Goal: Task Accomplishment & Management: Use online tool/utility

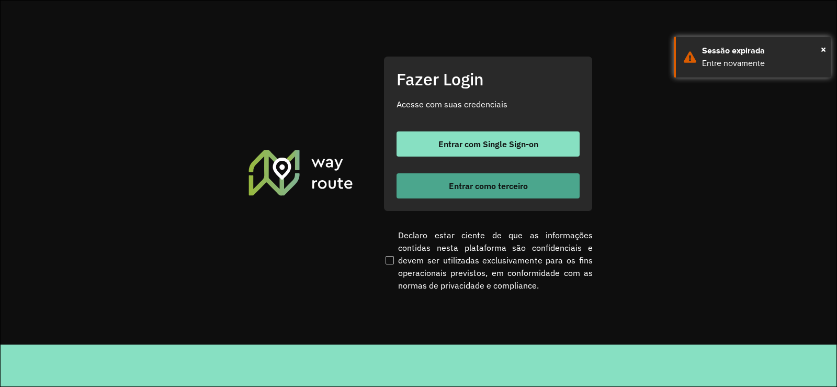
click at [514, 189] on span "Entrar como terceiro" at bounding box center [488, 186] width 79 height 8
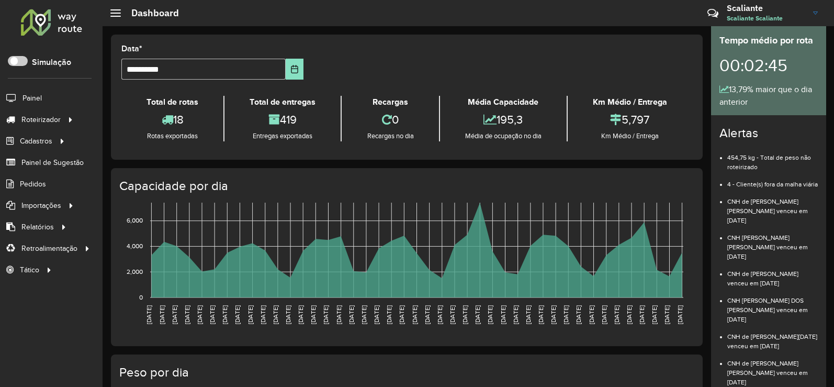
click at [421, 300] on icon "[DATE] [DATE] [DATE] [DATE] [DATE] [DATE] [DATE] [DATE] [DATE] [DATE] [DATE] [D…" at bounding box center [397, 275] width 589 height 157
click at [127, 125] on span "Entregas" at bounding box center [134, 119] width 30 height 11
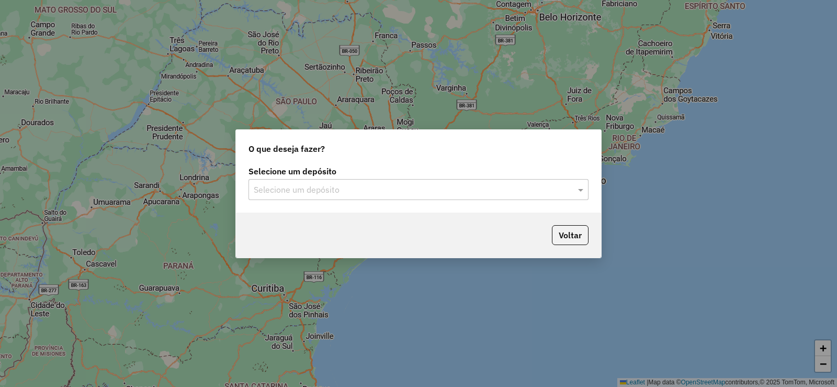
drag, startPoint x: 319, startPoint y: 193, endPoint x: 321, endPoint y: 203, distance: 10.2
click at [320, 196] on div "Selecione um depósito" at bounding box center [419, 189] width 340 height 21
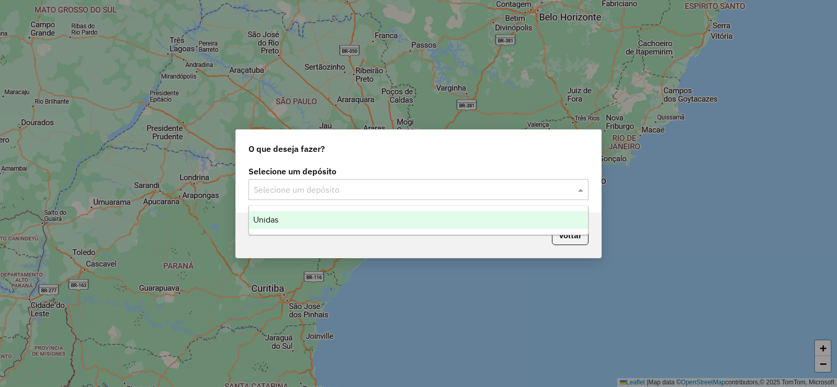
click at [322, 220] on div "Unidas" at bounding box center [418, 220] width 339 height 18
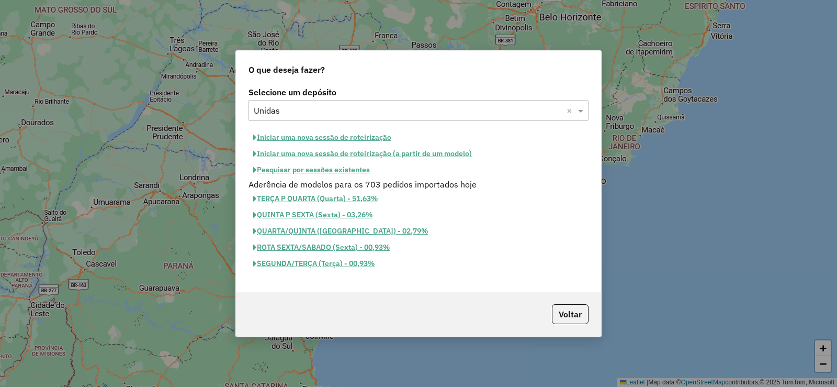
click at [305, 136] on button "Iniciar uma nova sessão de roteirização" at bounding box center [323, 137] width 148 height 16
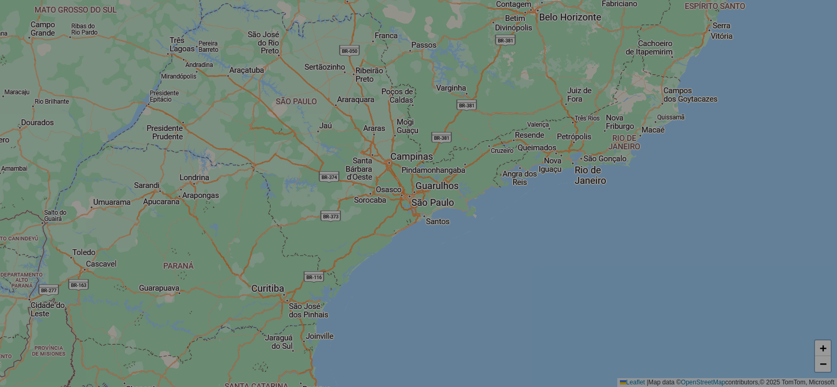
select select "*"
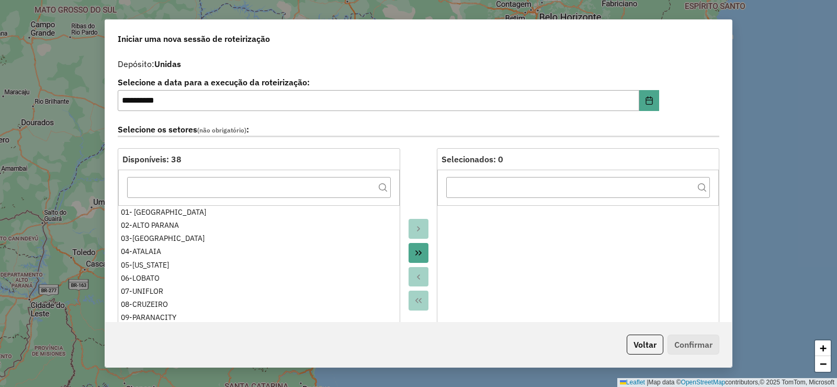
click at [422, 252] on button "Move All to Target" at bounding box center [419, 253] width 20 height 20
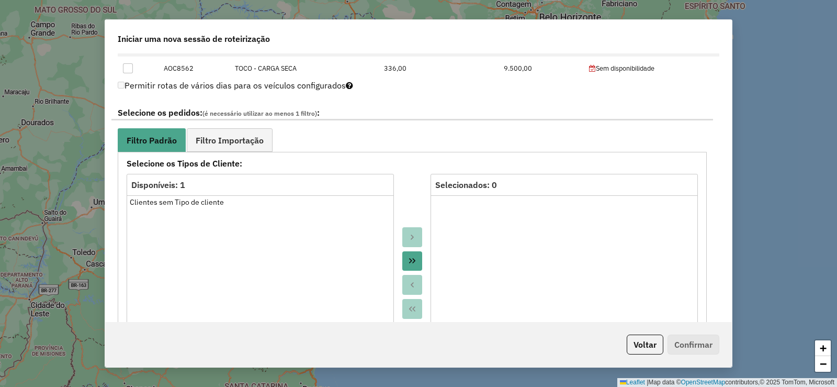
scroll to position [576, 0]
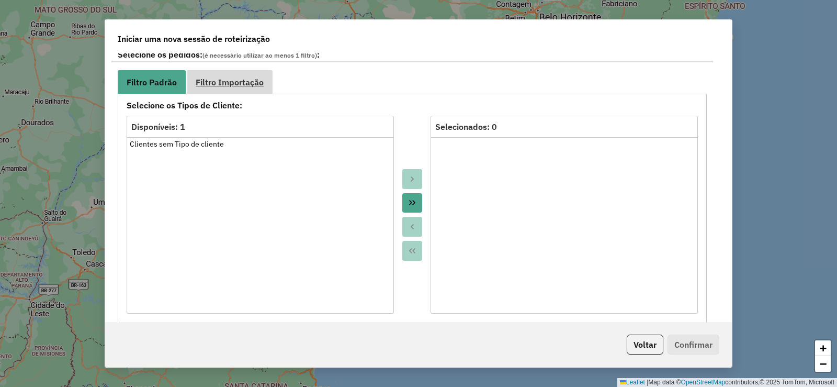
click at [249, 88] on link "Filtro Importação" at bounding box center [230, 82] width 86 height 24
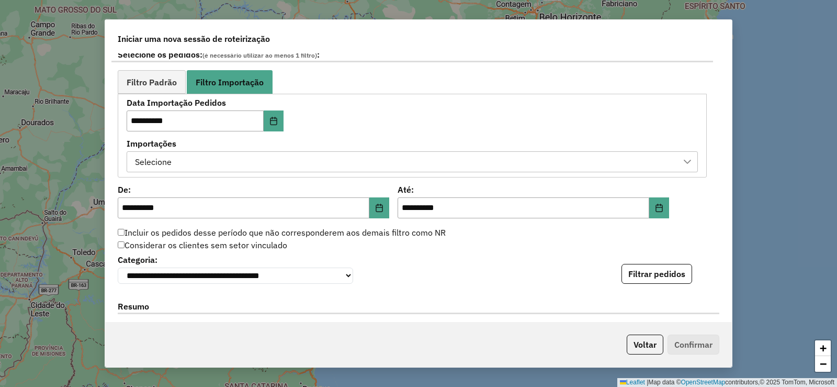
click at [524, 167] on div "Selecione" at bounding box center [404, 162] width 546 height 20
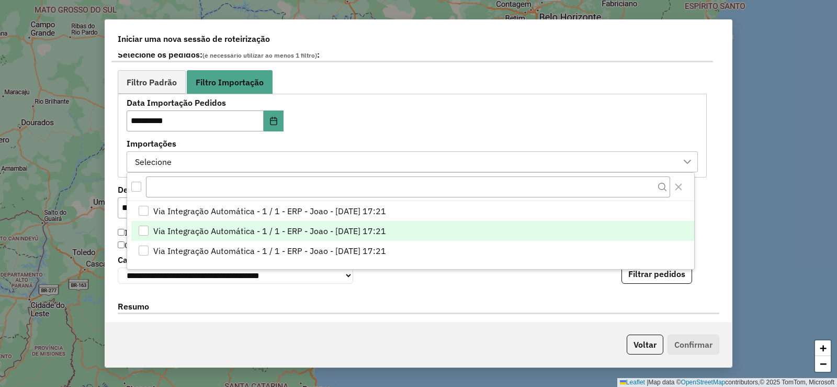
click at [464, 229] on li "Via Integração Automática - 1 / 1 - ERP - Joao - [DATE] 17:21" at bounding box center [412, 231] width 563 height 20
click at [679, 278] on button "Filtrar pedidos" at bounding box center [657, 274] width 71 height 20
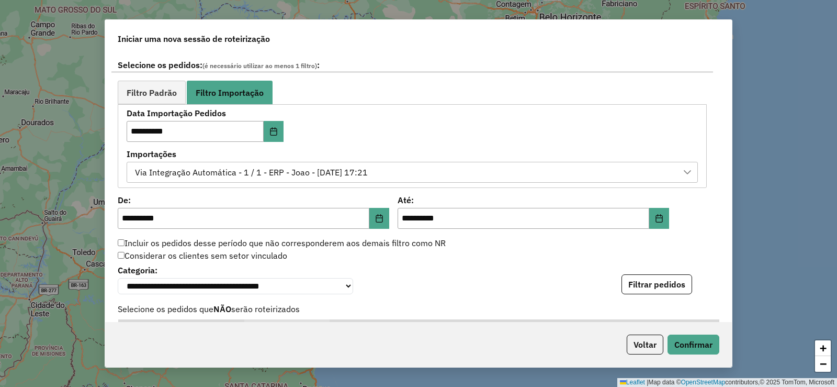
scroll to position [446, 0]
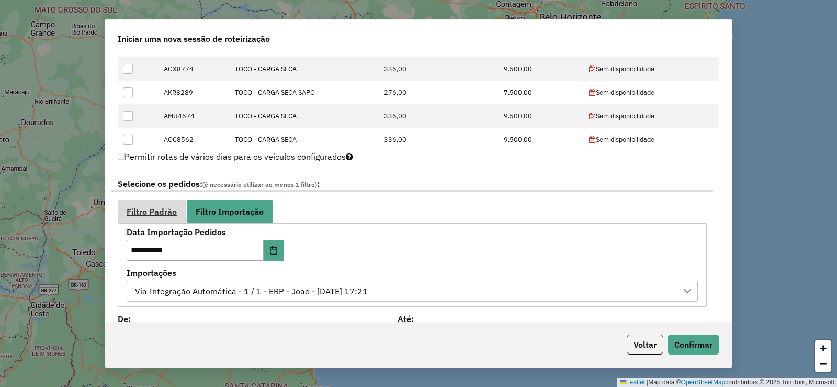
click at [164, 212] on span "Filtro Padrão" at bounding box center [152, 211] width 50 height 8
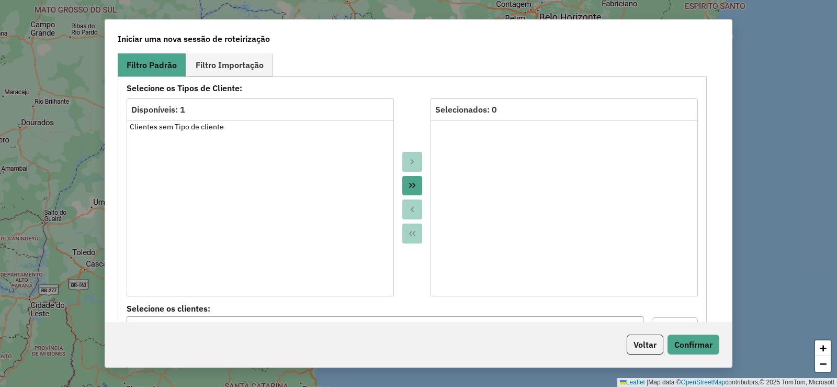
scroll to position [656, 0]
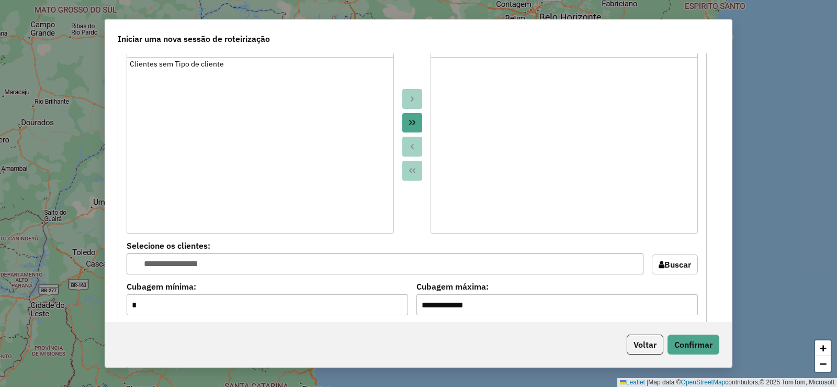
click at [409, 116] on button "Move All to Target" at bounding box center [412, 123] width 20 height 20
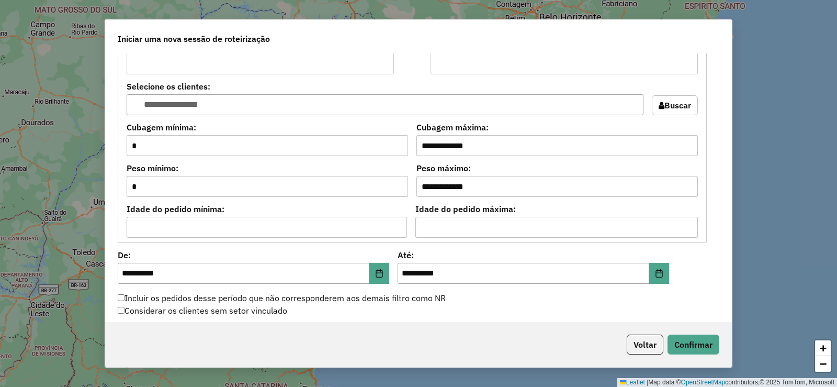
scroll to position [969, 0]
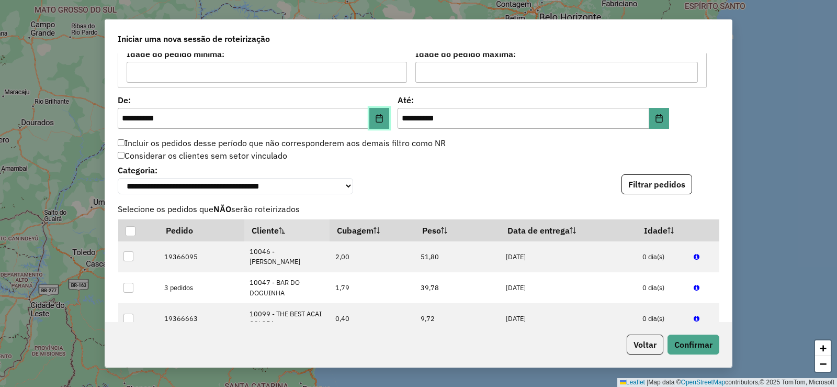
click at [384, 119] on button "Choose Date" at bounding box center [379, 118] width 20 height 21
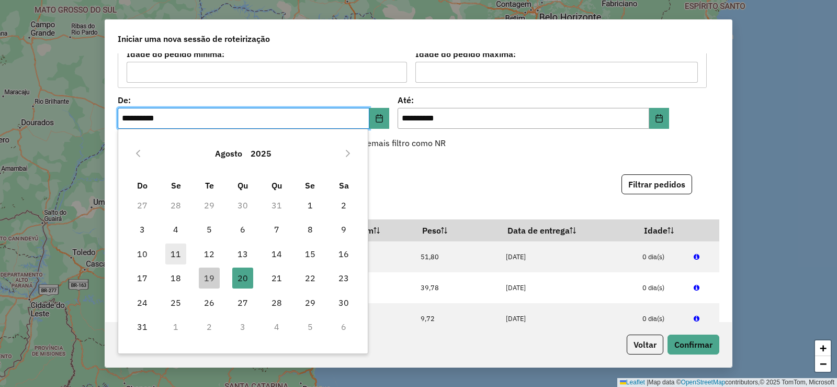
click at [177, 255] on span "11" at bounding box center [175, 253] width 21 height 21
type input "**********"
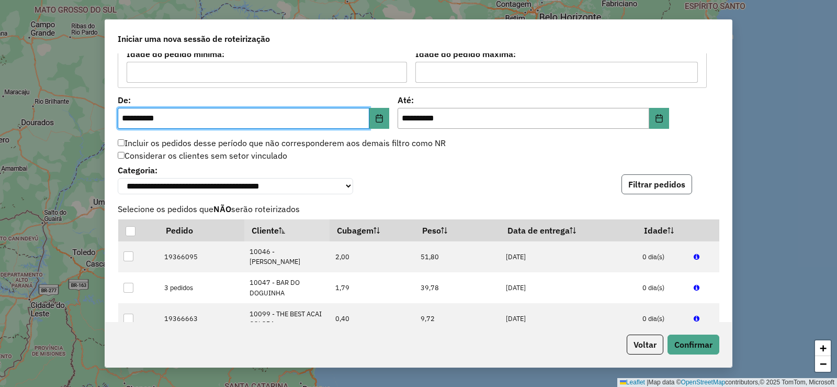
click at [660, 194] on button "Filtrar pedidos" at bounding box center [657, 184] width 71 height 20
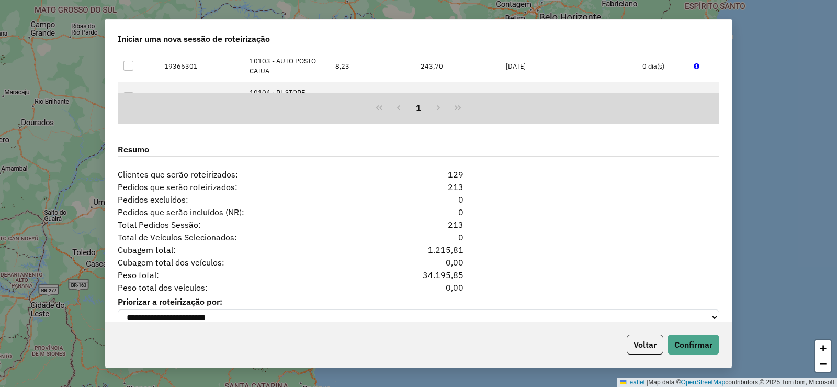
scroll to position [1274, 0]
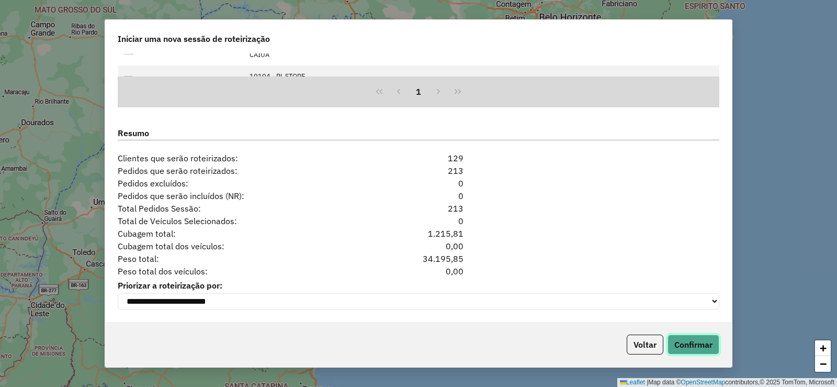
click at [683, 339] on button "Confirmar" at bounding box center [694, 344] width 52 height 20
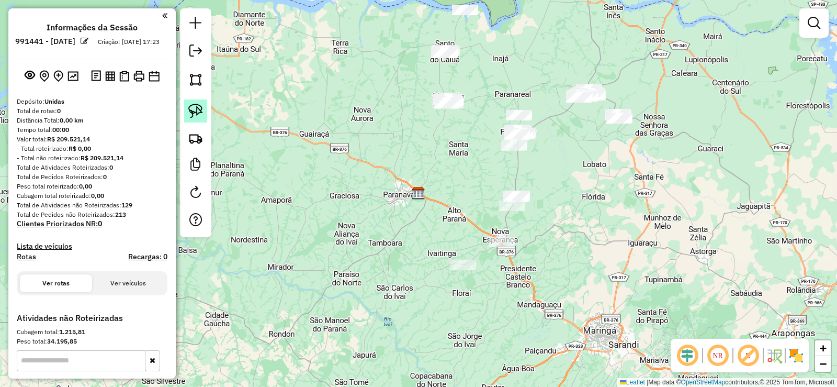
click at [198, 112] on img at bounding box center [195, 111] width 15 height 15
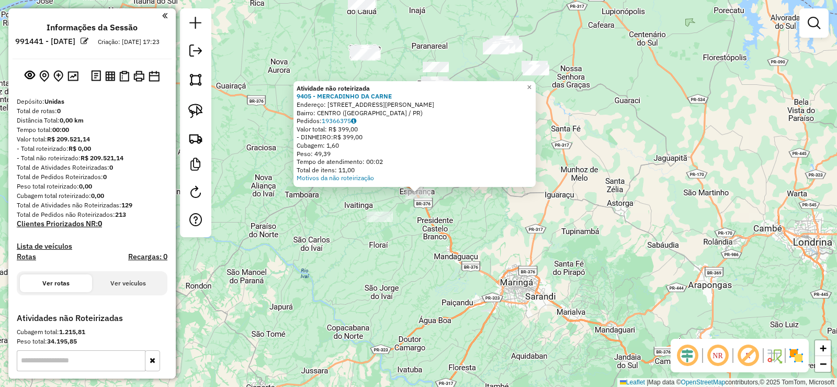
click at [452, 208] on div "Atividade não roteirizada 9405 - MERCADINHO DA CARNE Endereço: [GEOGRAPHIC_DATA…" at bounding box center [418, 193] width 837 height 387
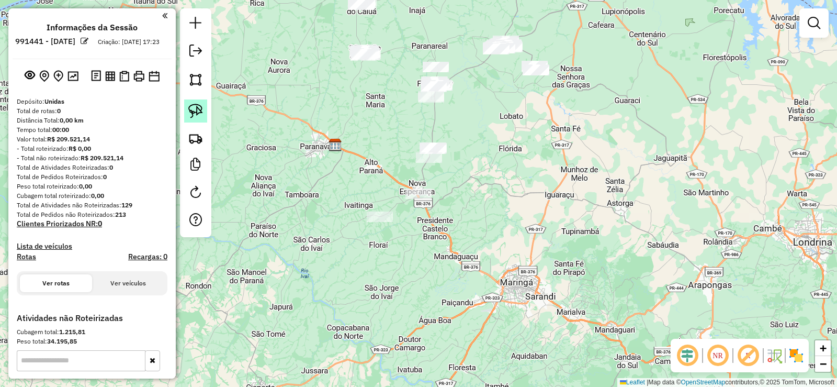
click at [193, 109] on img at bounding box center [195, 111] width 15 height 15
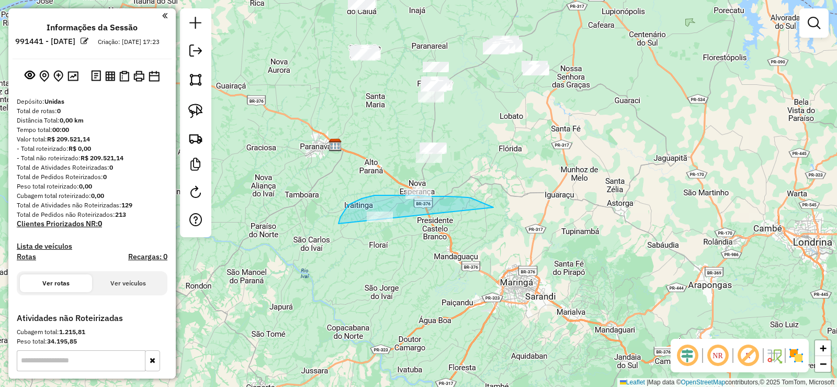
drag, startPoint x: 490, startPoint y: 206, endPoint x: 344, endPoint y: 252, distance: 153.2
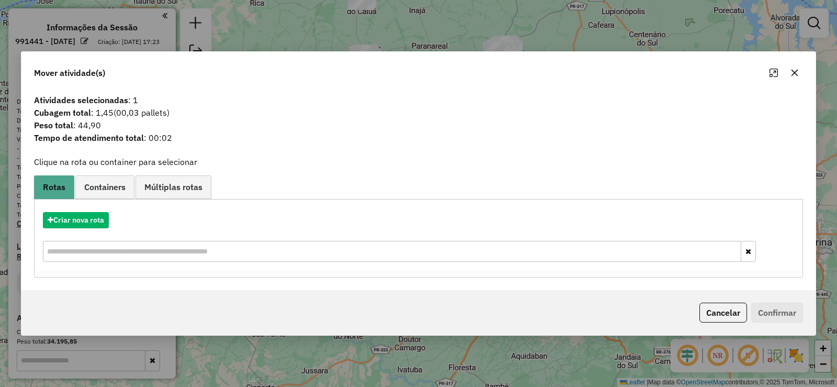
click at [797, 69] on icon "button" at bounding box center [795, 73] width 8 height 8
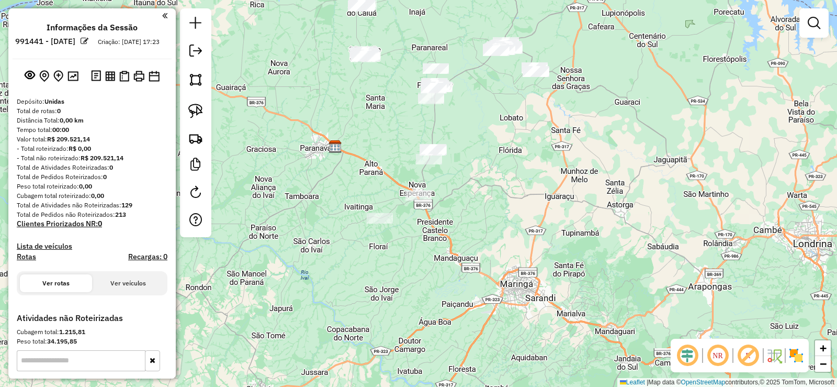
drag, startPoint x: 556, startPoint y: 135, endPoint x: 551, endPoint y: 168, distance: 33.3
click at [551, 168] on div "Janela de atendimento Grade de atendimento Capacidade Transportadoras Veículos …" at bounding box center [418, 193] width 837 height 387
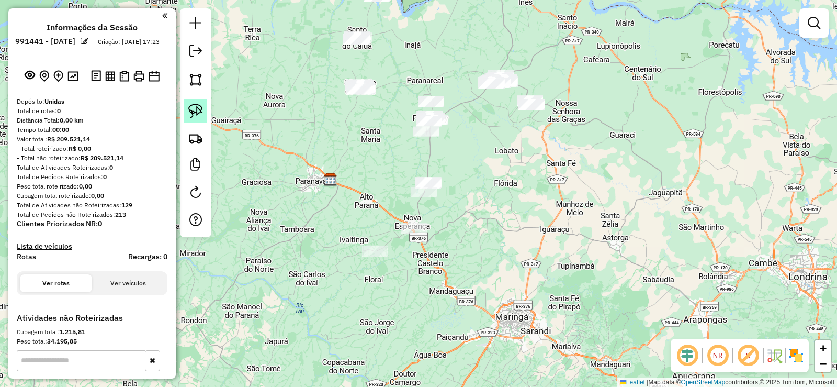
click at [194, 115] on img at bounding box center [195, 111] width 15 height 15
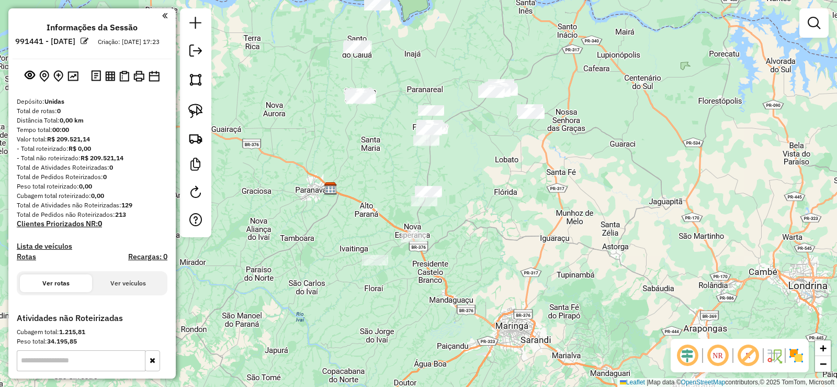
drag, startPoint x: 388, startPoint y: 47, endPoint x: 379, endPoint y: 106, distance: 60.3
click at [383, 104] on div "Janela de atendimento Grade de atendimento Capacidade Transportadoras Veículos …" at bounding box center [418, 193] width 837 height 387
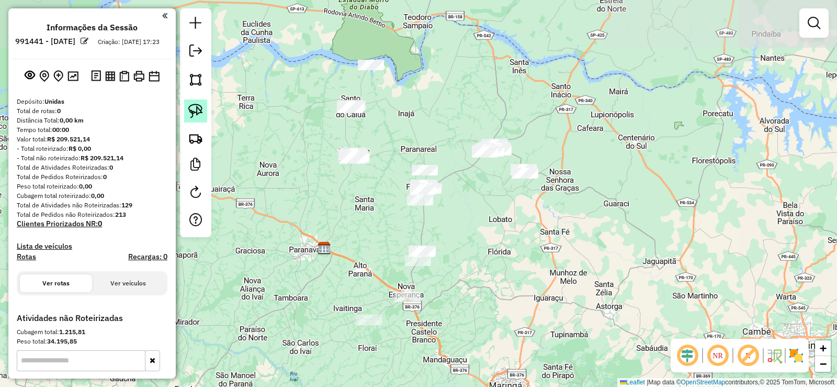
click at [187, 111] on link at bounding box center [195, 110] width 23 height 23
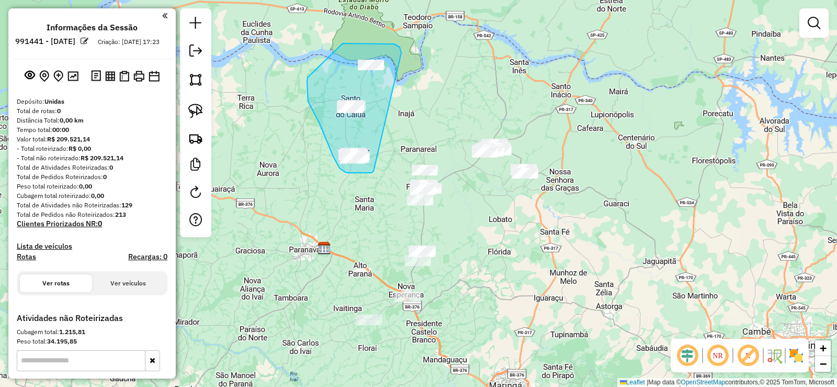
drag, startPoint x: 401, startPoint y: 53, endPoint x: 376, endPoint y: 170, distance: 119.5
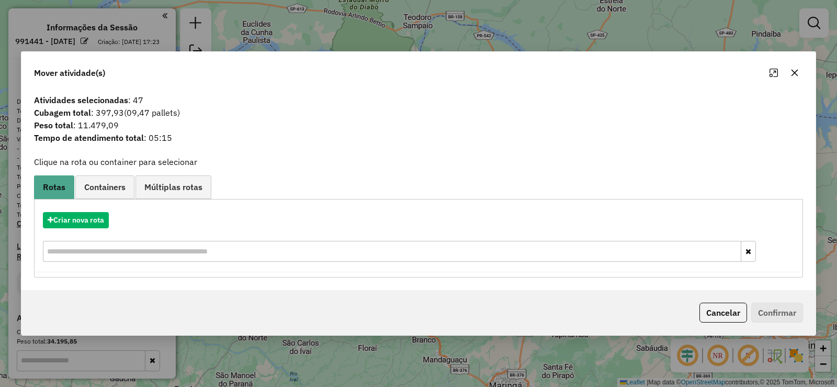
drag, startPoint x: 793, startPoint y: 78, endPoint x: 771, endPoint y: 84, distance: 23.1
click at [793, 78] on button "button" at bounding box center [794, 72] width 17 height 17
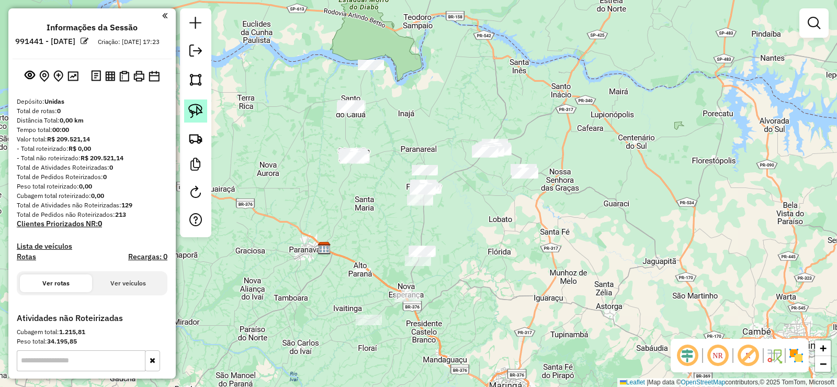
click at [198, 113] on img at bounding box center [195, 111] width 15 height 15
drag, startPoint x: 523, startPoint y: 115, endPoint x: 599, endPoint y: 199, distance: 113.0
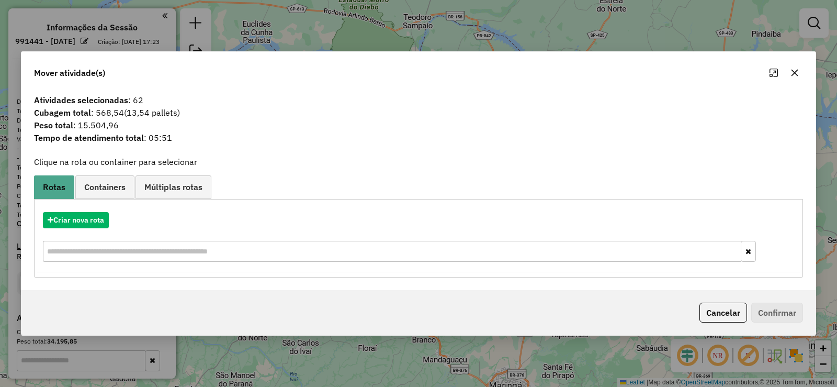
click at [791, 74] on icon "button" at bounding box center [795, 73] width 8 height 8
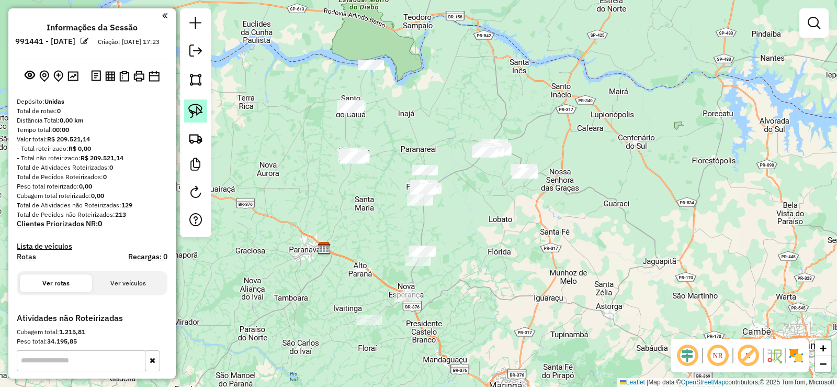
click at [196, 113] on img at bounding box center [195, 111] width 15 height 15
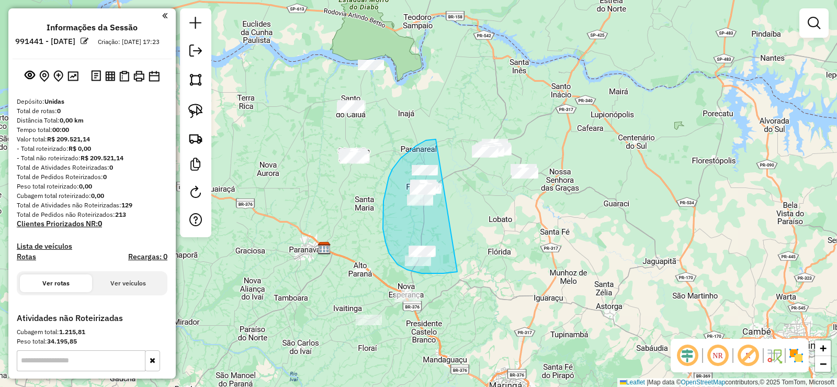
drag, startPoint x: 433, startPoint y: 139, endPoint x: 496, endPoint y: 247, distance: 125.0
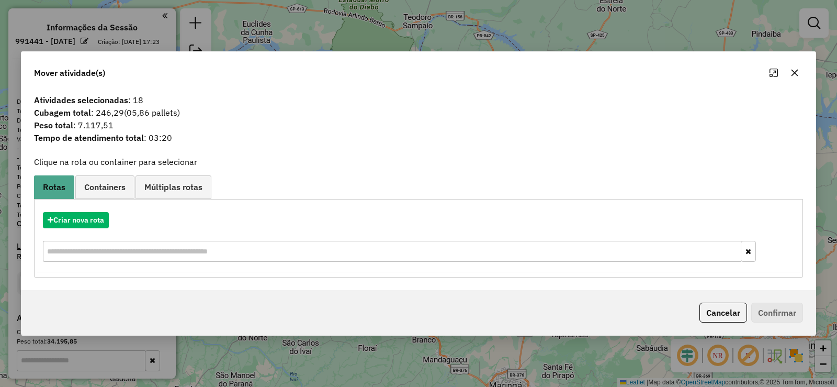
click at [799, 73] on button "button" at bounding box center [794, 72] width 17 height 17
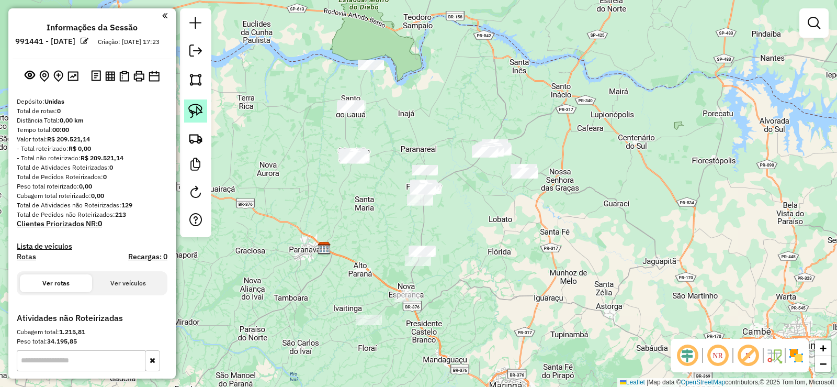
click at [201, 114] on img at bounding box center [195, 111] width 15 height 15
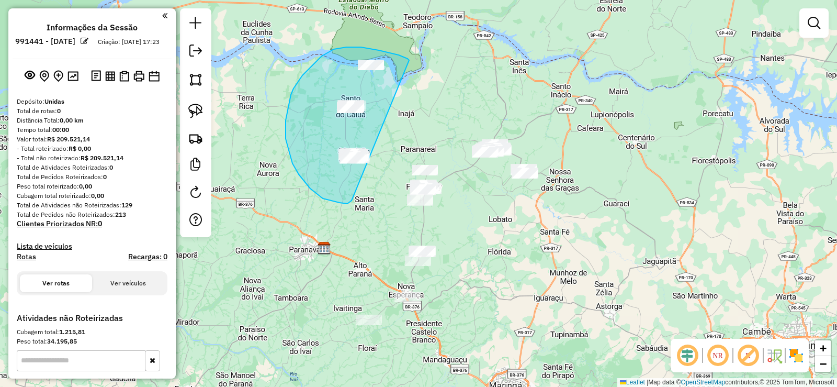
drag, startPoint x: 379, startPoint y: 50, endPoint x: 353, endPoint y: 197, distance: 148.7
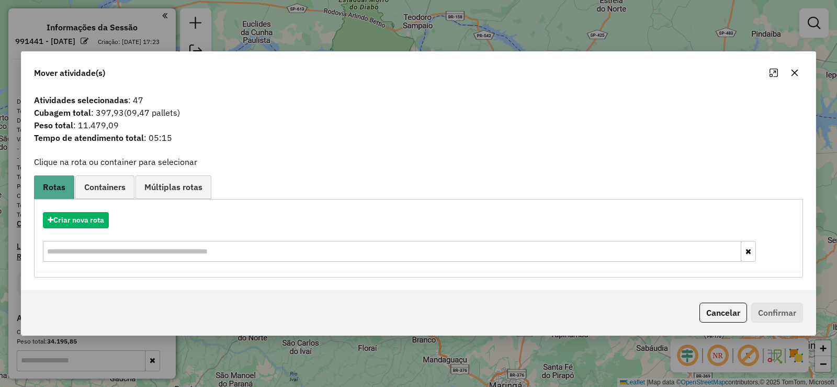
click at [798, 76] on icon "button" at bounding box center [795, 73] width 8 height 8
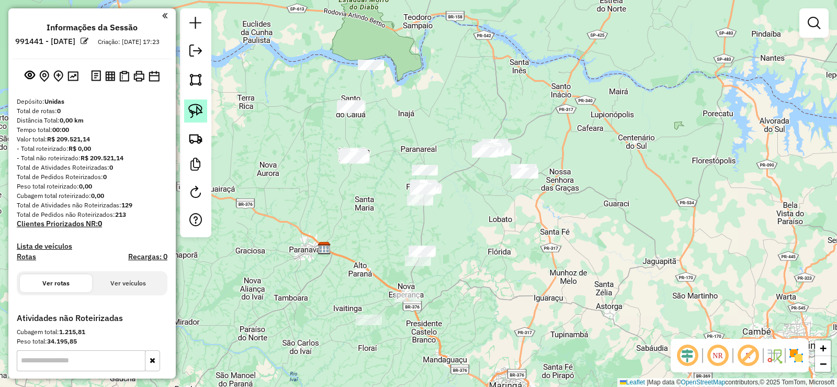
click at [202, 108] on img at bounding box center [195, 111] width 15 height 15
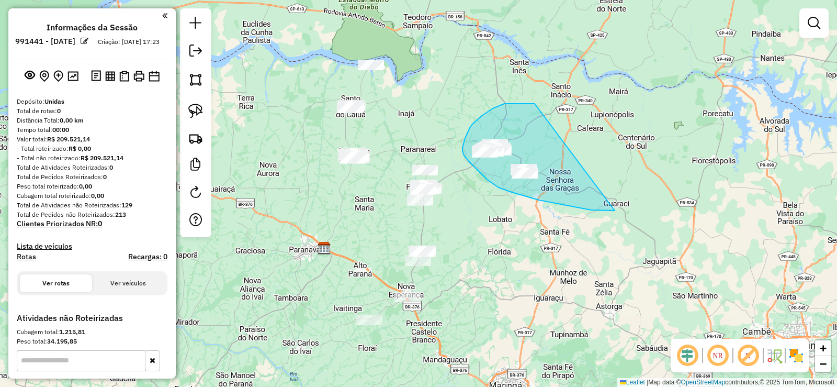
drag, startPoint x: 482, startPoint y: 116, endPoint x: 638, endPoint y: 201, distance: 178.0
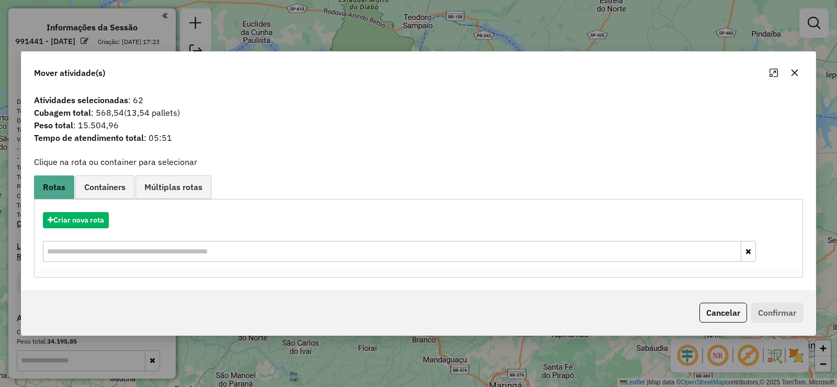
drag, startPoint x: 796, startPoint y: 75, endPoint x: 792, endPoint y: 73, distance: 5.4
click at [793, 73] on icon "button" at bounding box center [795, 73] width 8 height 8
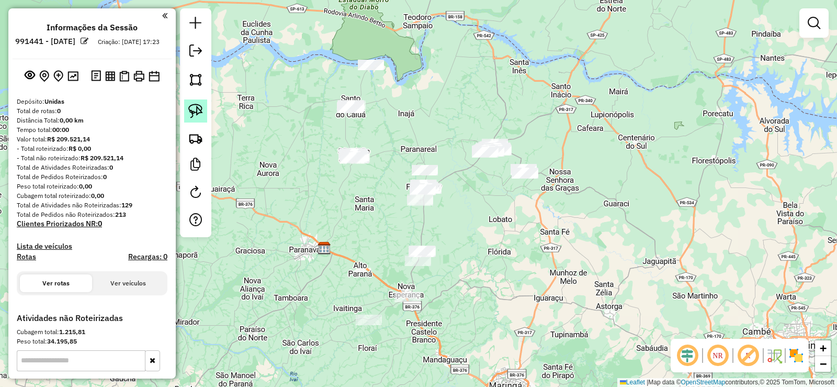
click at [193, 115] on img at bounding box center [195, 111] width 15 height 15
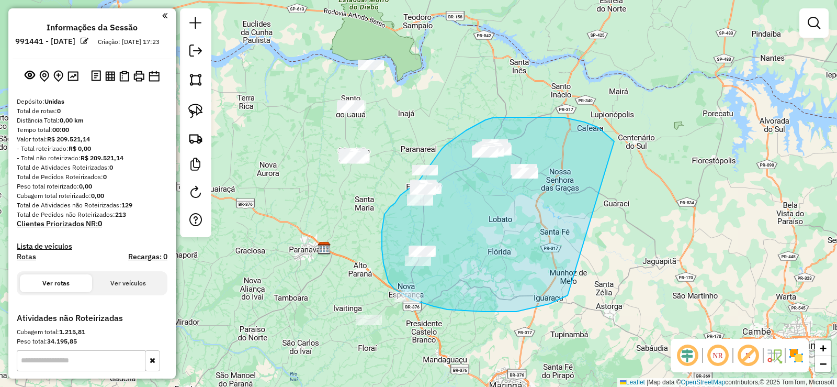
drag, startPoint x: 584, startPoint y: 122, endPoint x: 577, endPoint y: 289, distance: 167.6
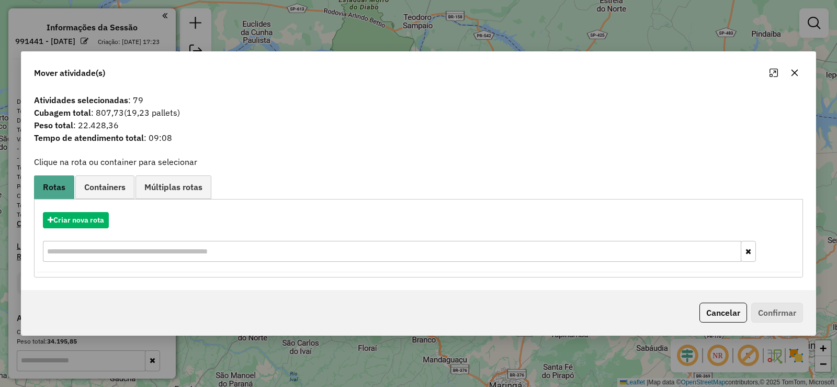
click at [796, 76] on icon "button" at bounding box center [795, 73] width 8 height 8
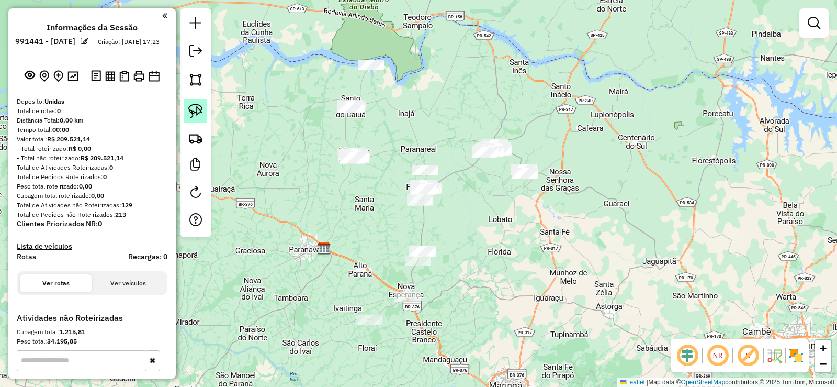
drag, startPoint x: 196, startPoint y: 114, endPoint x: 441, endPoint y: 143, distance: 246.5
click at [196, 114] on img at bounding box center [195, 111] width 15 height 15
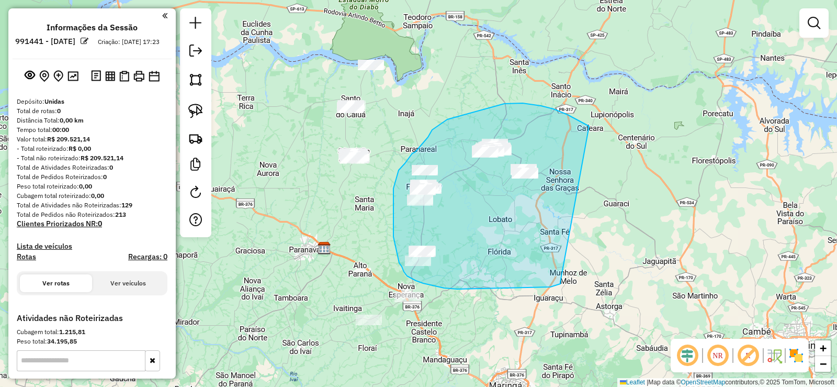
drag, startPoint x: 541, startPoint y: 106, endPoint x: 560, endPoint y: 282, distance: 177.4
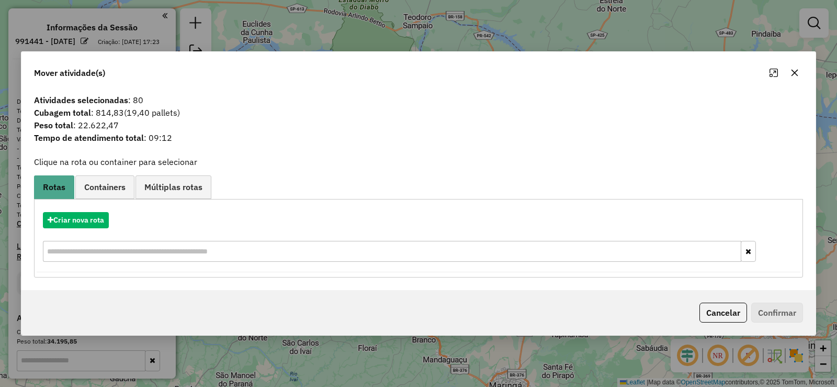
click at [793, 73] on icon "button" at bounding box center [795, 73] width 8 height 8
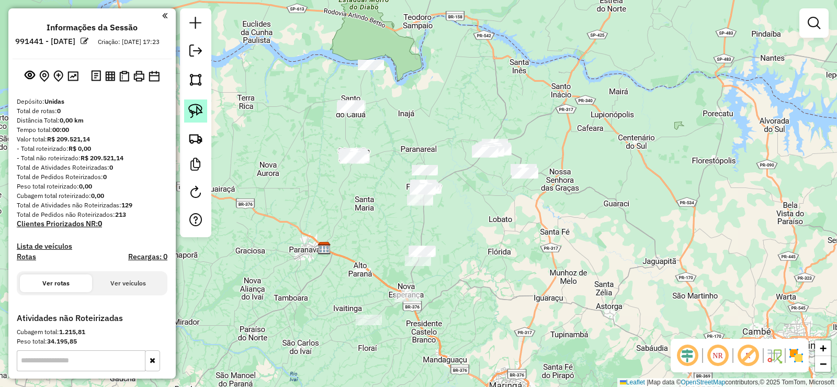
click at [203, 114] on link at bounding box center [195, 110] width 23 height 23
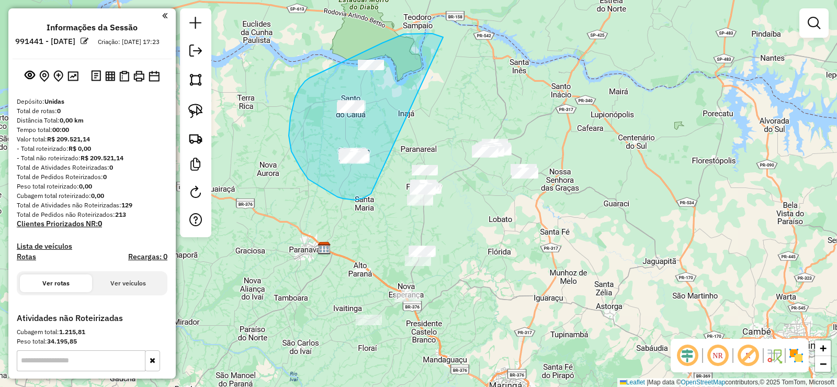
drag, startPoint x: 441, startPoint y: 36, endPoint x: 371, endPoint y: 193, distance: 171.7
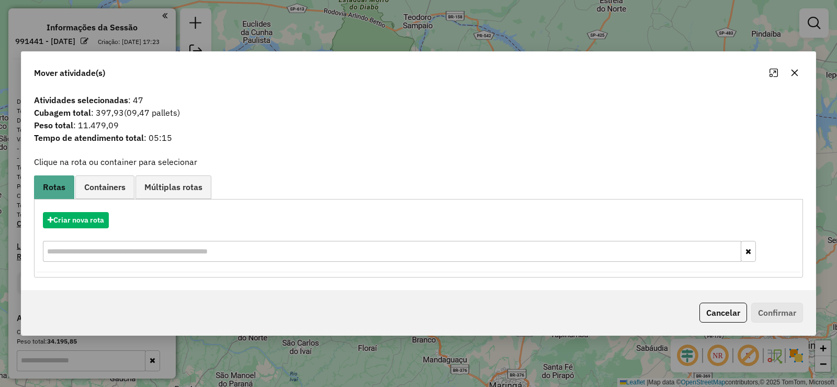
click at [803, 76] on div "Mover atividade(s)" at bounding box center [418, 71] width 794 height 38
click at [796, 72] on icon "button" at bounding box center [795, 73] width 8 height 8
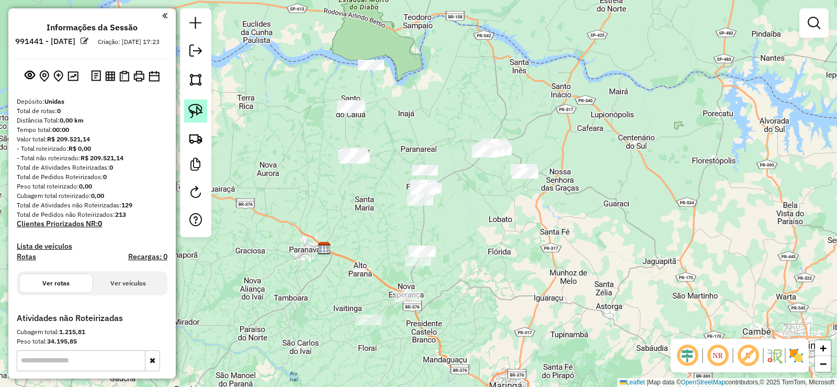
click at [206, 113] on link at bounding box center [195, 110] width 23 height 23
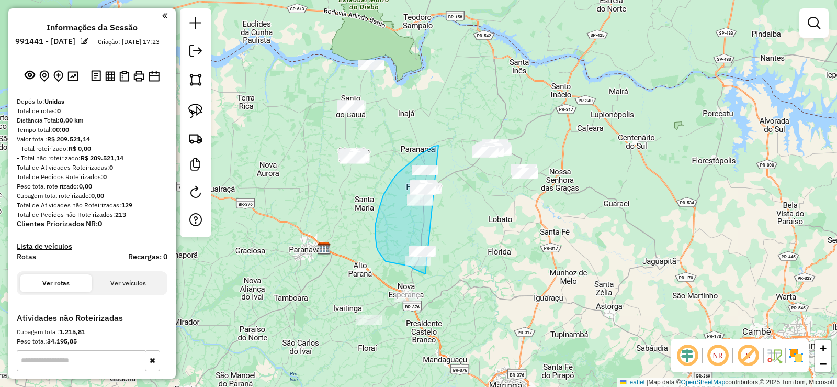
drag, startPoint x: 438, startPoint y: 145, endPoint x: 484, endPoint y: 255, distance: 119.1
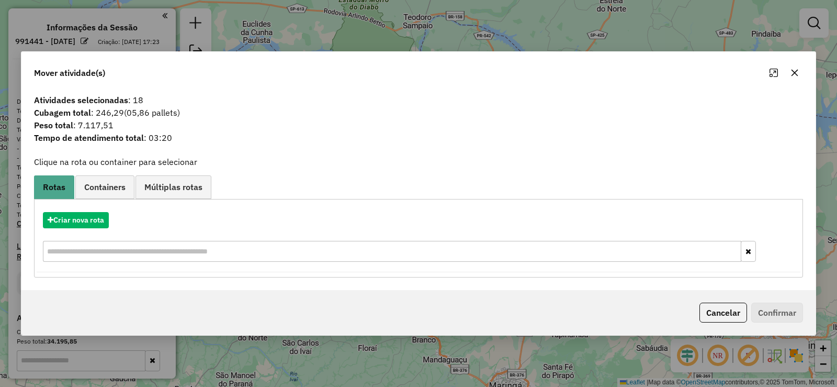
click at [791, 75] on icon "button" at bounding box center [795, 73] width 8 height 8
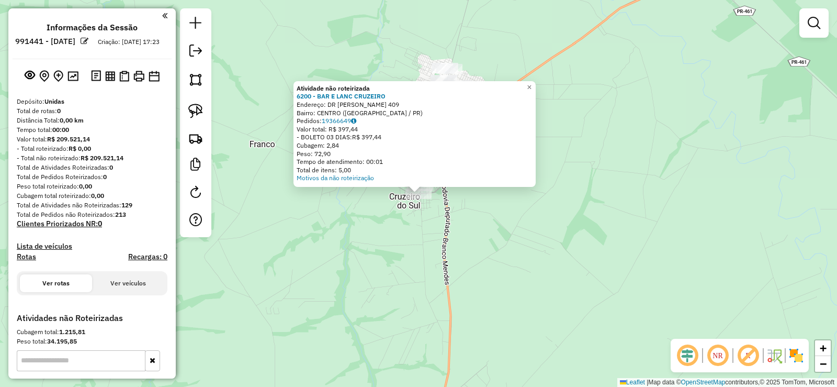
click at [420, 248] on div "Atividade não roteirizada 6200 - BAR E LANC CRUZEIRO Endereço: DR [PERSON_NAME]…" at bounding box center [418, 193] width 837 height 387
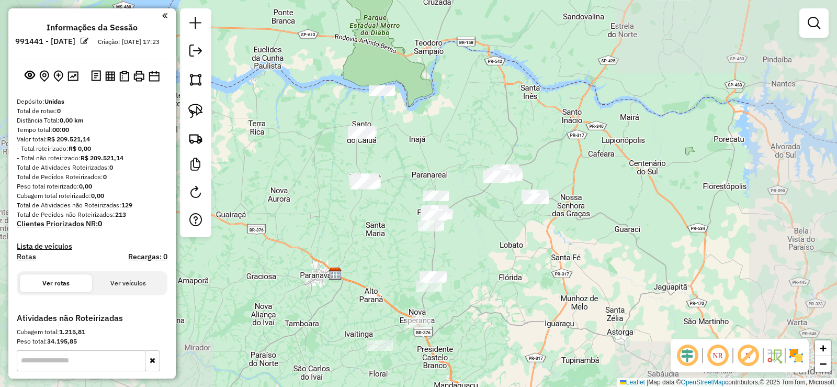
drag, startPoint x: 473, startPoint y: 280, endPoint x: 432, endPoint y: 229, distance: 66.2
click at [473, 258] on div "Janela de atendimento Grade de atendimento Capacidade Transportadoras Veículos …" at bounding box center [418, 193] width 837 height 387
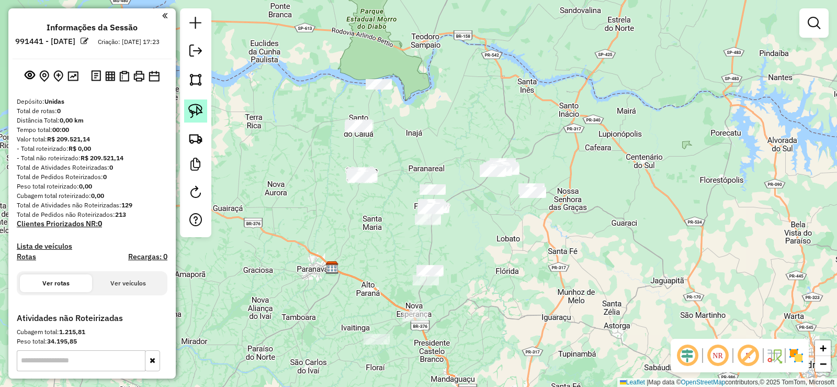
click at [189, 103] on link at bounding box center [195, 110] width 23 height 23
drag, startPoint x: 420, startPoint y: 180, endPoint x: 484, endPoint y: 235, distance: 84.6
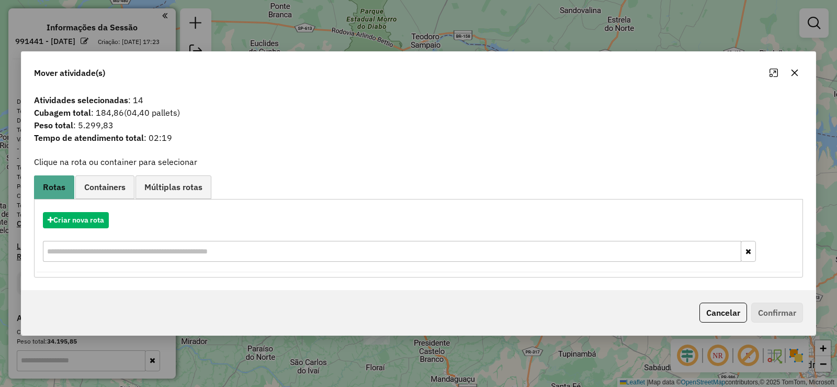
click at [791, 72] on icon "button" at bounding box center [795, 73] width 8 height 8
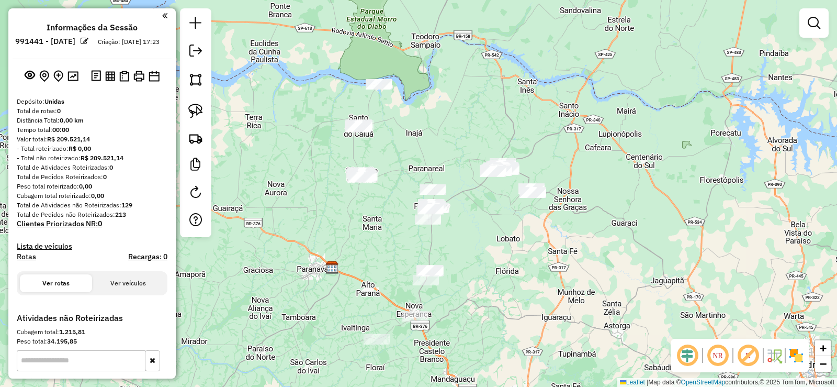
click at [207, 112] on div at bounding box center [195, 122] width 31 height 229
click at [201, 109] on img at bounding box center [195, 111] width 15 height 15
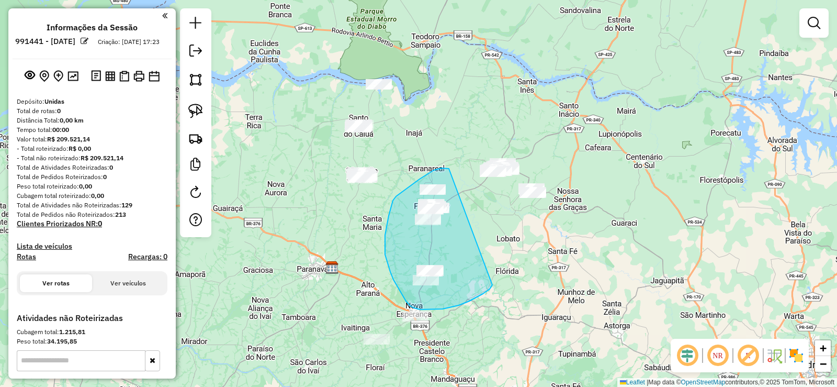
drag, startPoint x: 434, startPoint y: 170, endPoint x: 492, endPoint y: 285, distance: 128.7
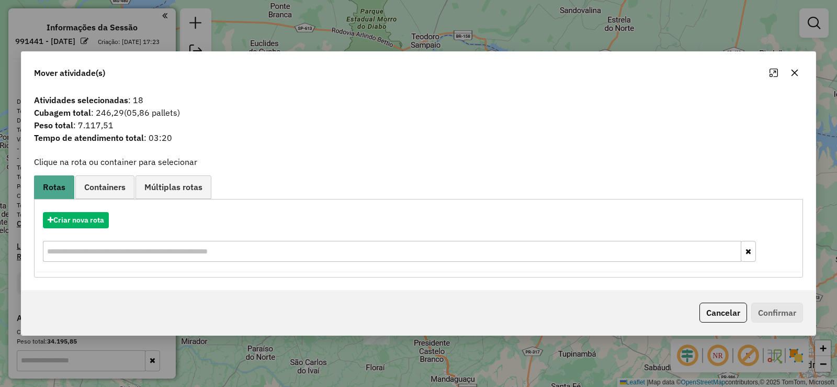
click at [803, 75] on button "button" at bounding box center [794, 72] width 17 height 17
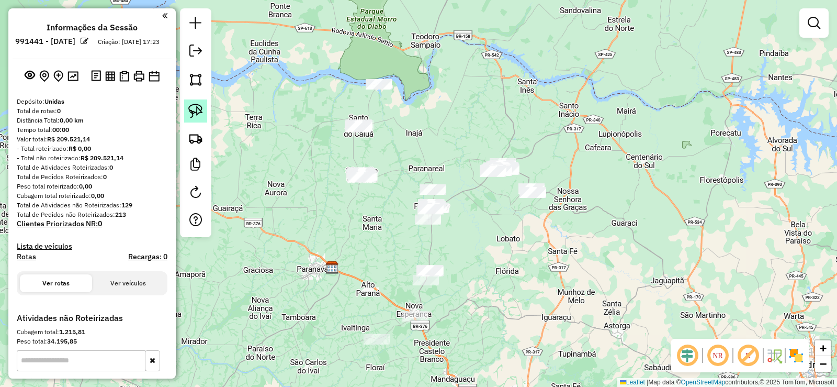
click at [199, 118] on img at bounding box center [195, 111] width 15 height 15
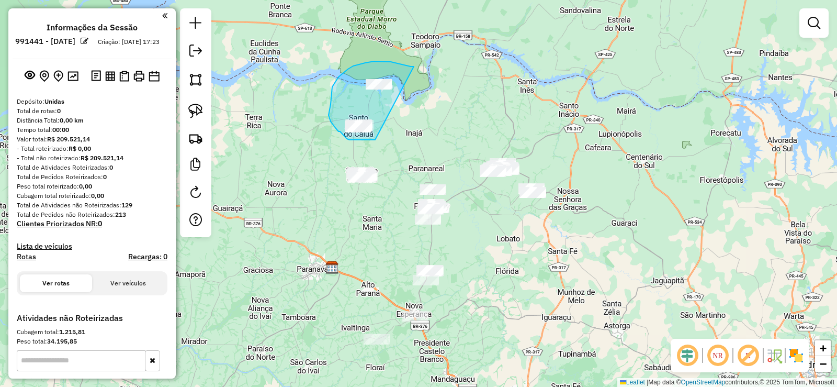
drag, startPoint x: 411, startPoint y: 66, endPoint x: 375, endPoint y: 140, distance: 81.4
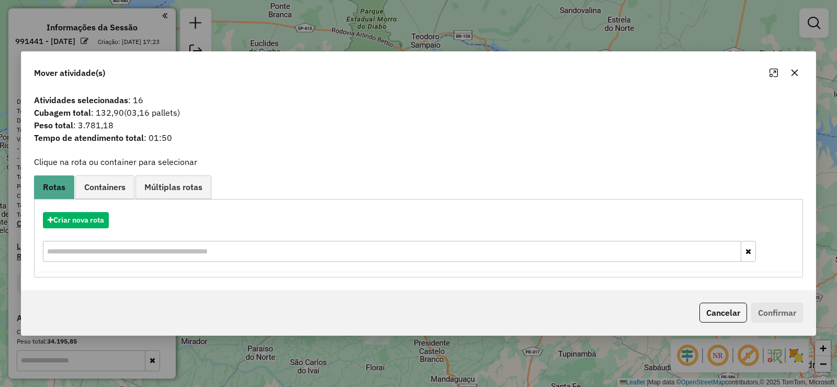
click at [795, 70] on icon "button" at bounding box center [795, 73] width 8 height 8
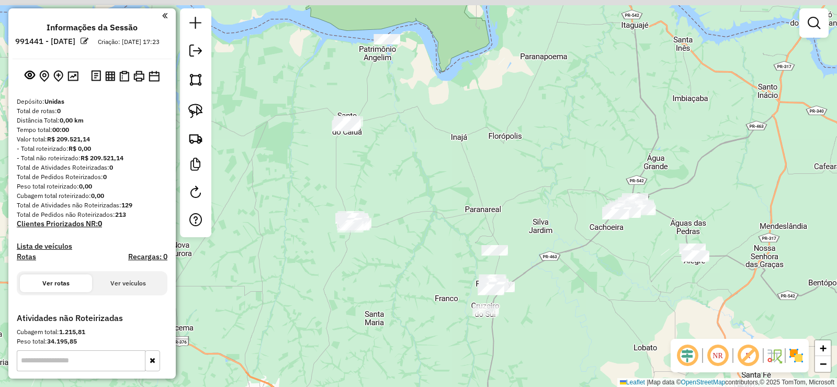
drag, startPoint x: 388, startPoint y: 151, endPoint x: 379, endPoint y: 152, distance: 9.4
click at [389, 152] on div "Janela de atendimento Grade de atendimento Capacidade Transportadoras Veículos …" at bounding box center [418, 193] width 837 height 387
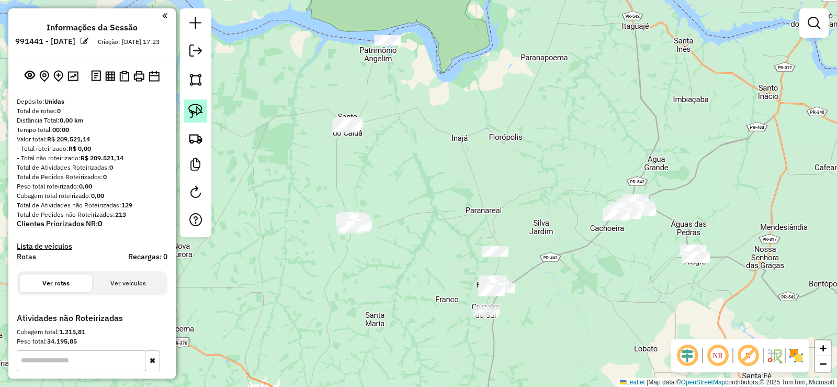
click at [191, 108] on img at bounding box center [195, 111] width 15 height 15
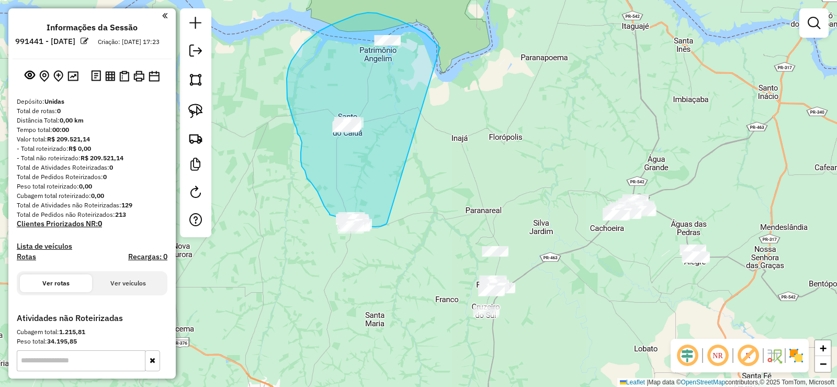
drag, startPoint x: 435, startPoint y: 42, endPoint x: 387, endPoint y: 222, distance: 186.2
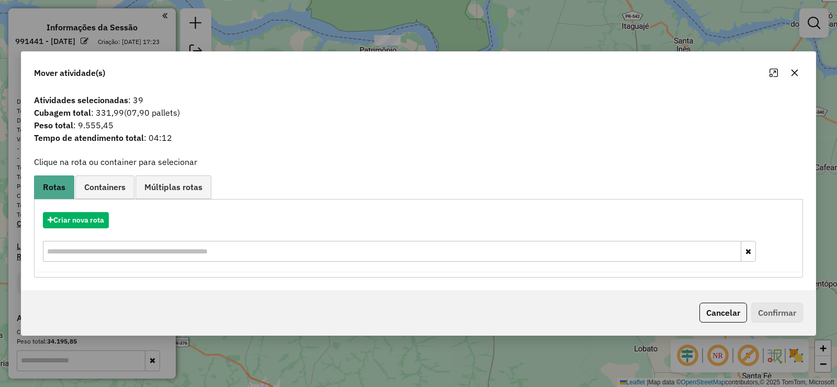
click at [801, 77] on button "button" at bounding box center [794, 72] width 17 height 17
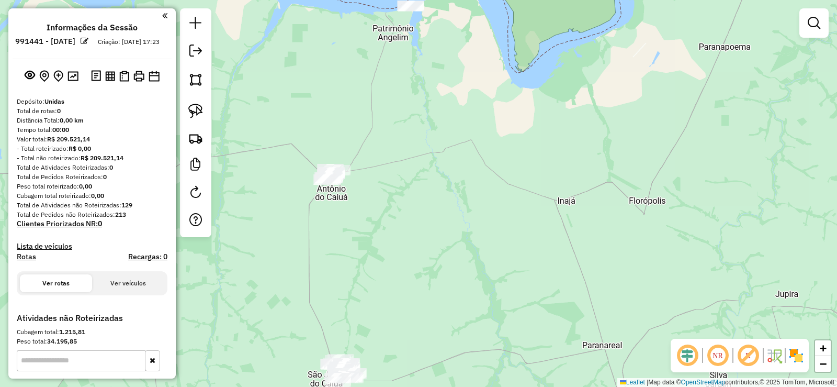
drag, startPoint x: 452, startPoint y: 114, endPoint x: 583, endPoint y: 143, distance: 134.6
click at [583, 143] on div "Janela de atendimento Grade de atendimento Capacidade Transportadoras Veículos …" at bounding box center [418, 193] width 837 height 387
click at [188, 112] on img at bounding box center [195, 111] width 15 height 15
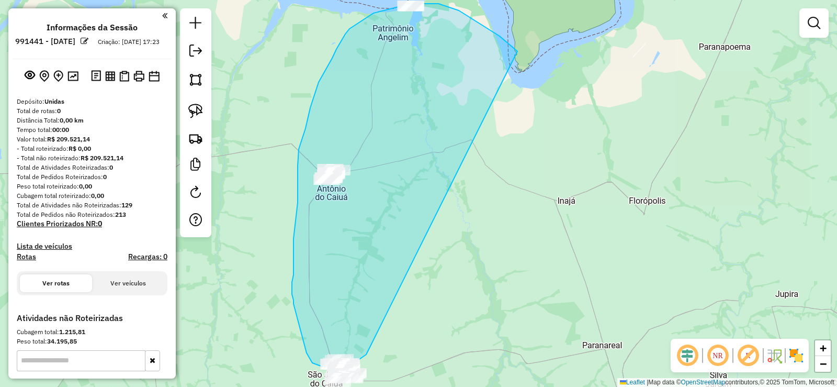
drag, startPoint x: 510, startPoint y: 44, endPoint x: 366, endPoint y: 354, distance: 341.5
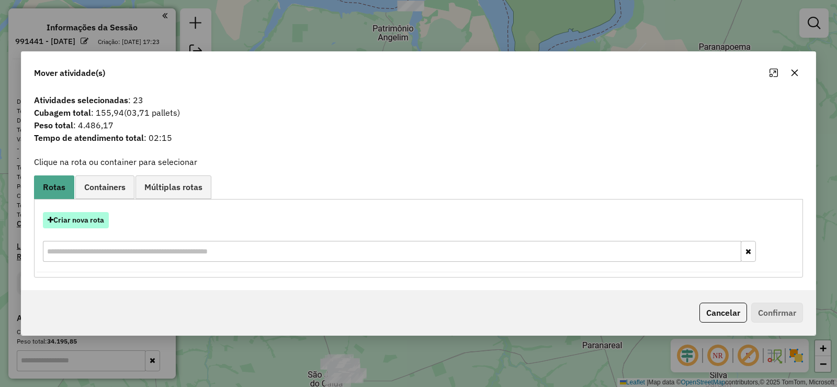
click at [79, 221] on button "Criar nova rota" at bounding box center [76, 220] width 66 height 16
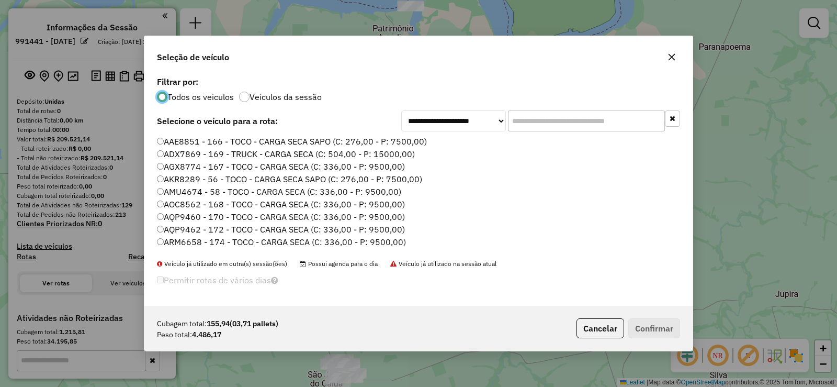
scroll to position [6, 3]
click at [594, 120] on input "text" at bounding box center [586, 120] width 157 height 21
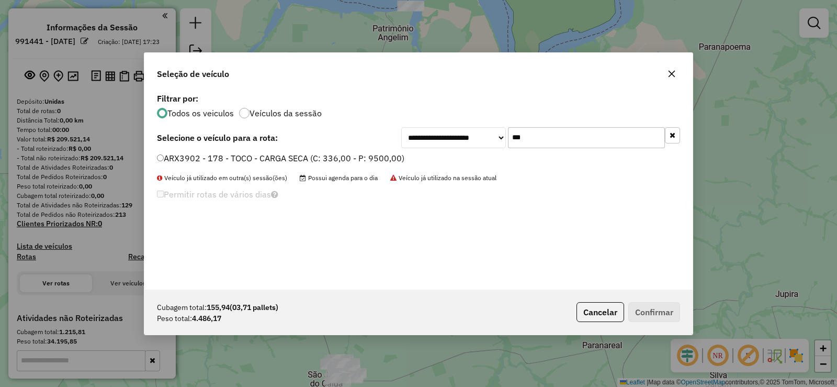
type input "***"
click at [397, 160] on label "ARX3902 - 178 - TOCO - CARGA SECA (C: 336,00 - P: 9500,00)" at bounding box center [280, 158] width 247 height 13
click at [639, 308] on button "Confirmar" at bounding box center [654, 312] width 52 height 20
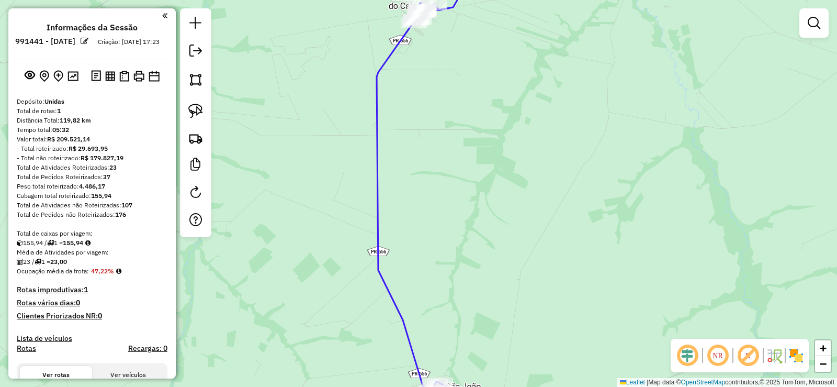
click at [692, 355] on em at bounding box center [687, 355] width 25 height 25
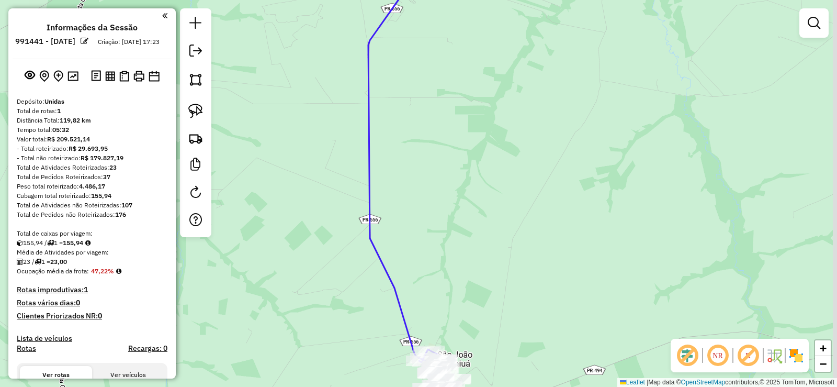
drag, startPoint x: 509, startPoint y: 286, endPoint x: 486, endPoint y: 203, distance: 85.8
click at [487, 204] on div "Janela de atendimento Grade de atendimento Capacidade Transportadoras Veículos …" at bounding box center [418, 193] width 837 height 387
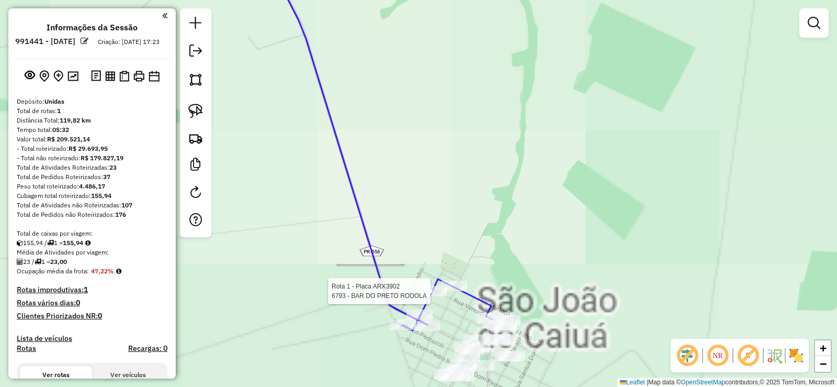
select select "**********"
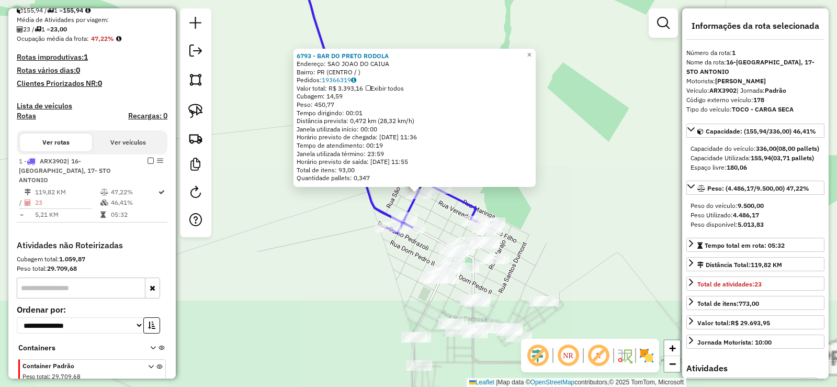
scroll to position [283, 0]
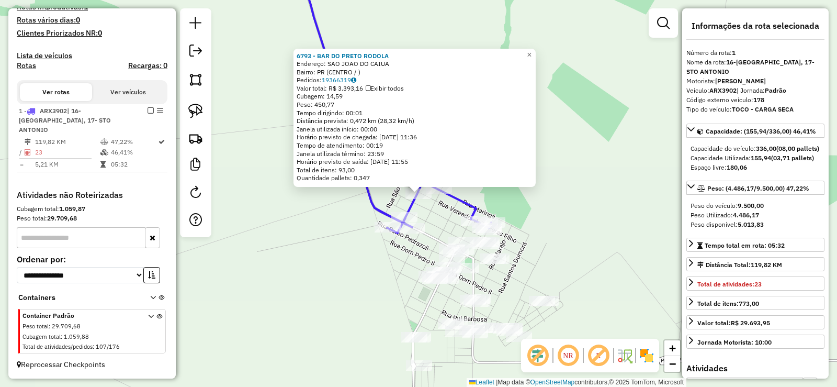
click at [660, 24] on em at bounding box center [663, 23] width 13 height 13
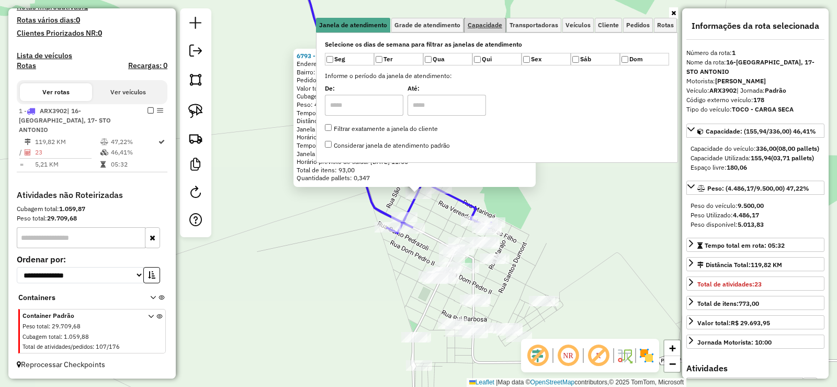
click at [474, 26] on span "Capacidade" at bounding box center [485, 25] width 35 height 6
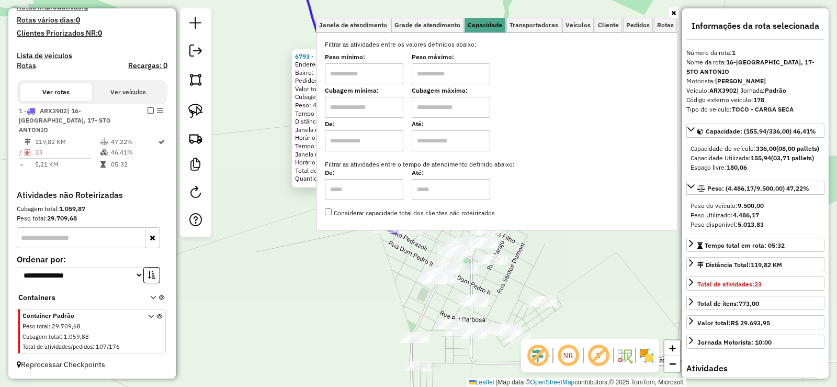
drag, startPoint x: 595, startPoint y: 250, endPoint x: 573, endPoint y: 276, distance: 34.2
click at [576, 277] on div "6793 - BAR DO PRETO RODOLA Endereço: SAO JOAO DO CAIUA Bairro: PR (CENTRO / ) P…" at bounding box center [418, 193] width 837 height 387
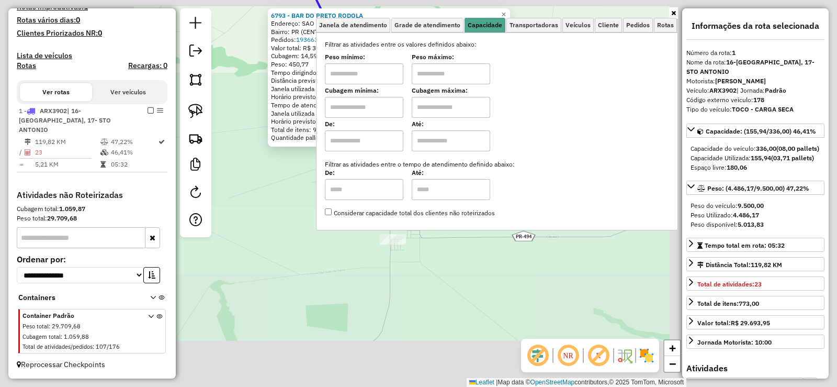
click at [374, 77] on input "text" at bounding box center [364, 73] width 78 height 21
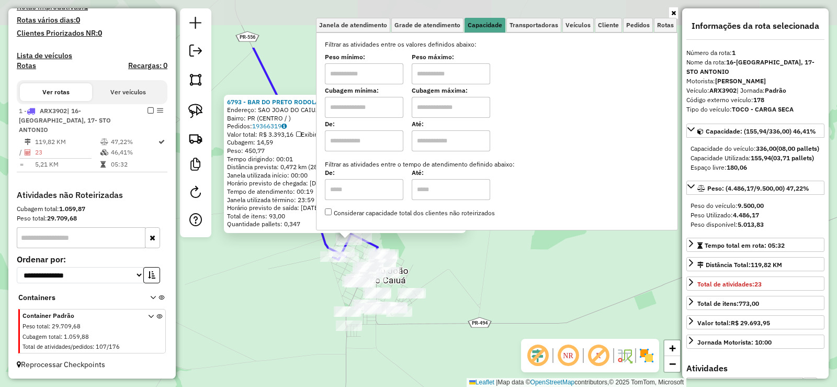
drag, startPoint x: 436, startPoint y: 329, endPoint x: 419, endPoint y: 345, distance: 24.4
click at [415, 380] on div "6793 - BAR DO PRETO RODOLA Endereço: SAO JOAO DO CAIUA Bairro: PR (CENTRO / ) P…" at bounding box center [418, 193] width 837 height 387
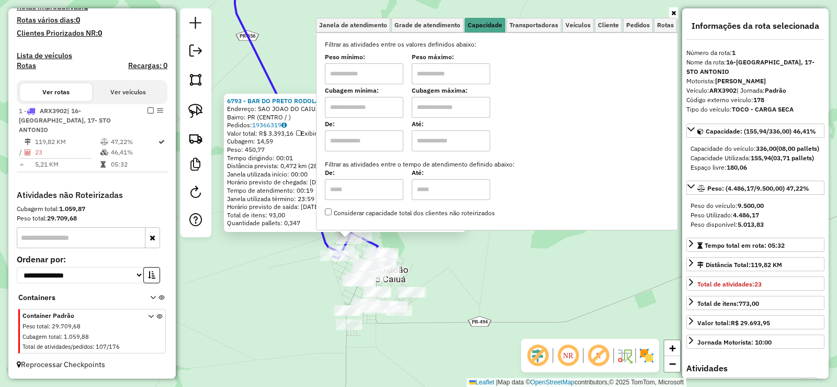
click at [352, 87] on label "Cubagem mínima:" at bounding box center [364, 90] width 78 height 9
click at [353, 82] on input "text" at bounding box center [364, 73] width 78 height 21
type input "*******"
click at [454, 70] on input "text" at bounding box center [451, 73] width 78 height 21
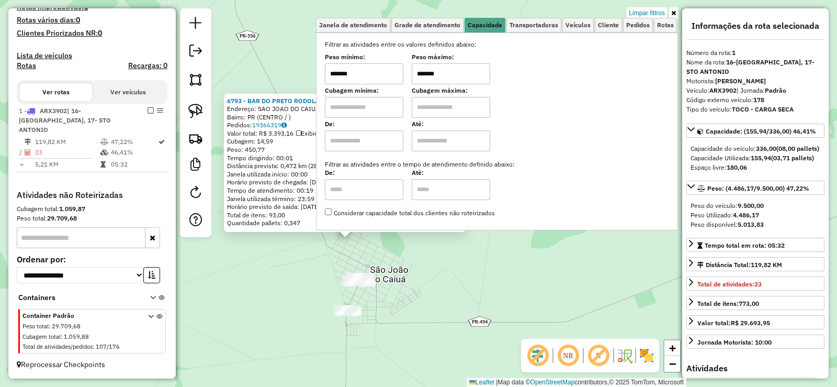
click at [392, 73] on input "*******" at bounding box center [364, 73] width 78 height 21
click at [441, 66] on input "*******" at bounding box center [451, 73] width 78 height 21
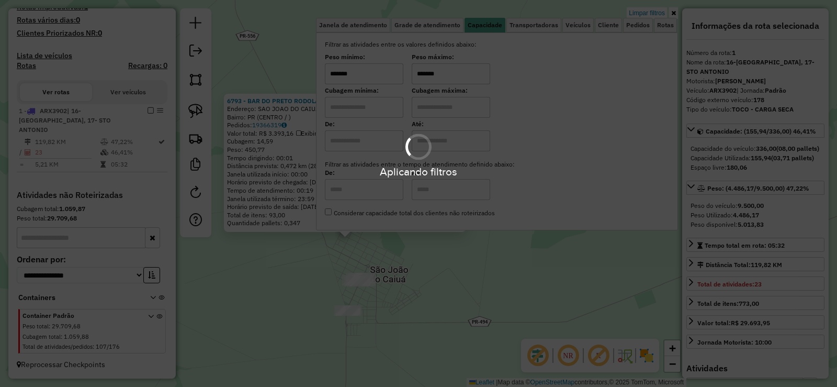
type input "*******"
click at [387, 71] on input "*******" at bounding box center [364, 73] width 78 height 21
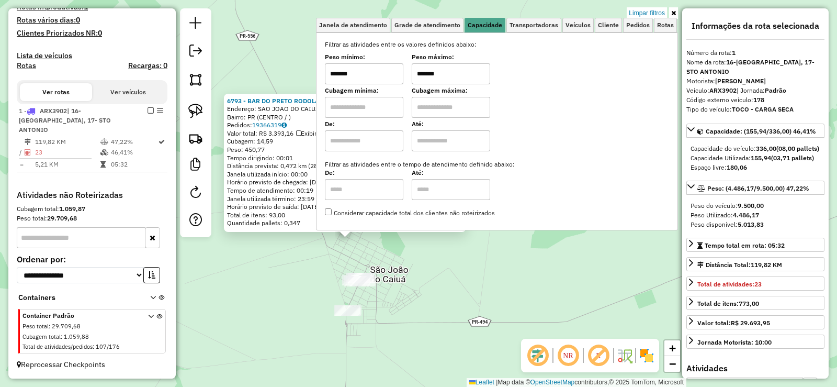
click at [387, 71] on input "*******" at bounding box center [364, 73] width 78 height 21
click at [370, 81] on input "*******" at bounding box center [364, 73] width 78 height 21
click at [371, 80] on input "*******" at bounding box center [364, 73] width 78 height 21
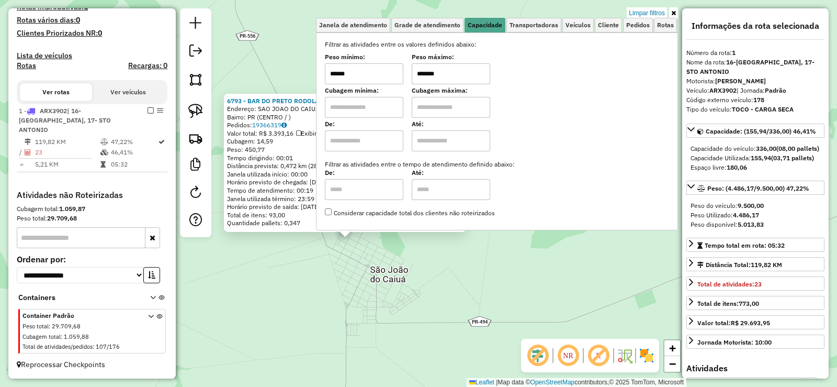
type input "*******"
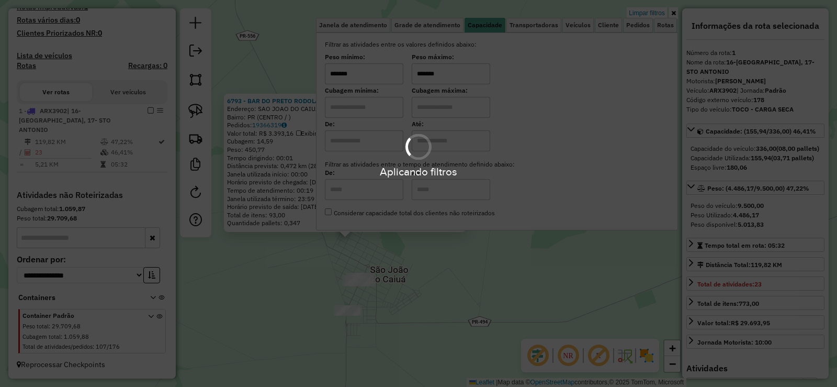
click at [317, 281] on div "6793 - BAR DO PRETO RODOLA Endereço: SAO JOAO DO CAIUA Bairro: PR (CENTRO / ) P…" at bounding box center [418, 193] width 837 height 387
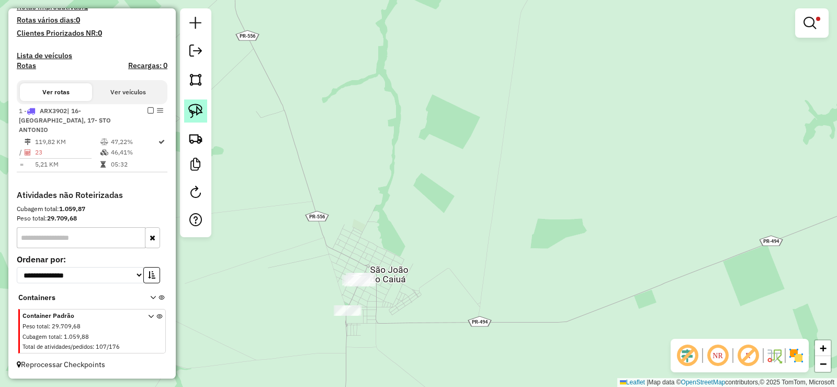
click at [199, 113] on img at bounding box center [195, 111] width 15 height 15
drag, startPoint x: 363, startPoint y: 298, endPoint x: 369, endPoint y: 325, distance: 28.4
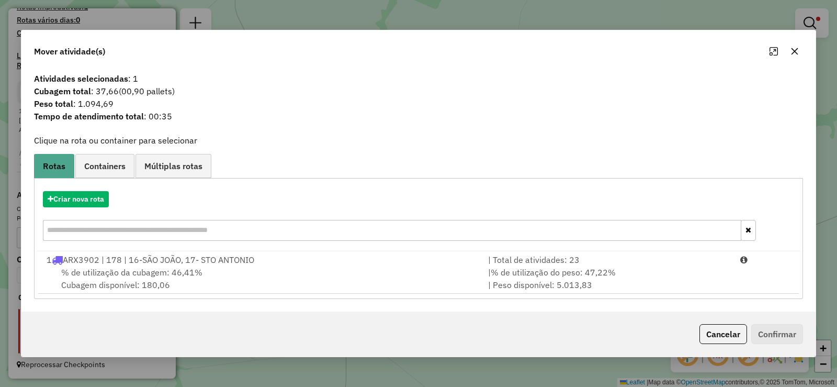
click at [794, 49] on icon "button" at bounding box center [795, 51] width 8 height 8
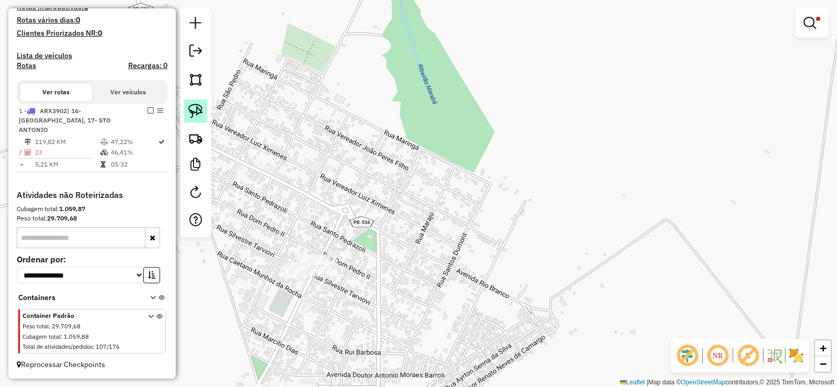
click at [203, 108] on link at bounding box center [195, 110] width 23 height 23
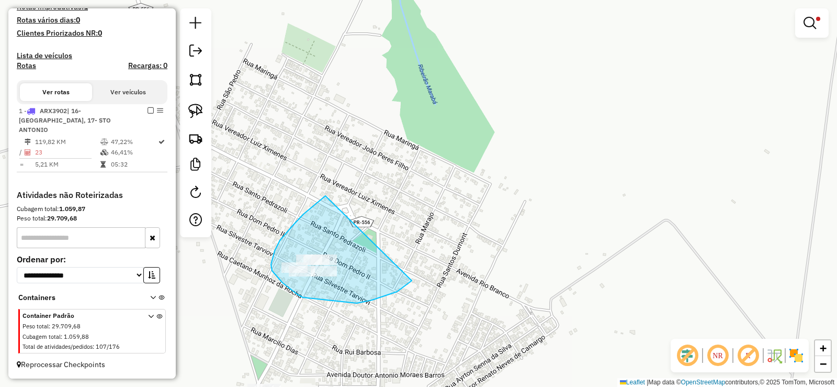
drag, startPoint x: 303, startPoint y: 214, endPoint x: 429, endPoint y: 259, distance: 133.4
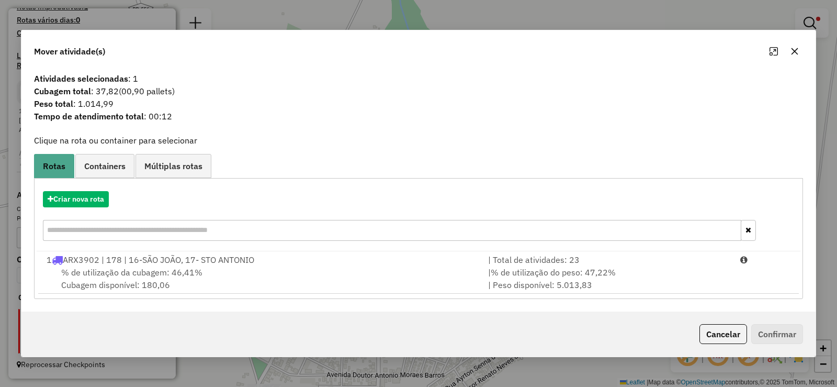
drag, startPoint x: 800, startPoint y: 48, endPoint x: 578, endPoint y: 196, distance: 266.4
click at [798, 49] on button "button" at bounding box center [794, 51] width 17 height 17
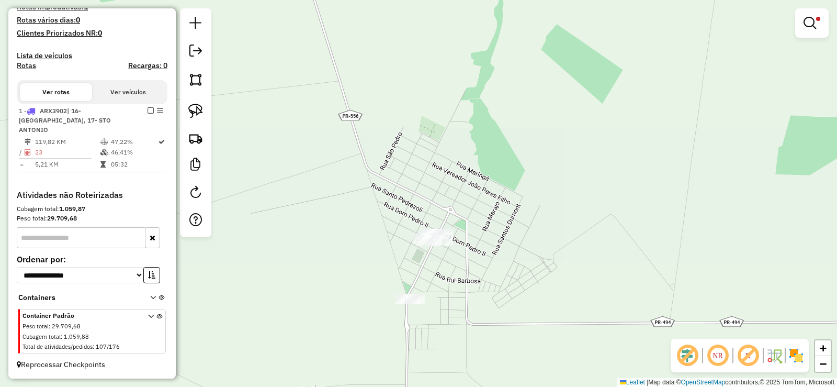
click at [212, 120] on div "Limpar filtros Janela de atendimento Grade de atendimento Capacidade Transporta…" at bounding box center [418, 193] width 837 height 387
click at [197, 111] on img at bounding box center [195, 111] width 15 height 15
drag, startPoint x: 391, startPoint y: 284, endPoint x: 462, endPoint y: 296, distance: 72.3
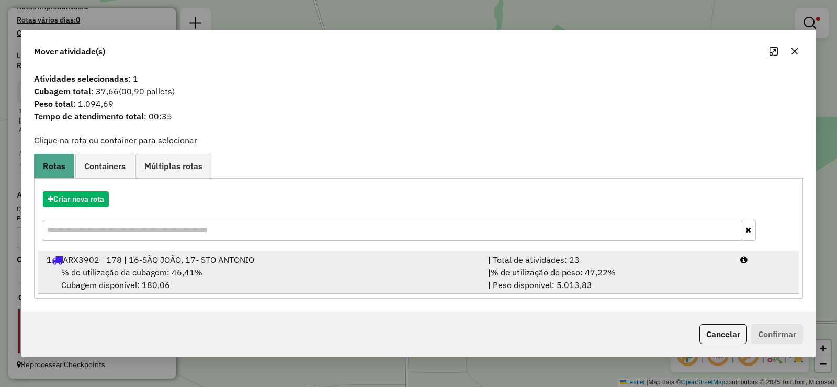
click at [758, 281] on li "1 ARX3902 | 178 | 16-SÃO JOÃO, 17- STO ANTONIO | Total de atividades: 23 % de u…" at bounding box center [418, 272] width 761 height 42
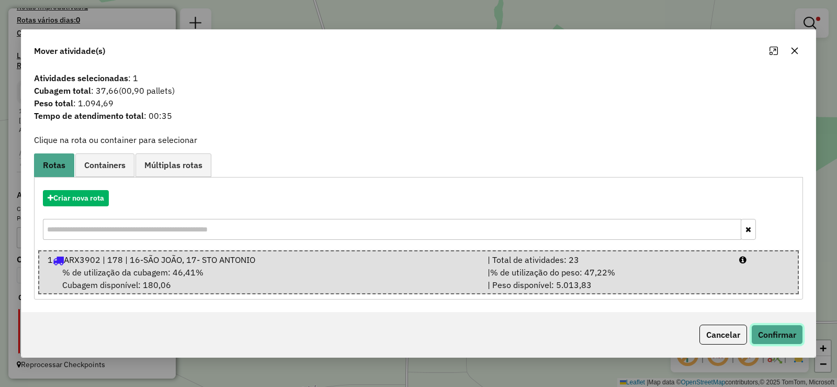
click at [774, 339] on button "Confirmar" at bounding box center [777, 334] width 52 height 20
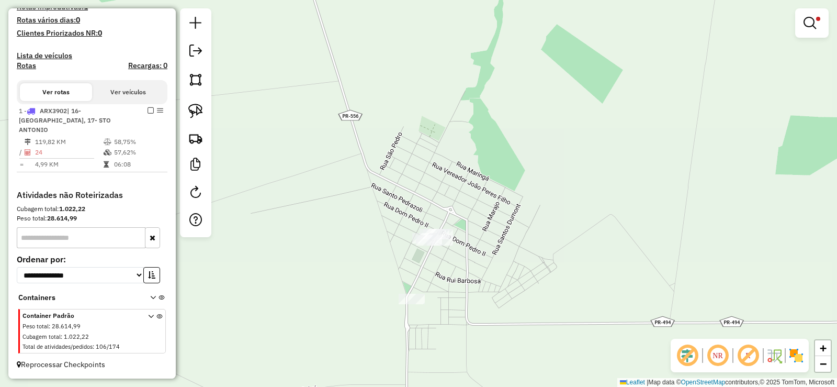
click at [808, 25] on em at bounding box center [810, 23] width 13 height 13
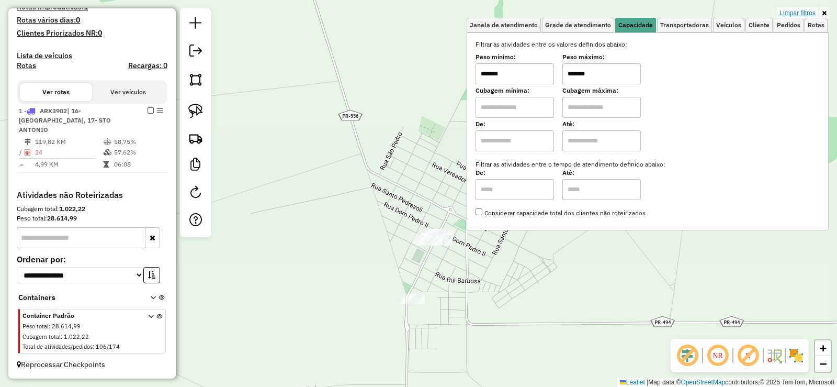
click at [796, 13] on link "Limpar filtros" at bounding box center [797, 13] width 40 height 12
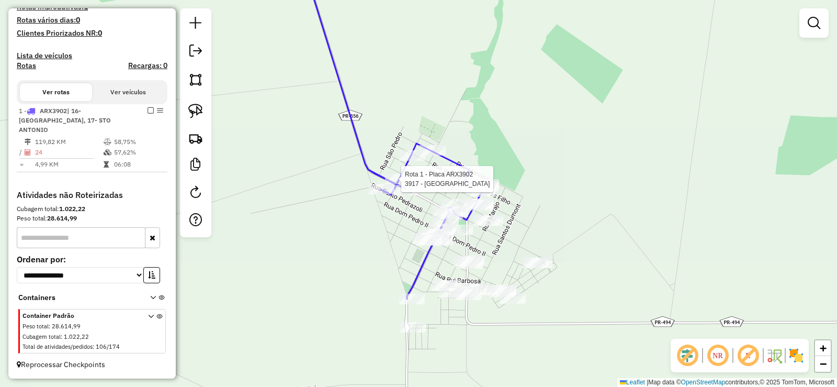
select select "**********"
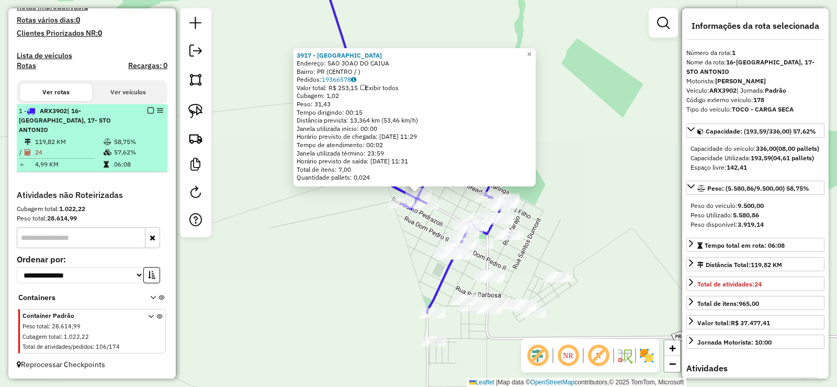
click at [148, 114] on em at bounding box center [151, 110] width 6 height 6
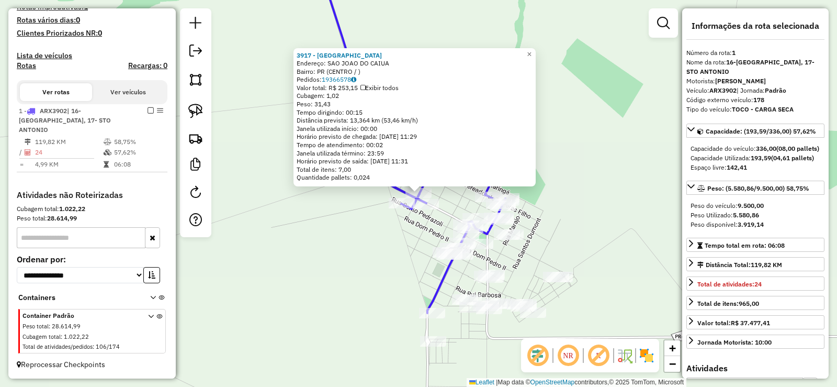
scroll to position [238, 0]
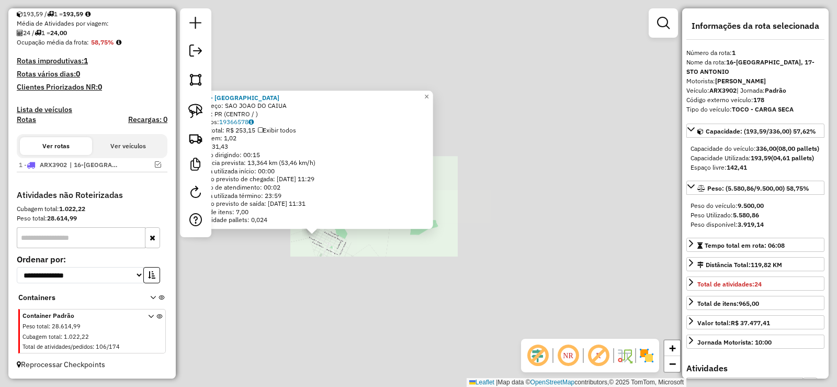
click at [270, 312] on div "3917 - BAR DO TORO Endereço: SAO JOAO DO CAIUA Bairro: PR (CENTRO / ) Pedidos: …" at bounding box center [418, 193] width 837 height 387
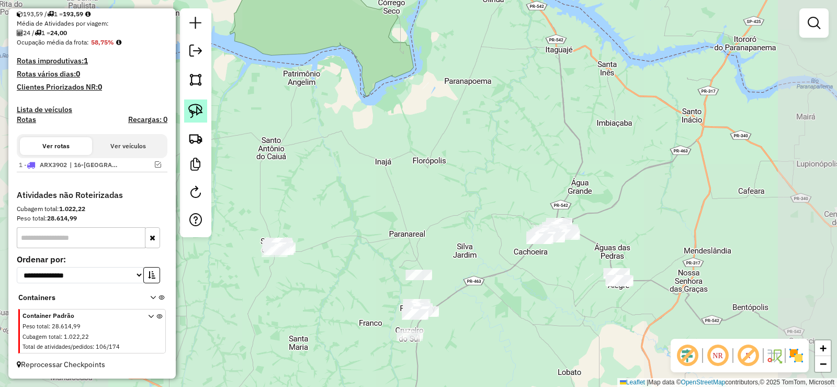
click at [204, 100] on link at bounding box center [195, 110] width 23 height 23
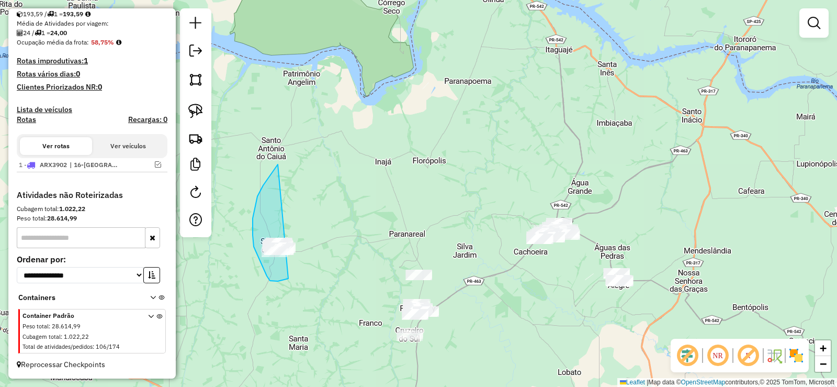
drag, startPoint x: 271, startPoint y: 174, endPoint x: 336, endPoint y: 231, distance: 87.1
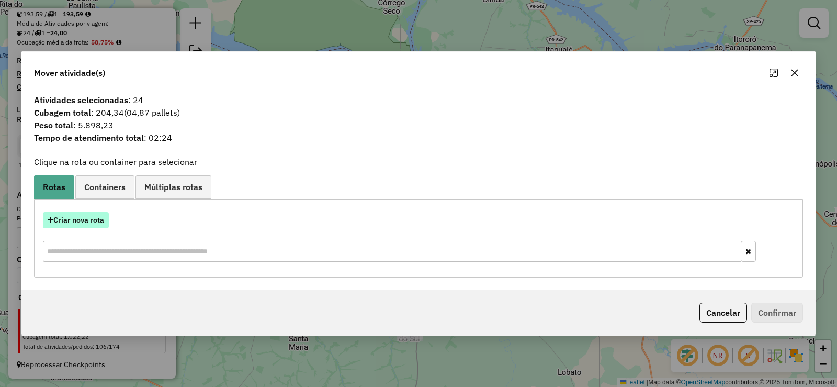
click at [100, 219] on button "Criar nova rota" at bounding box center [76, 220] width 66 height 16
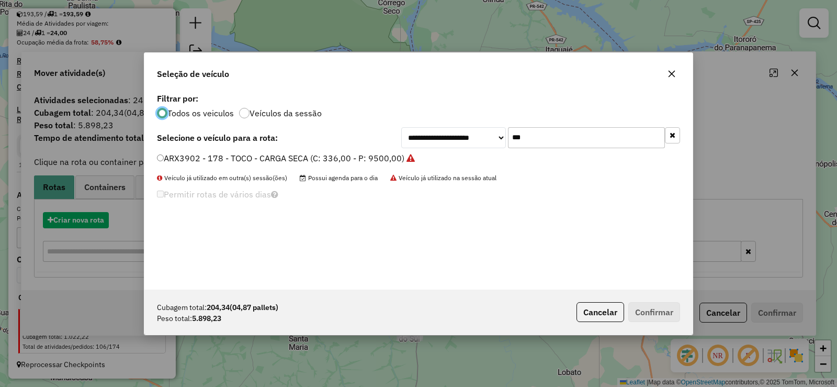
scroll to position [6, 3]
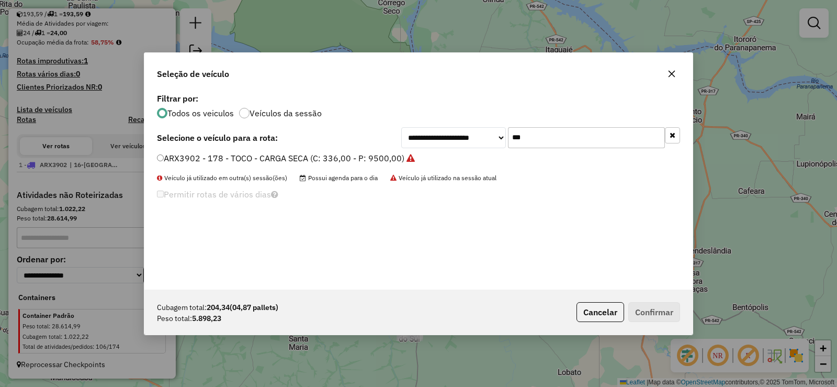
click at [555, 134] on input "***" at bounding box center [586, 137] width 157 height 21
type input "***"
click at [363, 156] on label "AQP9462 - 172 - TOCO - CARGA SECA (C: 336,00 - P: 9500,00)" at bounding box center [281, 158] width 248 height 13
click at [669, 308] on button "Confirmar" at bounding box center [654, 312] width 52 height 20
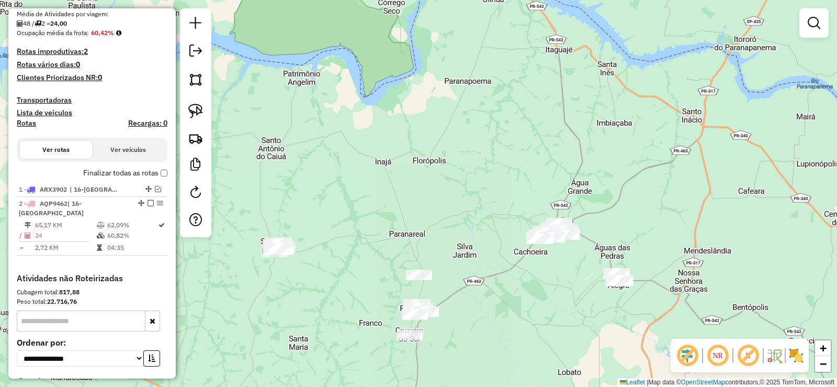
scroll to position [283, 0]
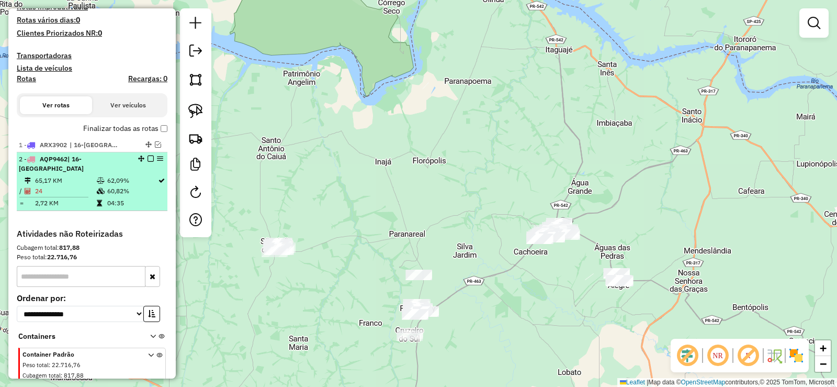
click at [148, 162] on em at bounding box center [151, 158] width 6 height 6
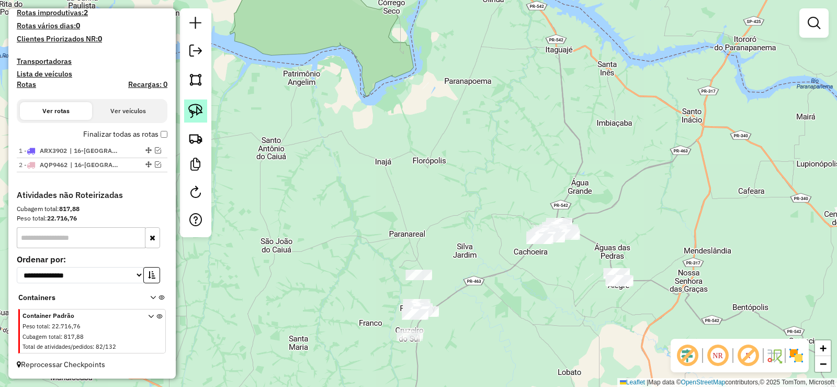
click at [194, 108] on img at bounding box center [195, 111] width 15 height 15
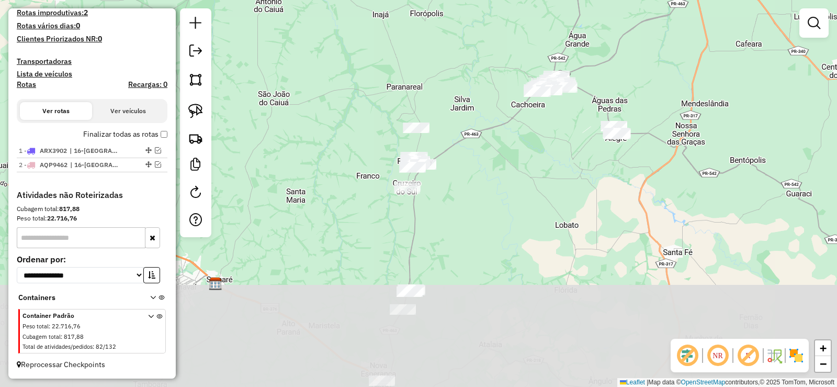
drag, startPoint x: 512, startPoint y: 300, endPoint x: 509, endPoint y: 152, distance: 148.1
click at [510, 152] on div "Janela de atendimento Grade de atendimento Capacidade Transportadoras Veículos …" at bounding box center [418, 193] width 837 height 387
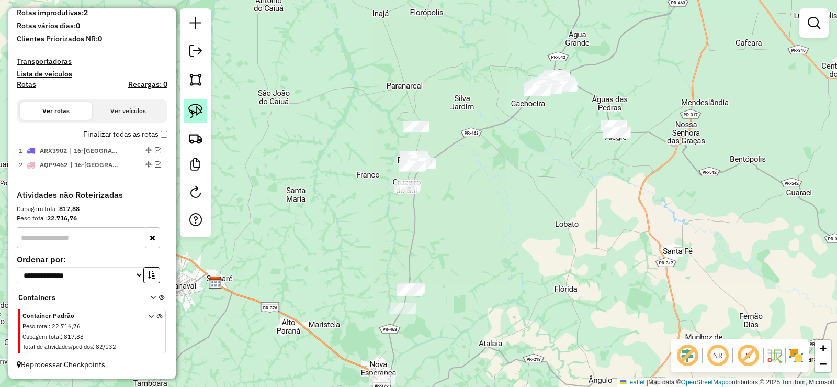
click at [187, 114] on link at bounding box center [195, 110] width 23 height 23
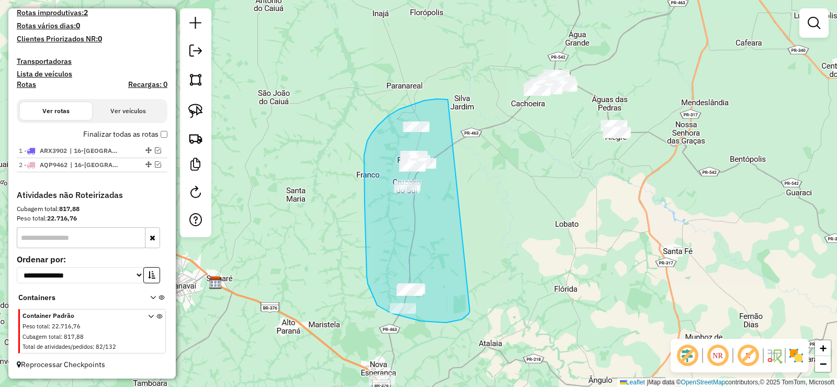
drag, startPoint x: 448, startPoint y: 99, endPoint x: 470, endPoint y: 311, distance: 212.5
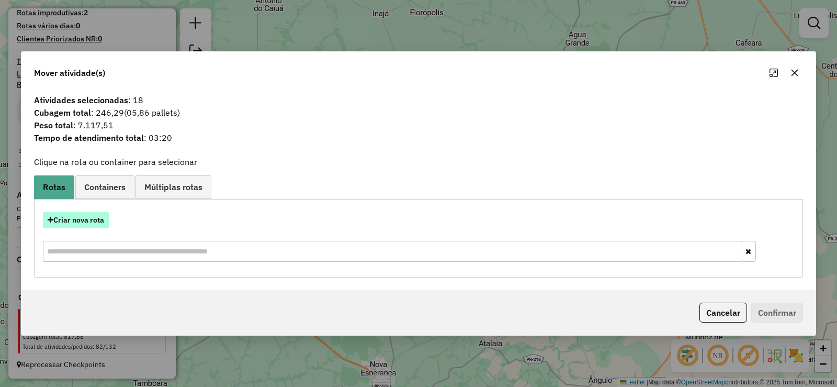
click at [82, 217] on button "Criar nova rota" at bounding box center [76, 220] width 66 height 16
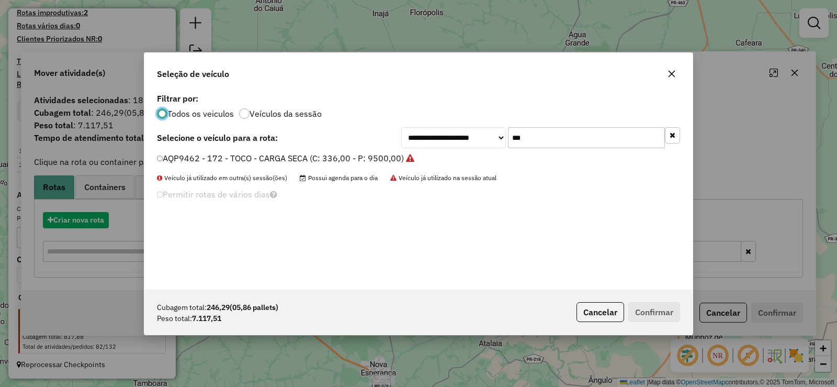
scroll to position [6, 3]
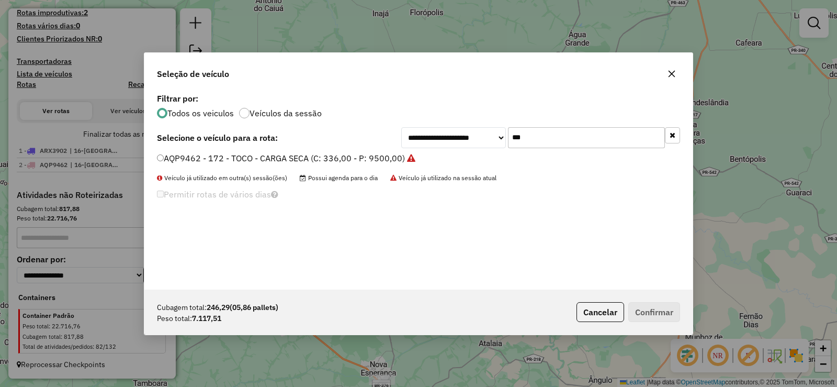
click at [585, 135] on input "***" at bounding box center [586, 137] width 157 height 21
type input "***"
click at [387, 156] on label "ARX3904 - 182 - TOCO - CARGA SECA (C: 336,00 - P: 9500,00)" at bounding box center [280, 158] width 247 height 13
click at [635, 316] on button "Confirmar" at bounding box center [654, 312] width 52 height 20
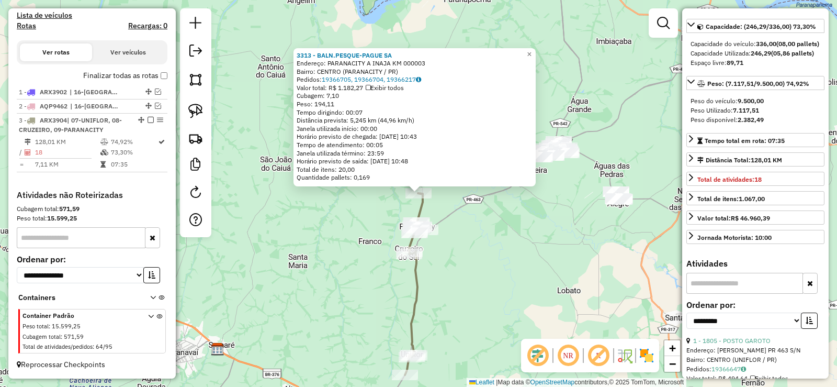
scroll to position [209, 0]
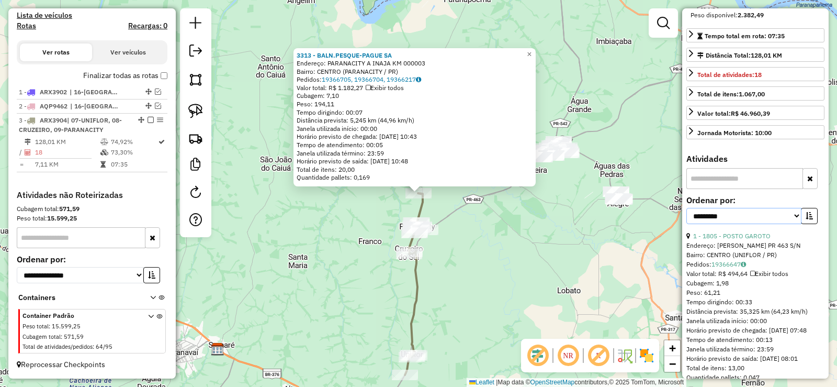
click at [748, 224] on select "**********" at bounding box center [743, 216] width 115 height 16
select select "*********"
click at [686, 224] on select "**********" at bounding box center [743, 216] width 115 height 16
click at [806, 219] on icon "button" at bounding box center [809, 215] width 7 height 7
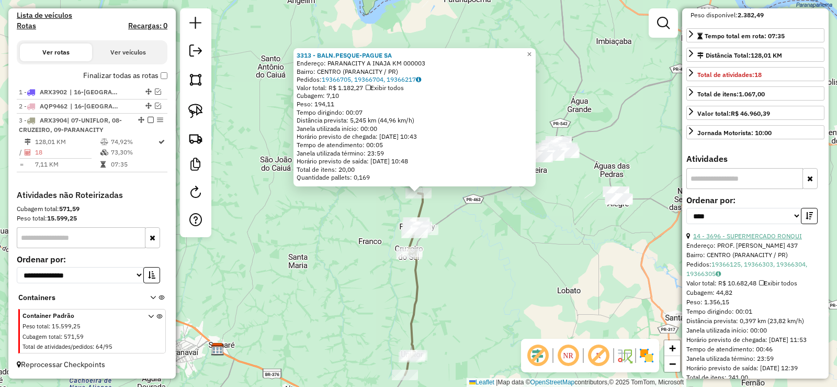
click at [761, 240] on link "14 - 3696 - SUPERMERCADO RONQUI" at bounding box center [747, 236] width 109 height 8
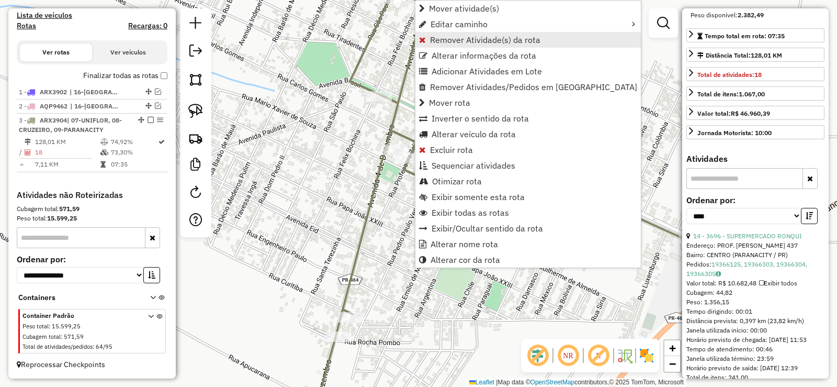
click at [480, 39] on span "Remover Atividade(s) da rota" at bounding box center [485, 40] width 110 height 8
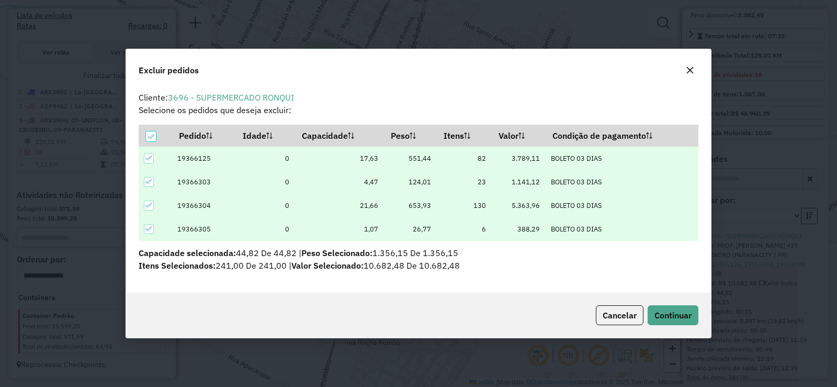
scroll to position [6, 3]
click at [663, 311] on span "Continuar" at bounding box center [673, 315] width 37 height 10
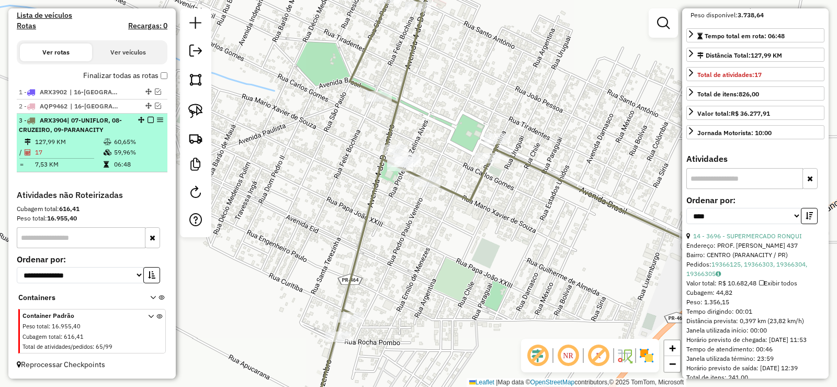
click at [148, 119] on em at bounding box center [151, 120] width 6 height 6
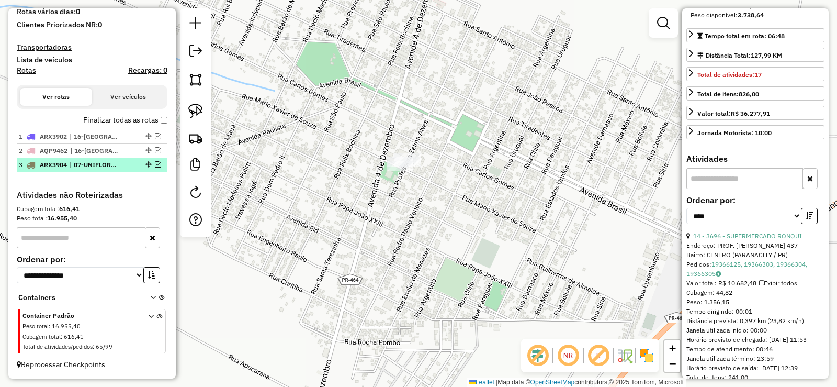
scroll to position [300, 0]
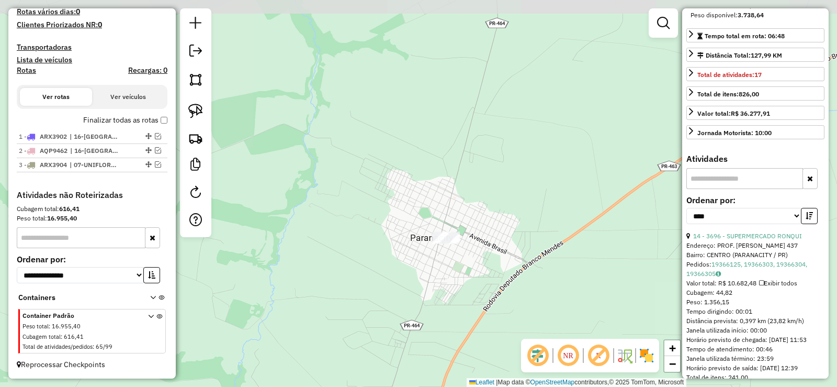
click at [481, 286] on div "Janela de atendimento Grade de atendimento Capacidade Transportadoras Veículos …" at bounding box center [418, 193] width 837 height 387
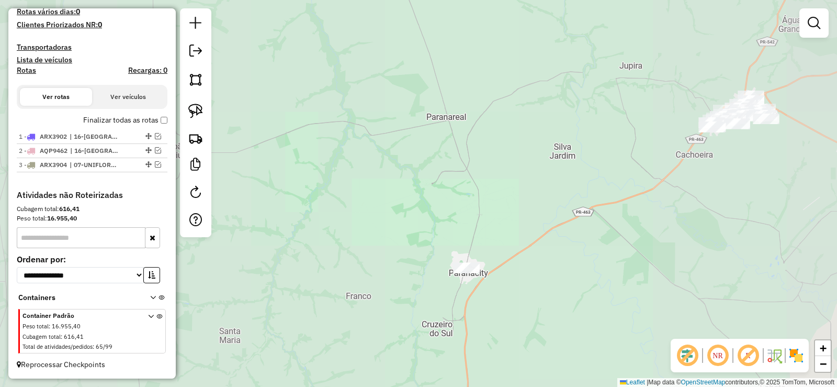
drag, startPoint x: 622, startPoint y: 266, endPoint x: 512, endPoint y: 234, distance: 114.4
click at [524, 237] on div "Janela de atendimento Grade de atendimento Capacidade Transportadoras Veículos …" at bounding box center [418, 193] width 837 height 387
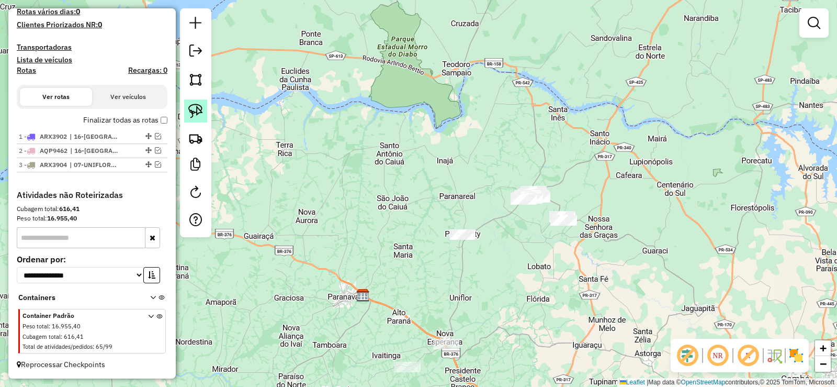
click at [201, 108] on img at bounding box center [195, 111] width 15 height 15
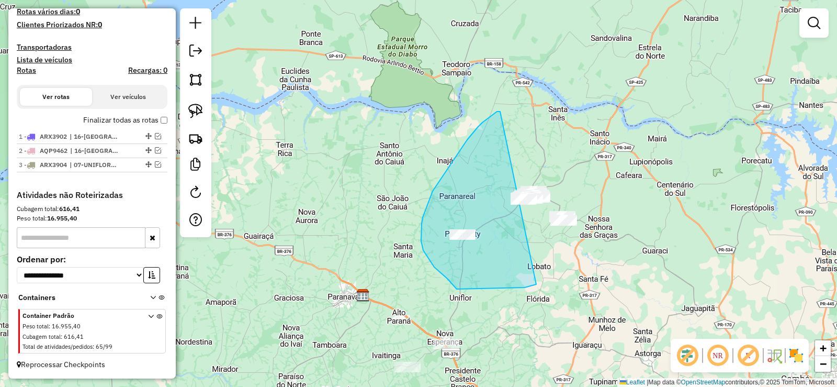
drag, startPoint x: 482, startPoint y: 122, endPoint x: 689, endPoint y: 202, distance: 221.1
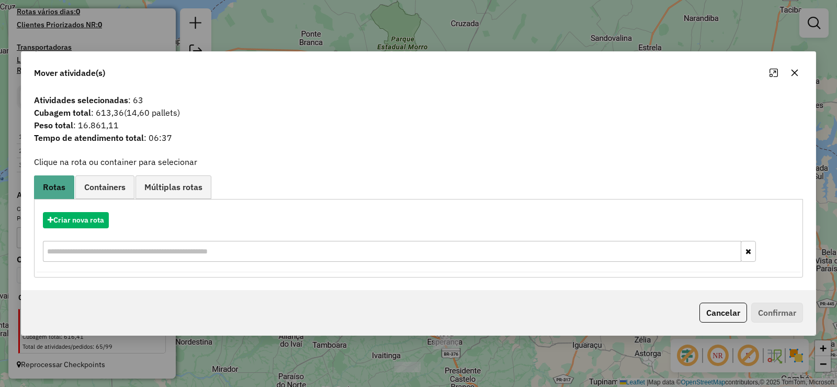
click at [794, 73] on icon "button" at bounding box center [795, 72] width 7 height 7
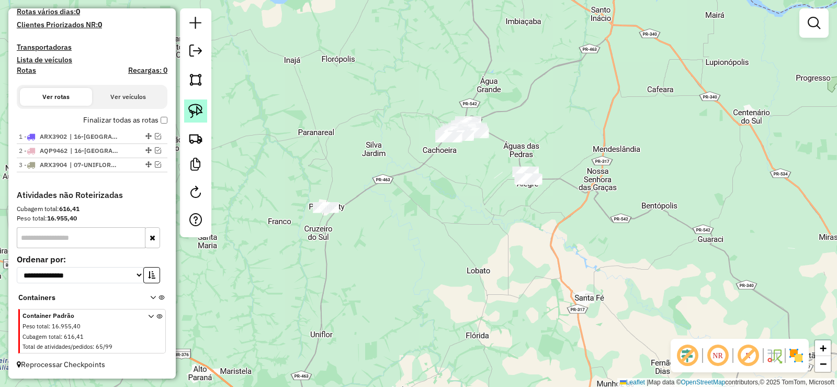
click at [192, 110] on img at bounding box center [195, 111] width 15 height 15
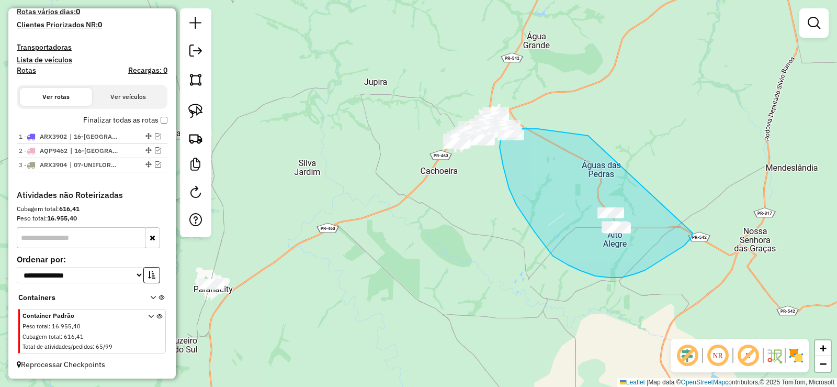
drag, startPoint x: 588, startPoint y: 136, endPoint x: 693, endPoint y: 233, distance: 142.9
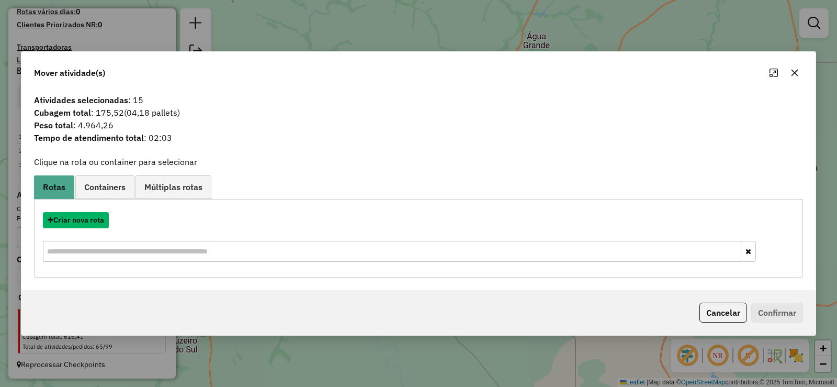
click at [98, 221] on button "Criar nova rota" at bounding box center [76, 220] width 66 height 16
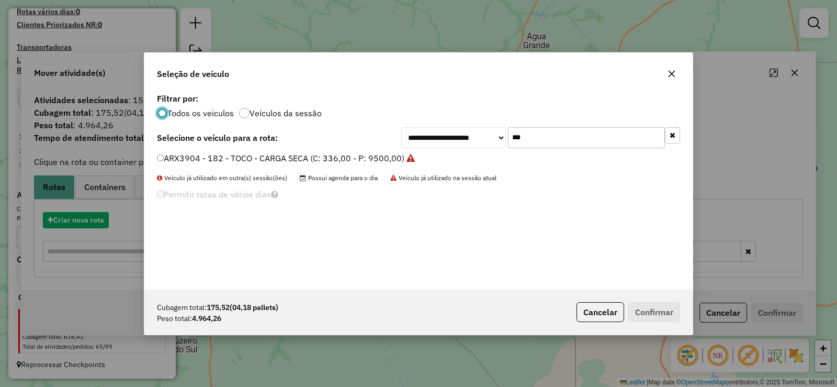
scroll to position [6, 3]
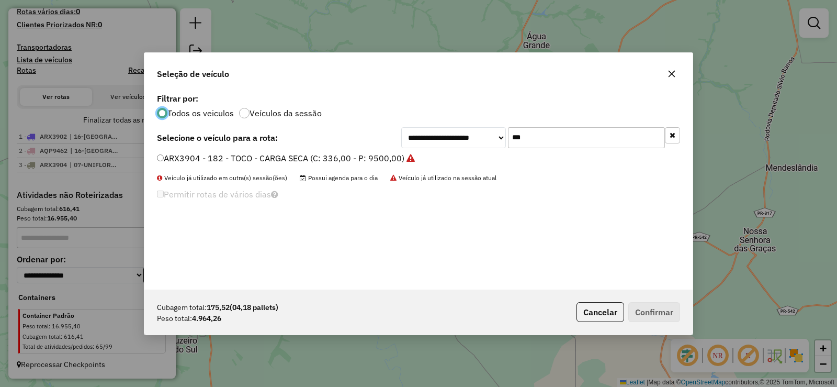
click at [568, 140] on input "***" at bounding box center [586, 137] width 157 height 21
type input "***"
click at [392, 155] on label "RHQ7F37 - 204 - TOCO - CARGA SECA (C: 336,00 - P: 9500,00)" at bounding box center [281, 158] width 248 height 13
click at [657, 313] on button "Confirmar" at bounding box center [654, 312] width 52 height 20
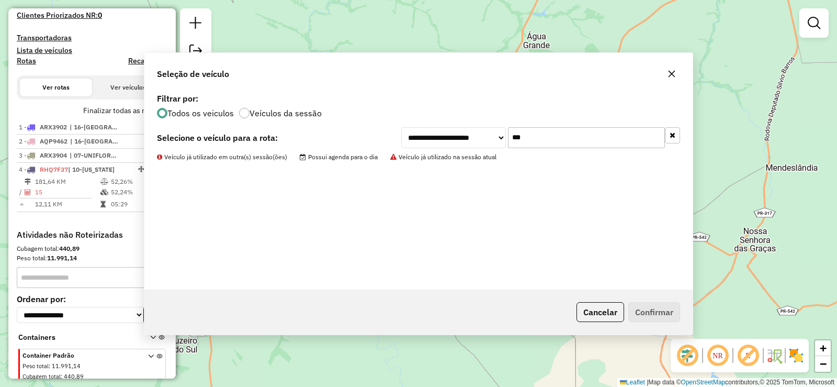
scroll to position [345, 0]
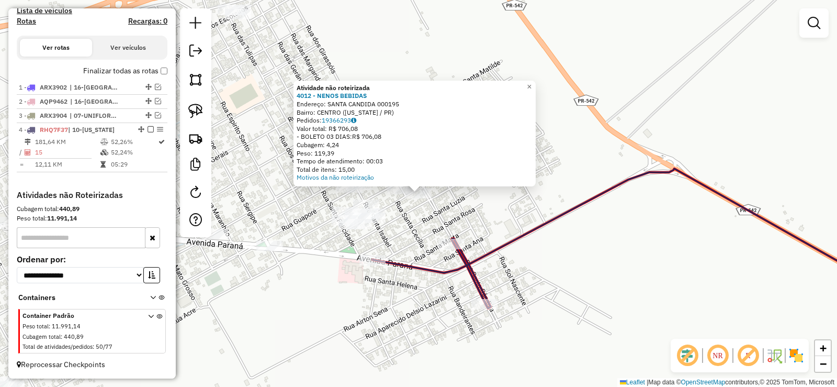
click at [456, 252] on icon at bounding box center [647, 238] width 548 height 140
select select "*********"
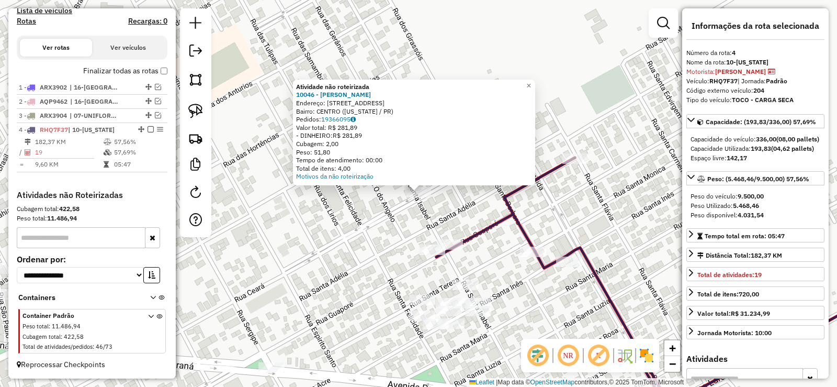
drag, startPoint x: 445, startPoint y: 207, endPoint x: 426, endPoint y: 186, distance: 27.8
click at [435, 189] on div "Atividade não roteirizada 10046 - [PERSON_NAME]: [STREET_ADDRESS][US_STATE] Ped…" at bounding box center [418, 193] width 837 height 387
click at [413, 181] on div "Motivos da não roteirização" at bounding box center [415, 177] width 236 height 8
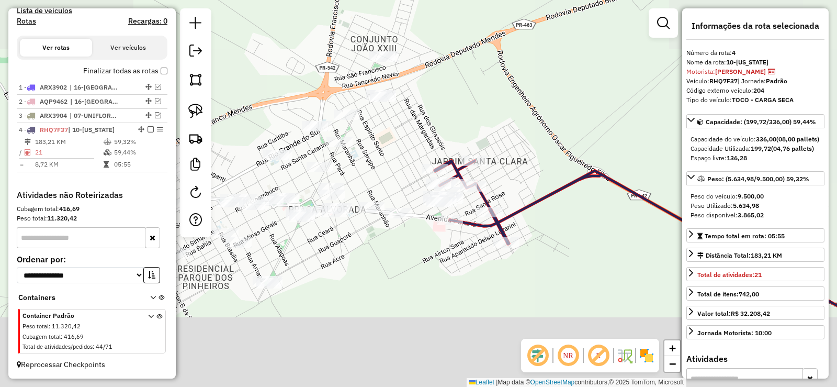
drag, startPoint x: 434, startPoint y: 336, endPoint x: 394, endPoint y: 251, distance: 93.9
click at [426, 248] on div "Janela de atendimento Grade de atendimento Capacidade Transportadoras Veículos …" at bounding box center [418, 193] width 837 height 387
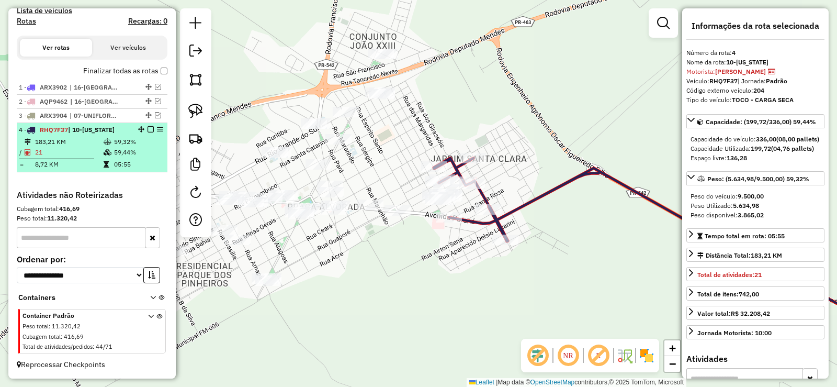
click at [148, 130] on em at bounding box center [151, 129] width 6 height 6
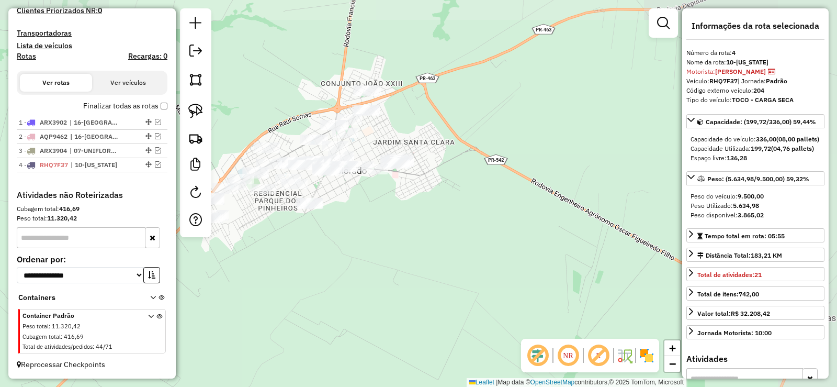
click at [381, 239] on div "Janela de atendimento Grade de atendimento Capacidade Transportadoras Veículos …" at bounding box center [418, 193] width 837 height 387
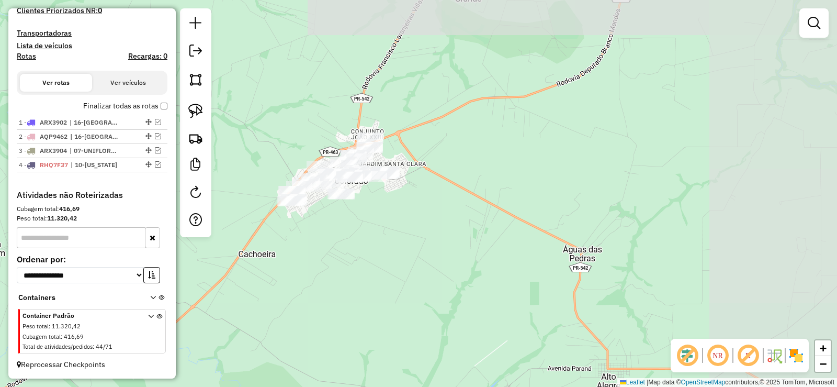
drag, startPoint x: 341, startPoint y: 263, endPoint x: 352, endPoint y: 258, distance: 12.0
click at [352, 258] on div "Janela de atendimento Grade de atendimento Capacidade Transportadoras Veículos …" at bounding box center [418, 193] width 837 height 387
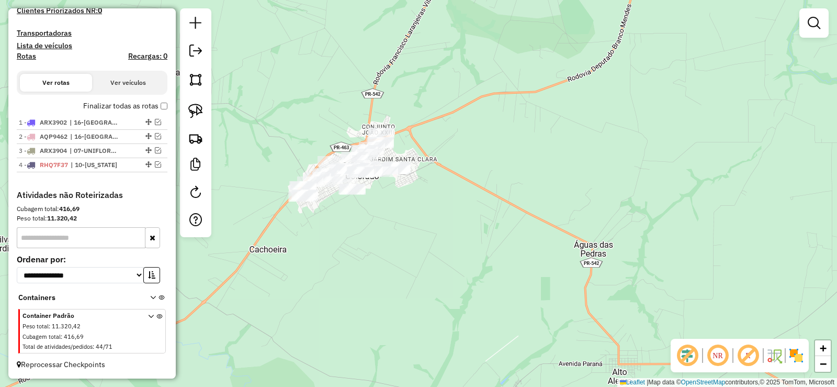
drag, startPoint x: 204, startPoint y: 112, endPoint x: 217, endPoint y: 122, distance: 16.4
click at [204, 112] on link at bounding box center [195, 110] width 23 height 23
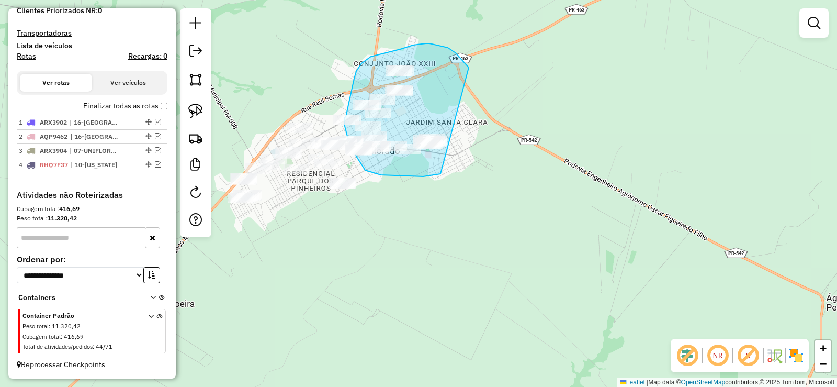
drag, startPoint x: 468, startPoint y: 66, endPoint x: 466, endPoint y: 161, distance: 94.7
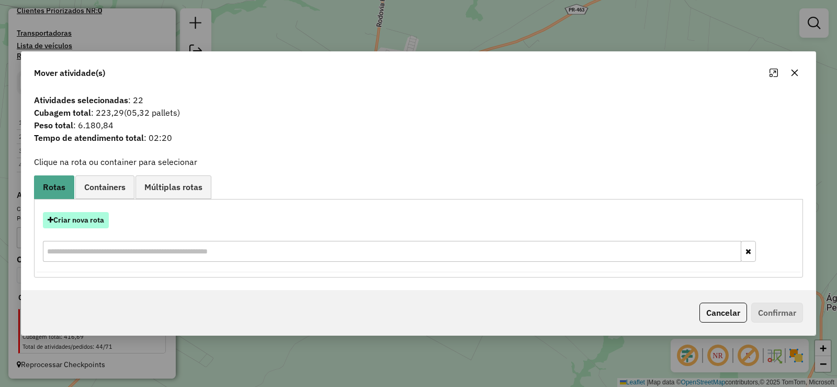
click at [99, 225] on button "Criar nova rota" at bounding box center [76, 220] width 66 height 16
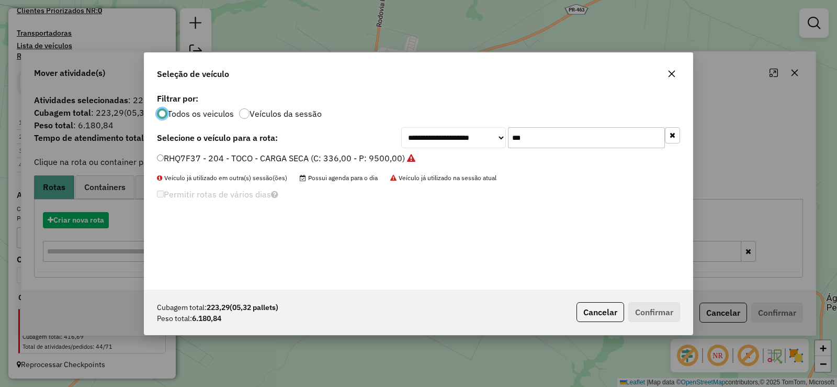
scroll to position [6, 3]
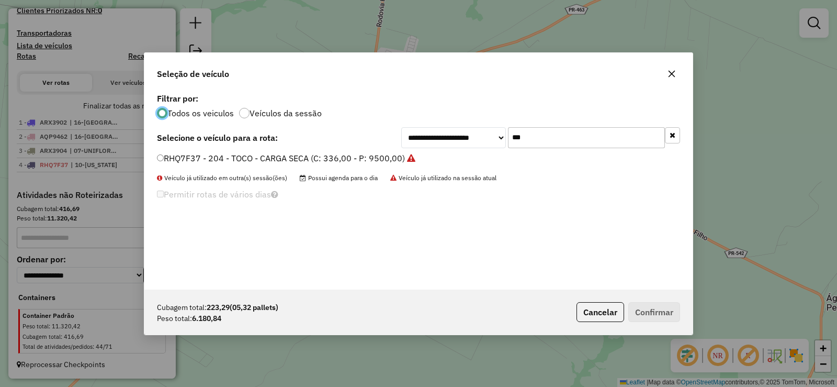
click at [549, 138] on input "***" at bounding box center [586, 137] width 157 height 21
type input "***"
click at [359, 160] on label "RHQ0E22 - 202 - TOCO - CARGA SECA (C: 336,00 - P: 9500,00)" at bounding box center [281, 158] width 248 height 13
click at [636, 307] on button "Confirmar" at bounding box center [654, 312] width 52 height 20
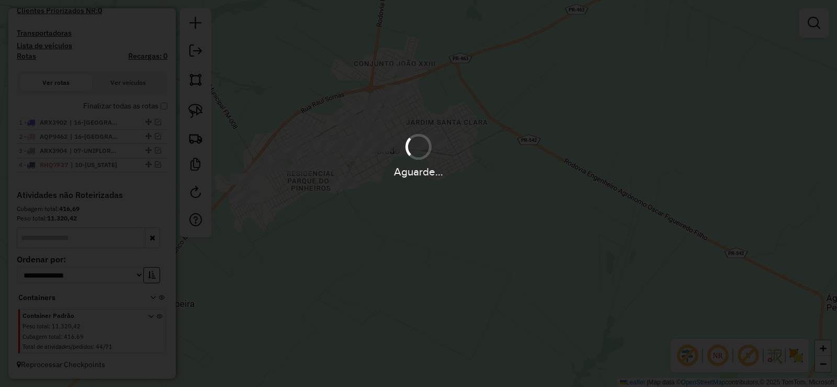
scroll to position [349, 0]
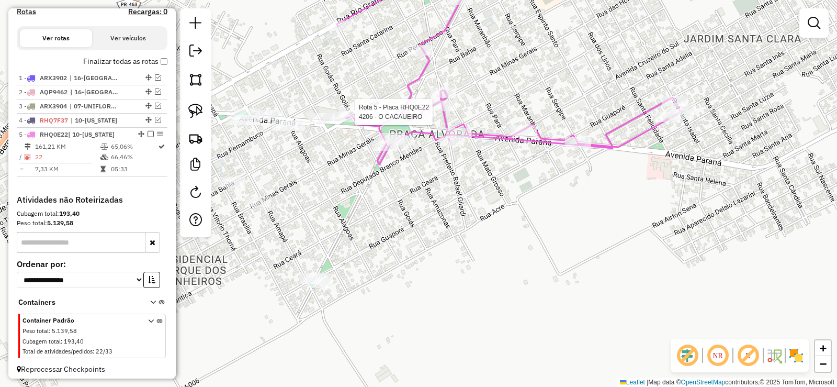
select select "*********"
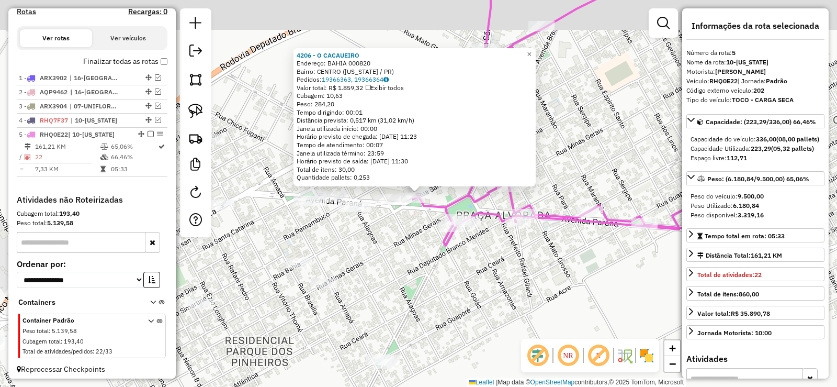
scroll to position [364, 0]
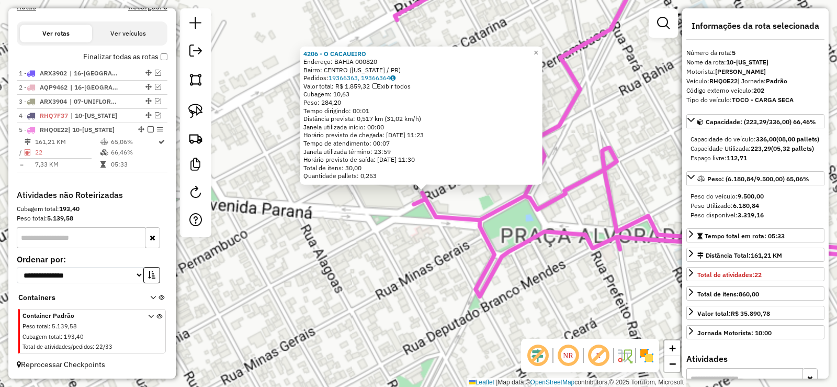
click at [412, 195] on icon at bounding box center [742, 12] width 694 height 568
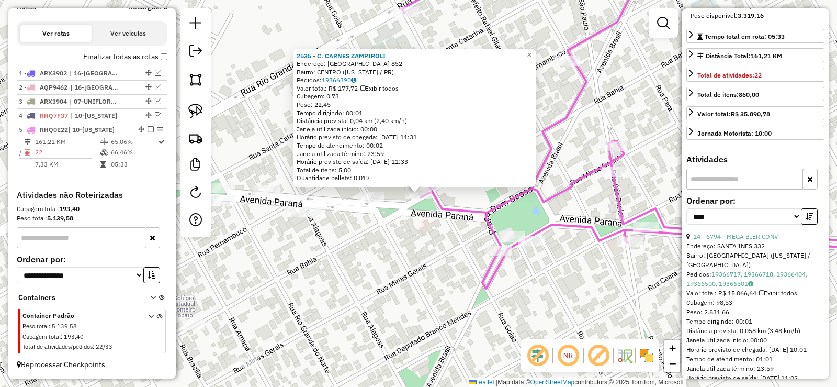
scroll to position [209, 0]
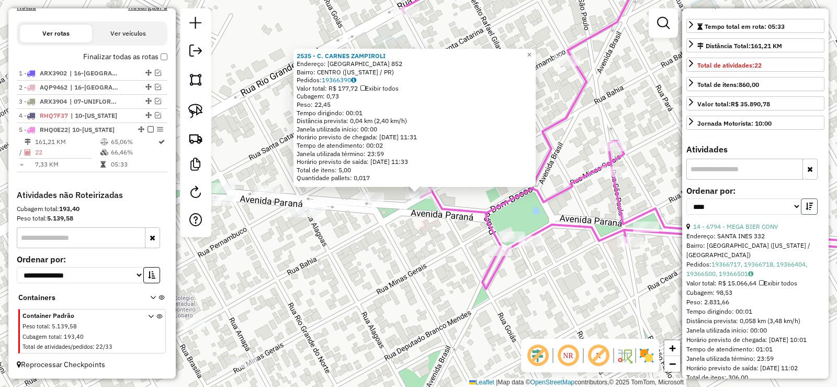
click at [806, 210] on icon "button" at bounding box center [809, 205] width 7 height 7
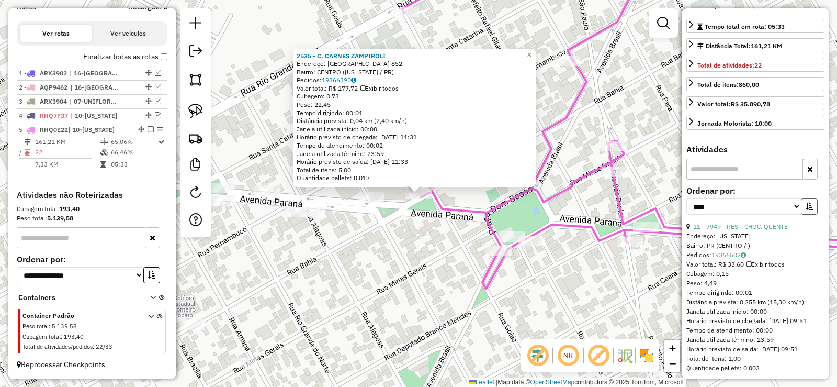
click at [802, 215] on button "button" at bounding box center [809, 206] width 17 height 16
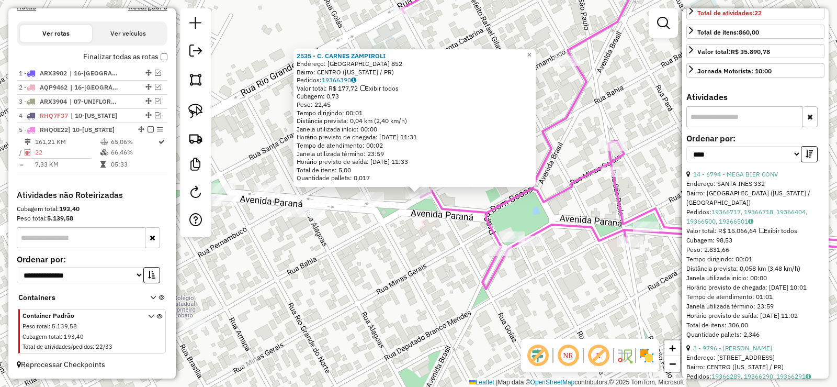
scroll to position [314, 0]
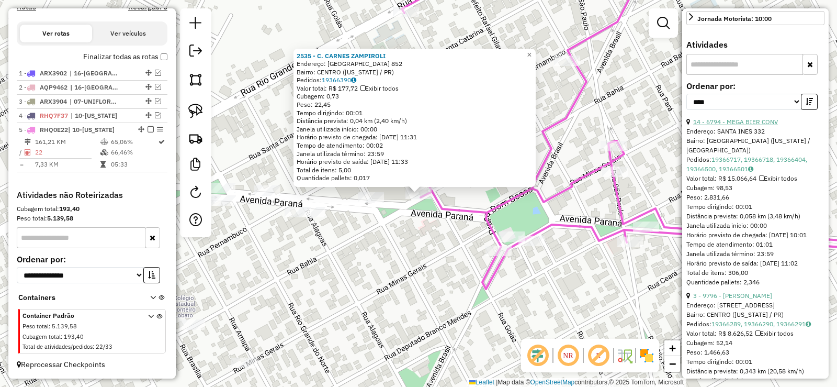
click at [735, 126] on link "14 - 6794 - MEGA BIER CONV" at bounding box center [735, 122] width 85 height 8
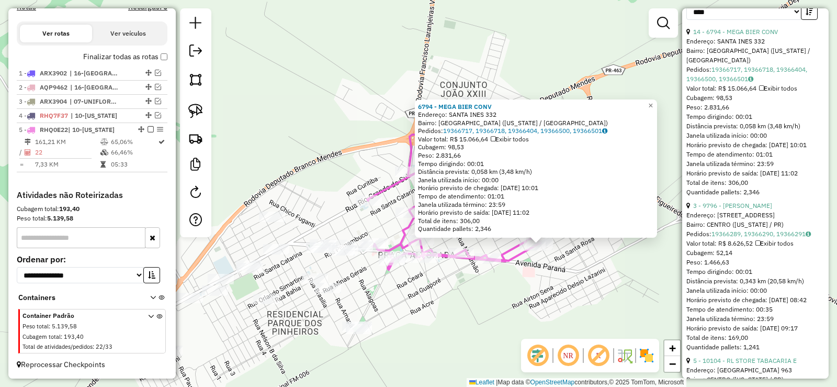
scroll to position [419, 0]
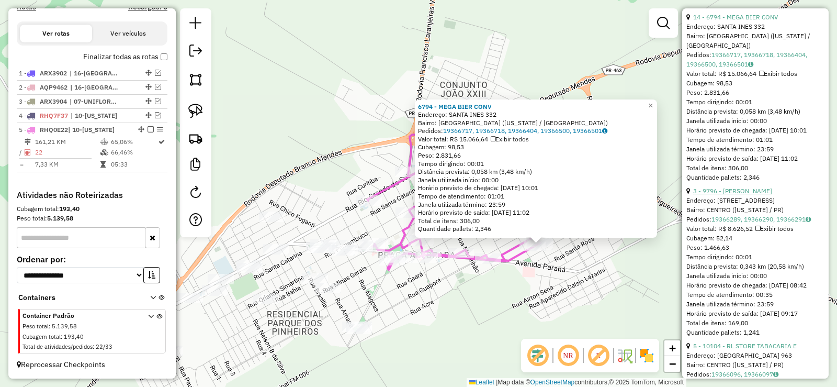
click at [734, 195] on link "3 - 9796 - [PERSON_NAME]" at bounding box center [732, 191] width 79 height 8
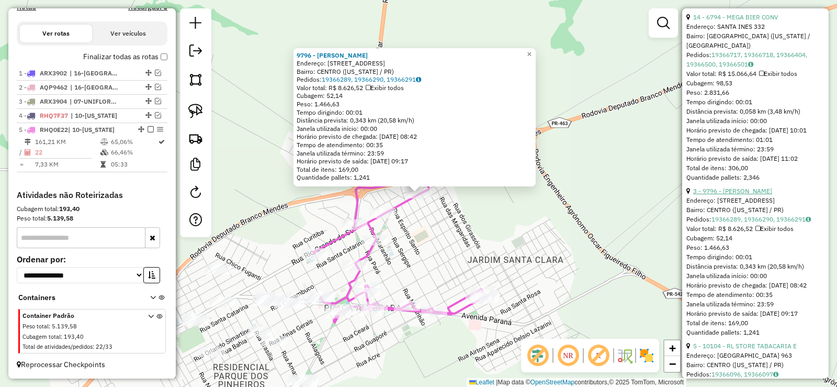
click at [744, 195] on link "3 - 9796 - [PERSON_NAME]" at bounding box center [732, 191] width 79 height 8
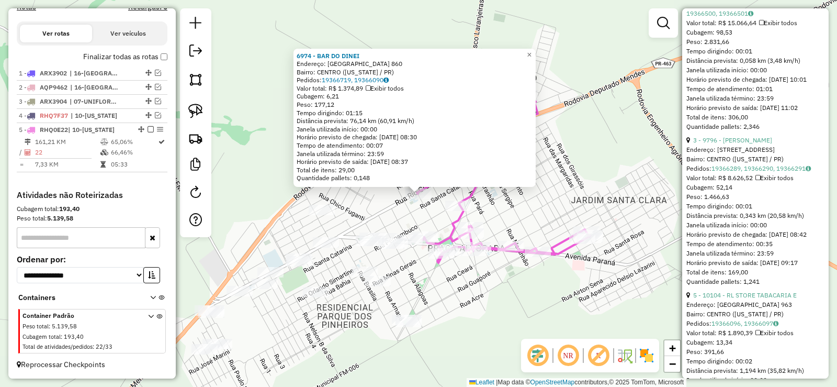
scroll to position [523, 0]
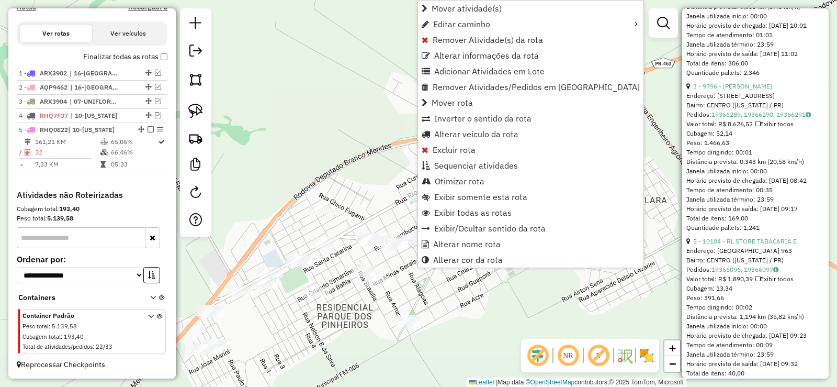
click at [346, 126] on div "Janela de atendimento Grade de atendimento Capacidade Transportadoras Veículos …" at bounding box center [418, 193] width 837 height 387
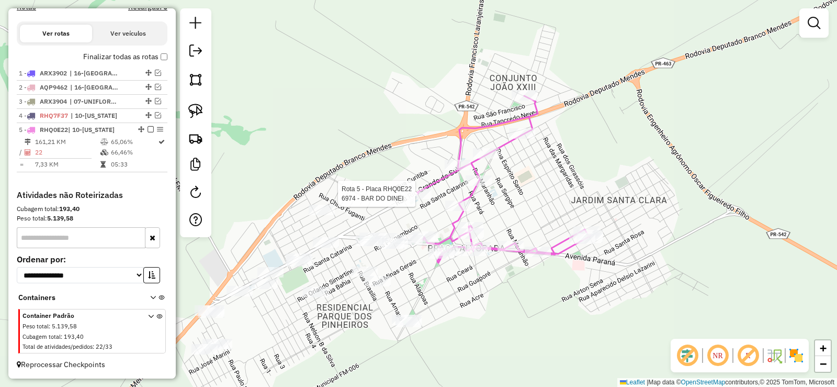
select select "*********"
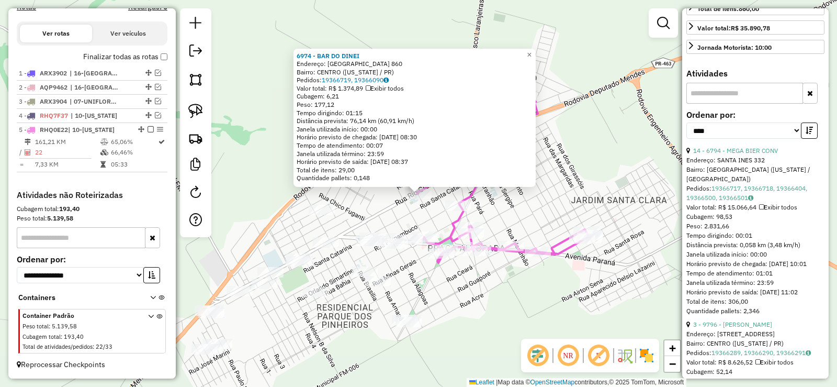
scroll to position [314, 0]
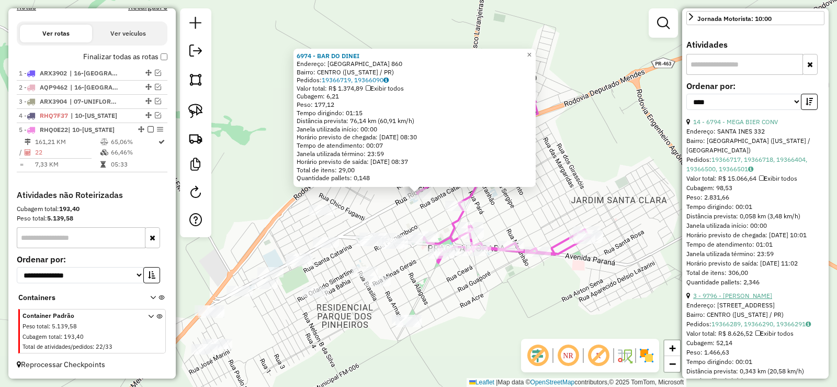
click at [725, 299] on link "3 - 9796 - [PERSON_NAME]" at bounding box center [732, 295] width 79 height 8
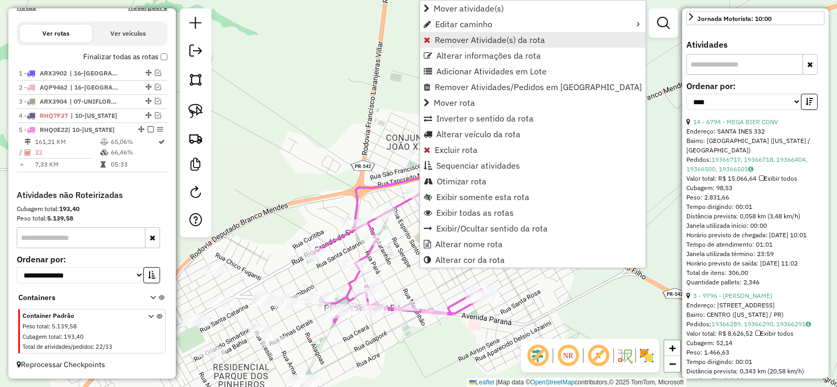
click at [460, 39] on span "Remover Atividade(s) da rota" at bounding box center [490, 40] width 110 height 8
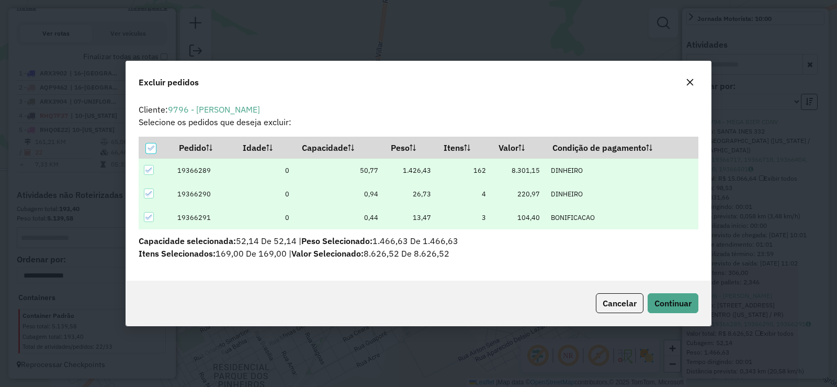
scroll to position [0, 0]
click at [688, 80] on icon "button" at bounding box center [690, 81] width 7 height 7
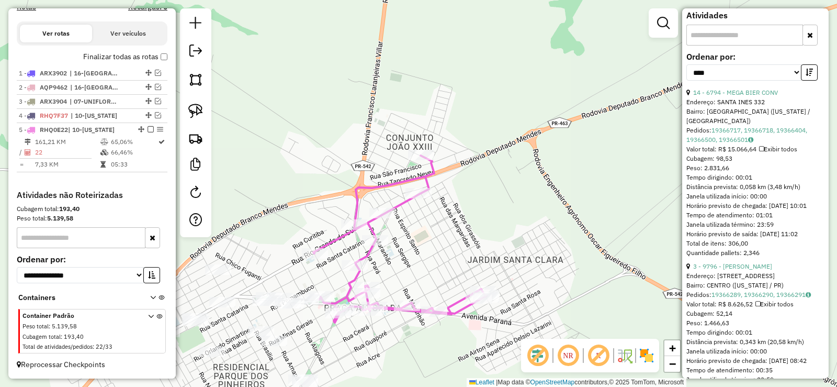
scroll to position [419, 0]
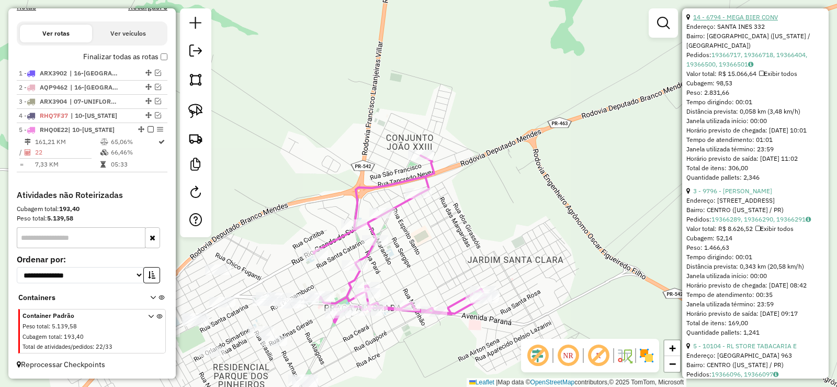
click at [733, 21] on link "14 - 6794 - MEGA BIER CONV" at bounding box center [735, 17] width 85 height 8
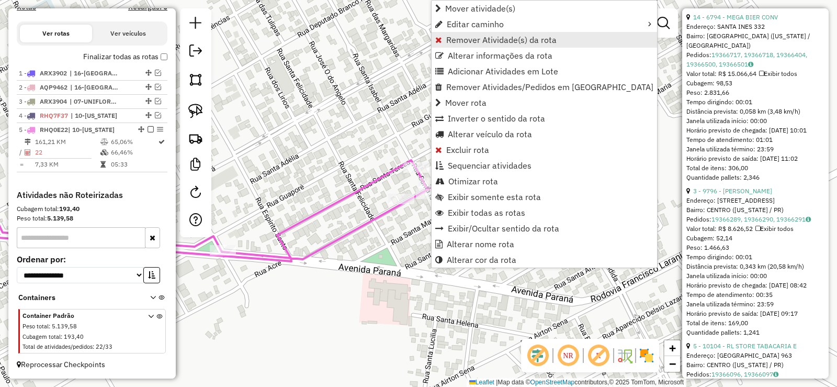
click at [505, 42] on span "Remover Atividade(s) da rota" at bounding box center [501, 40] width 110 height 8
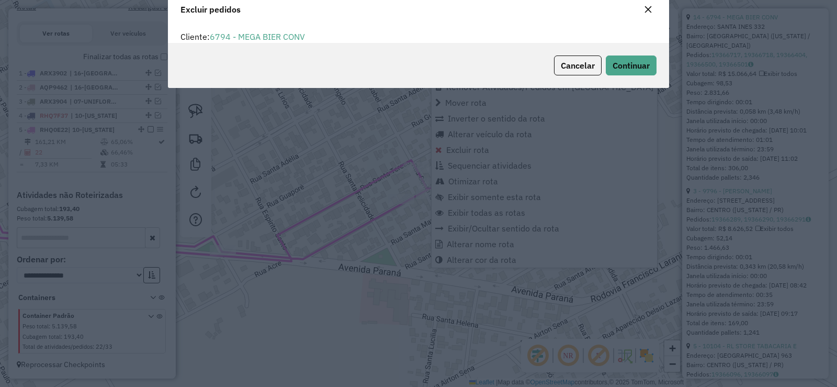
scroll to position [6, 3]
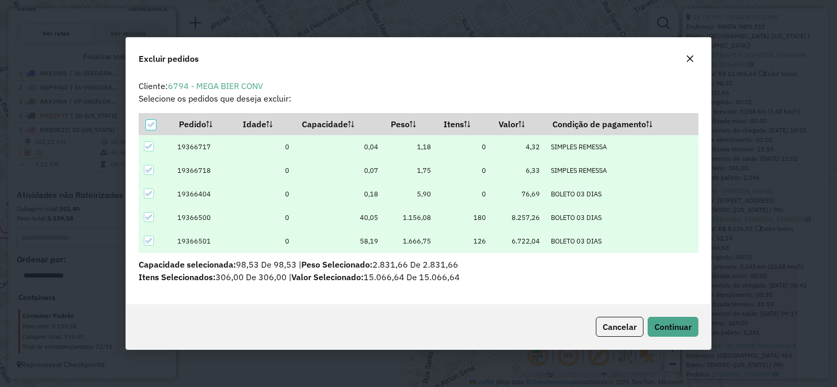
click at [689, 56] on icon "button" at bounding box center [690, 58] width 8 height 8
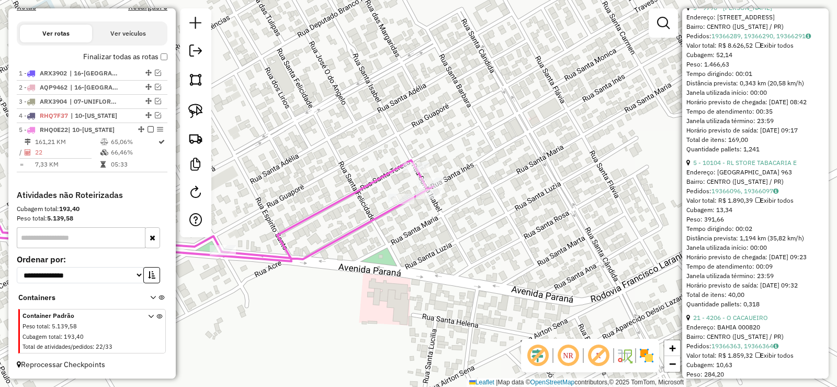
scroll to position [628, 0]
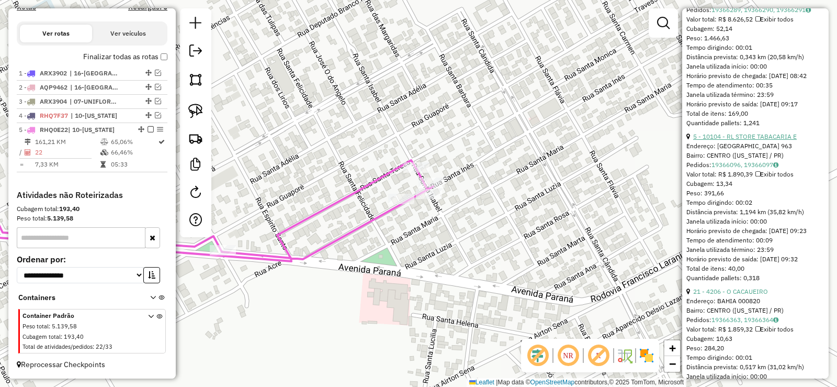
click at [719, 140] on link "5 - 10104 - RL STORE TABACARIA E" at bounding box center [745, 136] width 104 height 8
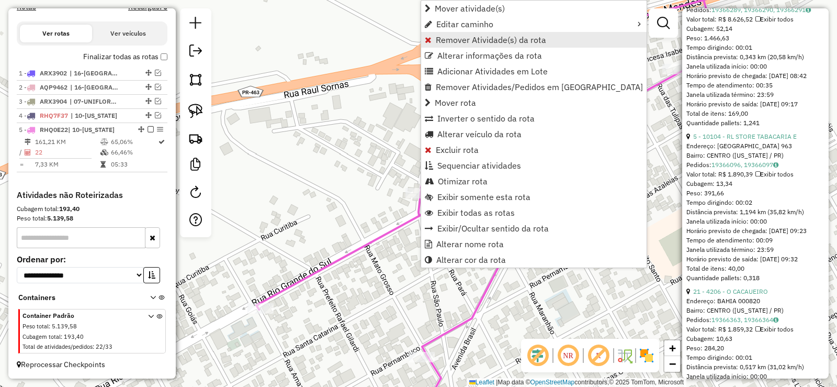
click at [483, 42] on span "Remover Atividade(s) da rota" at bounding box center [491, 40] width 110 height 8
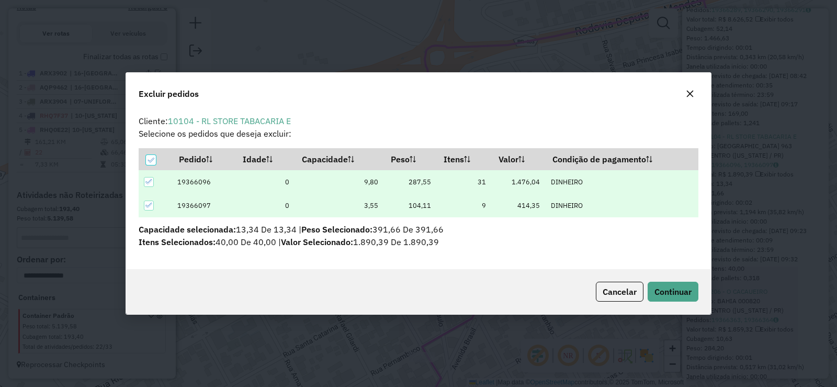
scroll to position [6, 3]
click at [681, 288] on span "Continuar" at bounding box center [673, 291] width 37 height 10
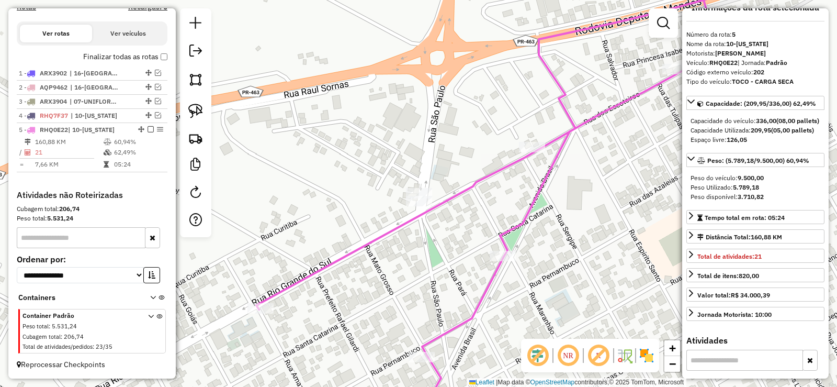
scroll to position [0, 0]
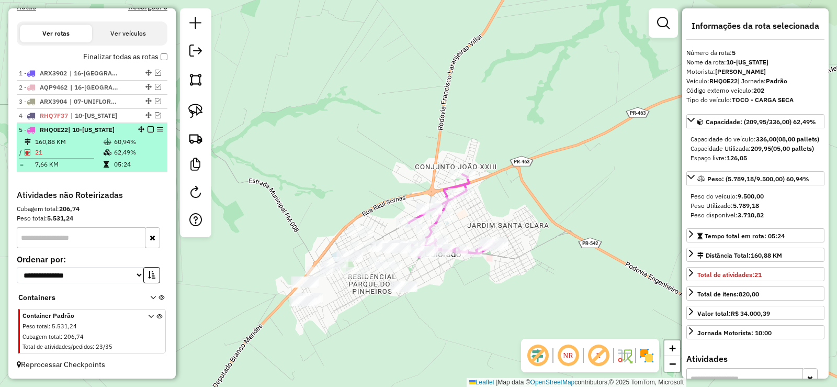
click at [150, 129] on em at bounding box center [151, 129] width 6 height 6
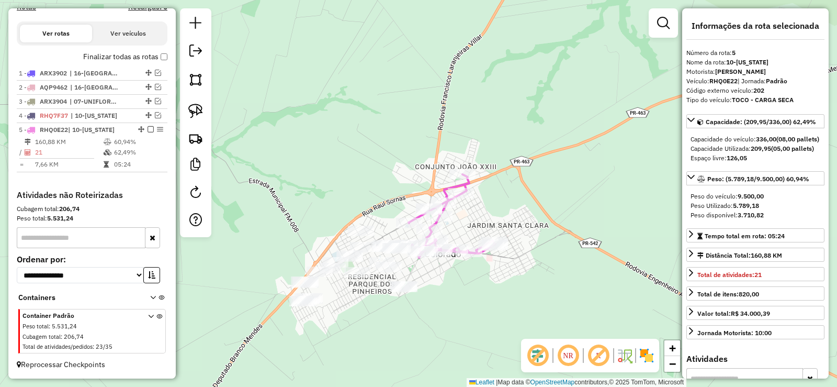
scroll to position [329, 0]
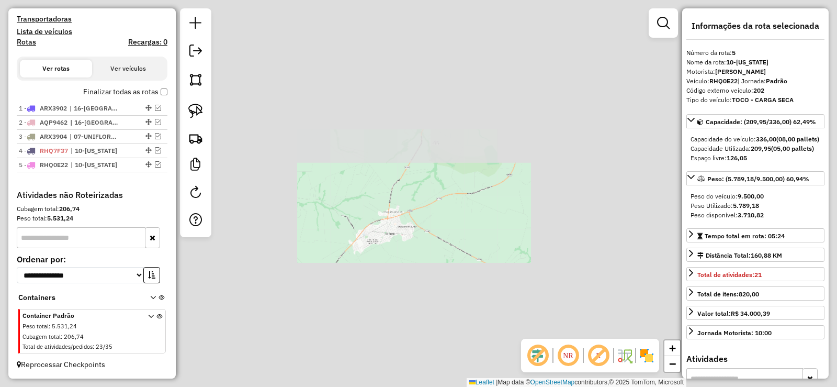
click at [386, 301] on div "Janela de atendimento Grade de atendimento Capacidade Transportadoras Veículos …" at bounding box center [418, 193] width 837 height 387
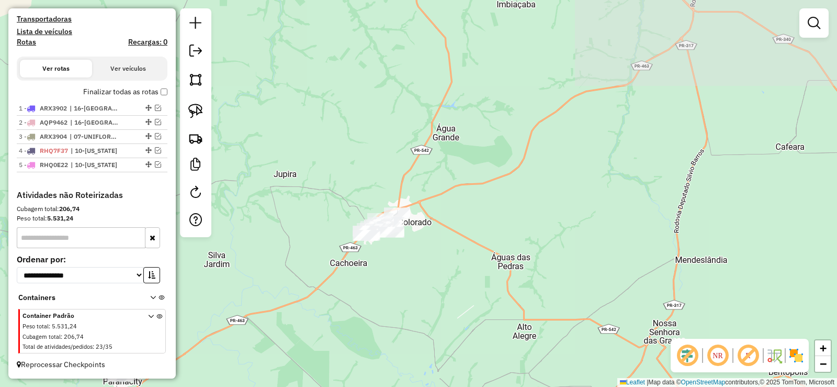
drag, startPoint x: 381, startPoint y: 313, endPoint x: 505, endPoint y: 200, distance: 167.7
click at [514, 194] on div "Janela de atendimento Grade de atendimento Capacidade Transportadoras Veículos …" at bounding box center [418, 193] width 837 height 387
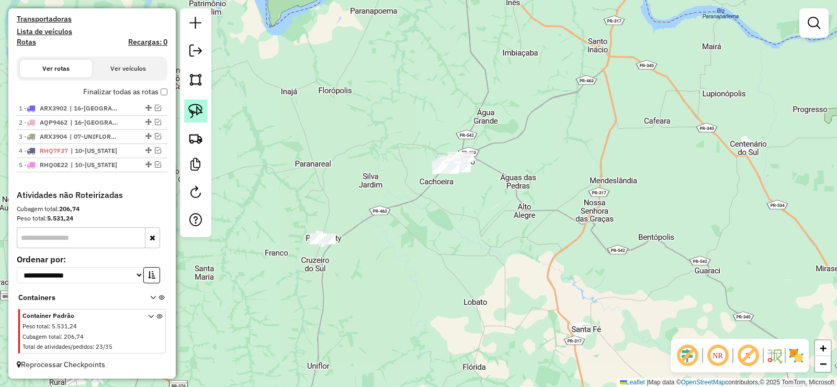
click at [202, 106] on img at bounding box center [195, 111] width 15 height 15
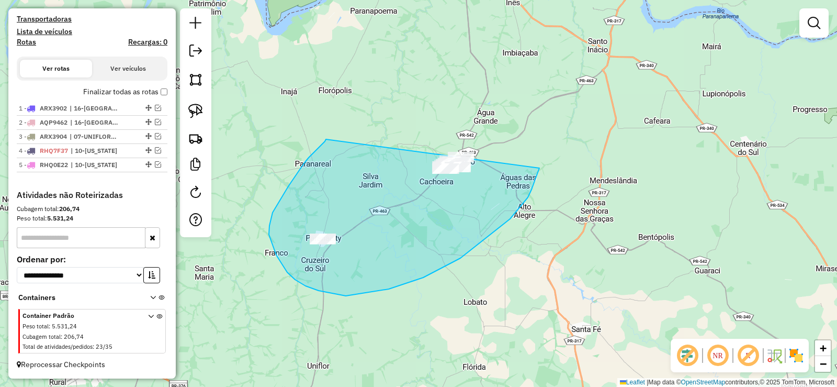
drag, startPoint x: 288, startPoint y: 186, endPoint x: 540, endPoint y: 108, distance: 263.6
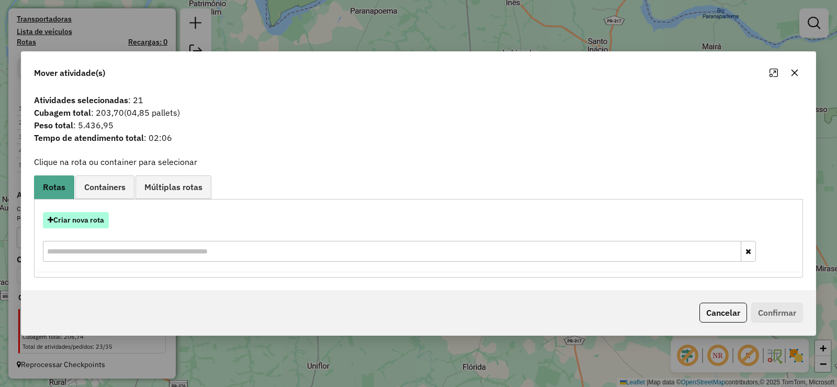
click at [80, 223] on button "Criar nova rota" at bounding box center [76, 220] width 66 height 16
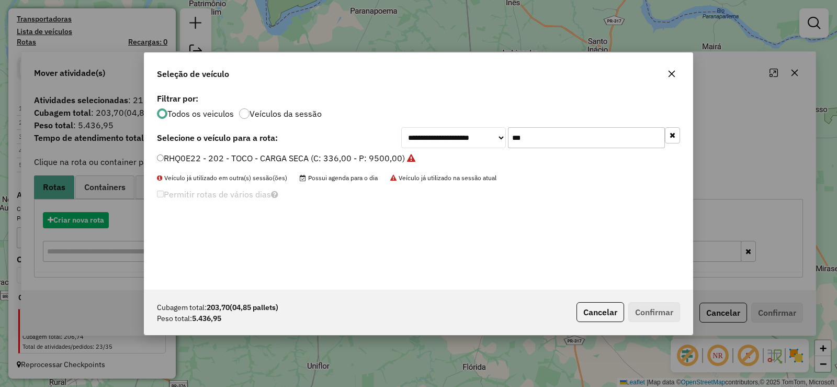
scroll to position [6, 3]
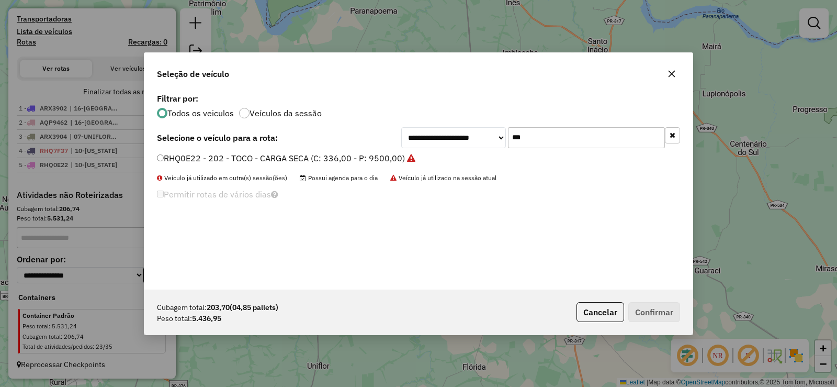
click at [545, 131] on input "***" at bounding box center [586, 137] width 157 height 21
type input "***"
click at [380, 157] on label "RHQ0E21 - 200 - TOCO - CARGA SECA (C: 336,00 - P: 9500,00)" at bounding box center [281, 158] width 248 height 13
click at [642, 308] on button "Confirmar" at bounding box center [654, 312] width 52 height 20
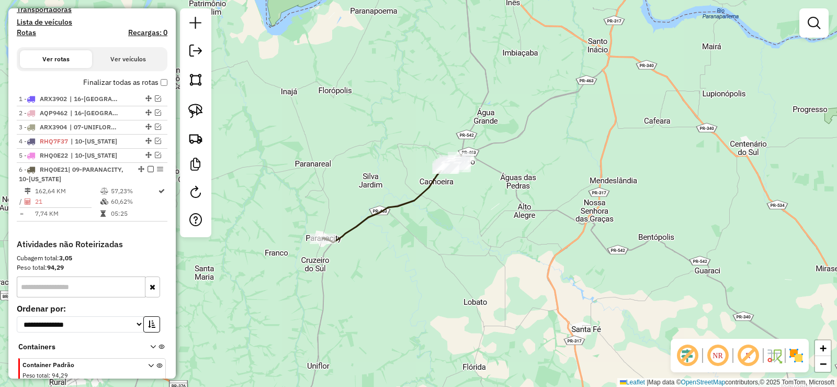
scroll to position [364, 0]
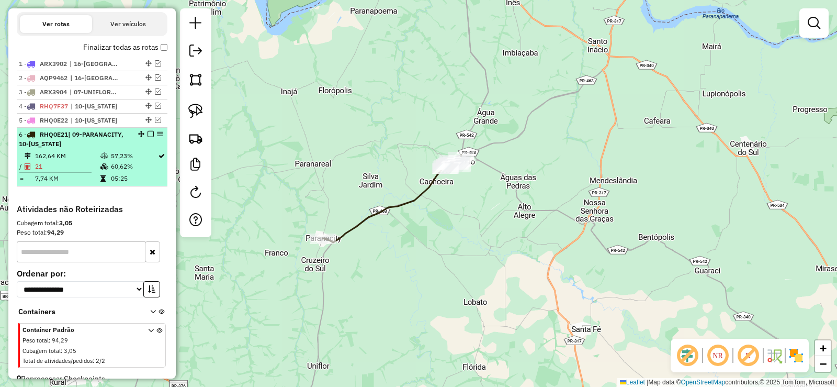
click at [148, 137] on em at bounding box center [151, 134] width 6 height 6
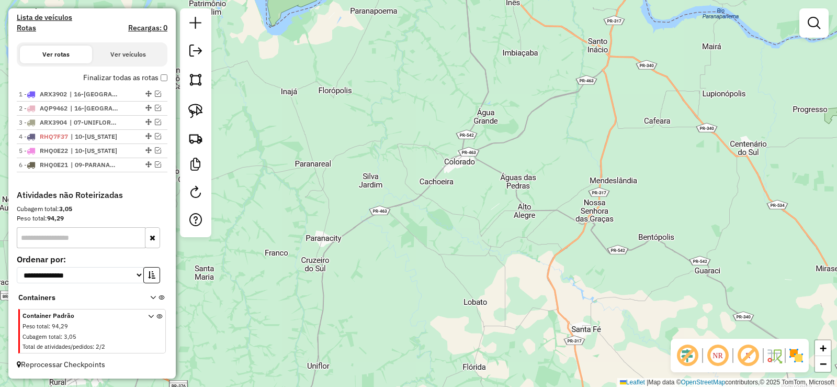
scroll to position [343, 0]
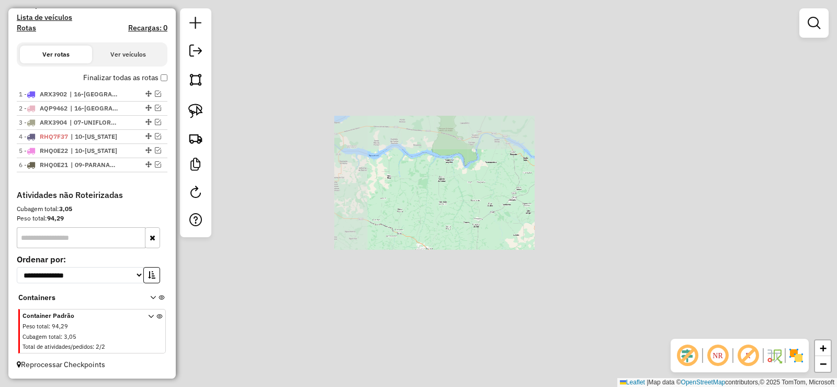
click at [530, 272] on div "Janela de atendimento Grade de atendimento Capacidade Transportadoras Veículos …" at bounding box center [418, 193] width 837 height 387
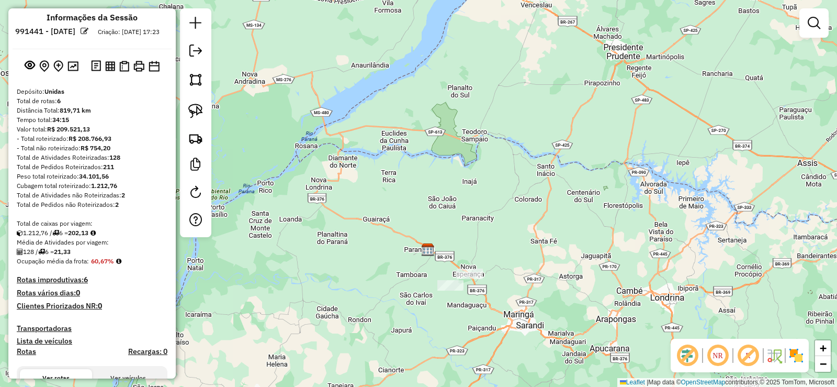
scroll to position [0, 0]
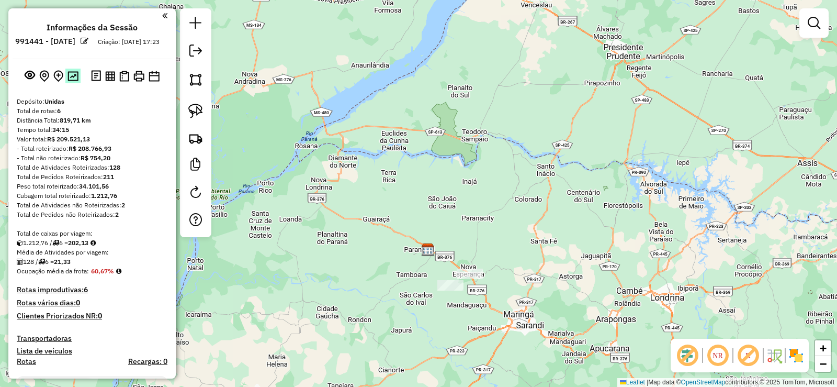
click at [67, 81] on img at bounding box center [72, 76] width 11 height 10
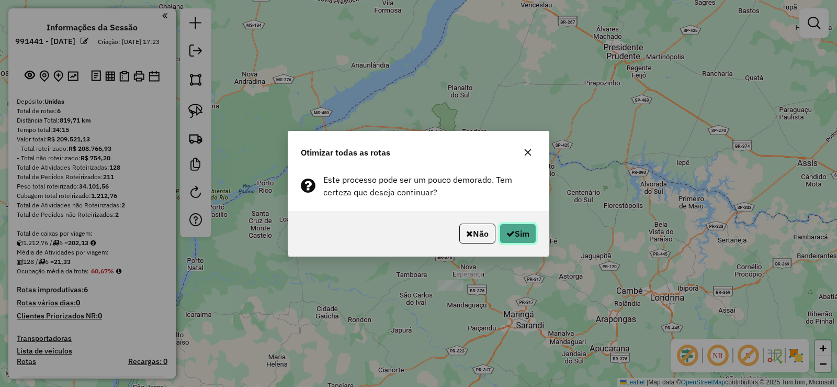
click at [514, 233] on button "Sim" at bounding box center [518, 233] width 37 height 20
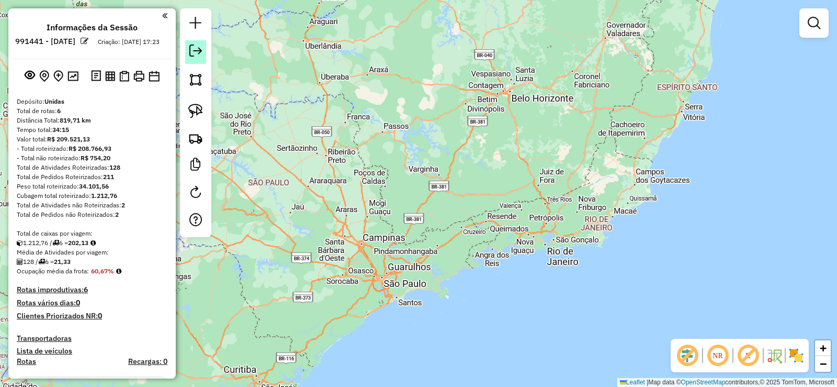
click at [197, 52] on em at bounding box center [195, 50] width 13 height 13
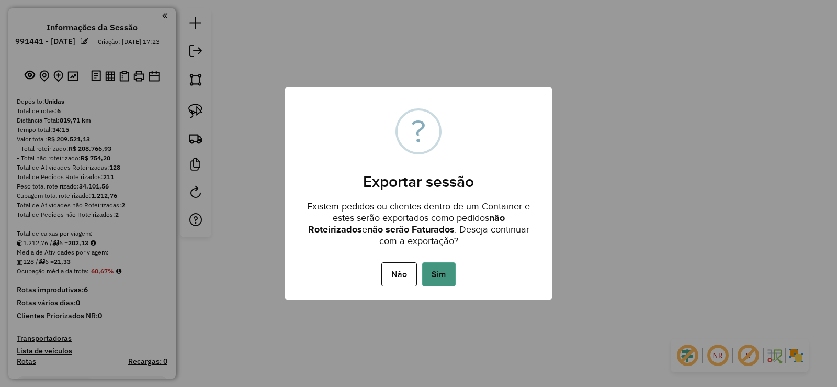
click at [436, 277] on button "Sim" at bounding box center [438, 274] width 33 height 24
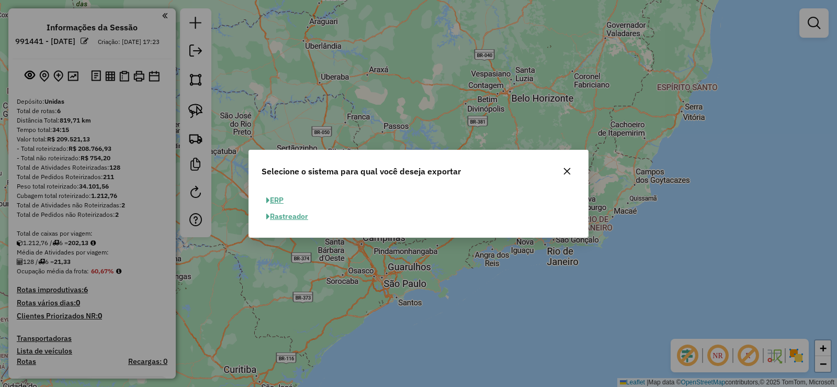
click at [276, 199] on button "ERP" at bounding box center [275, 200] width 27 height 16
select select "**"
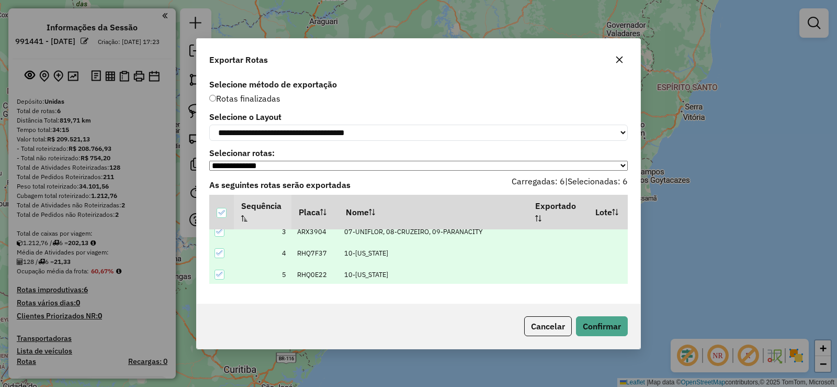
scroll to position [74, 0]
click at [619, 336] on button "Confirmar" at bounding box center [602, 326] width 52 height 20
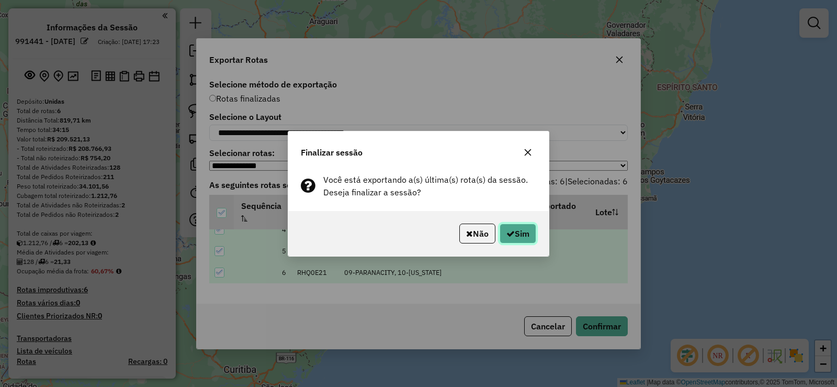
click at [514, 234] on button "Sim" at bounding box center [518, 233] width 37 height 20
